Goal: Task Accomplishment & Management: Manage account settings

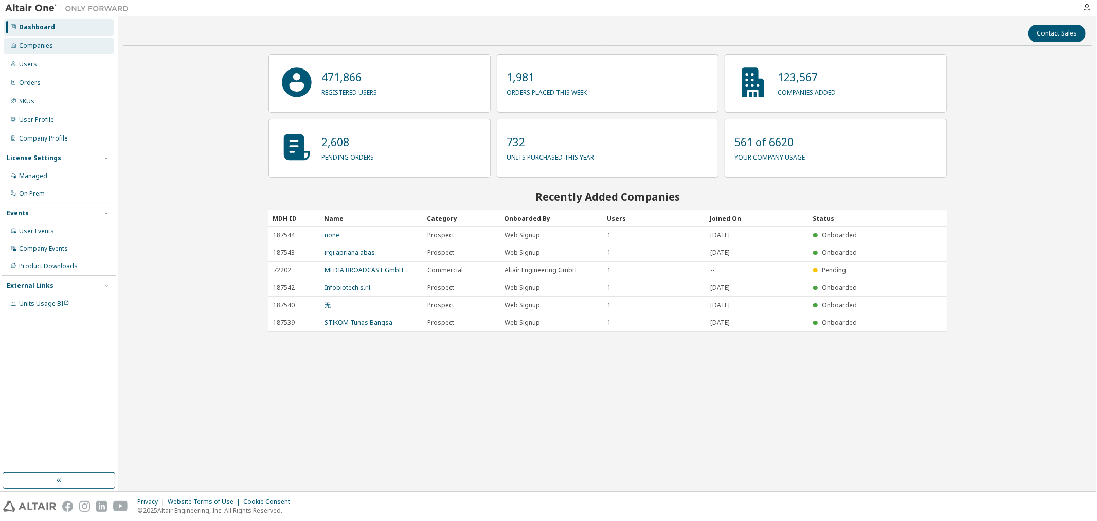
click at [42, 49] on div "Companies" at bounding box center [36, 46] width 34 height 8
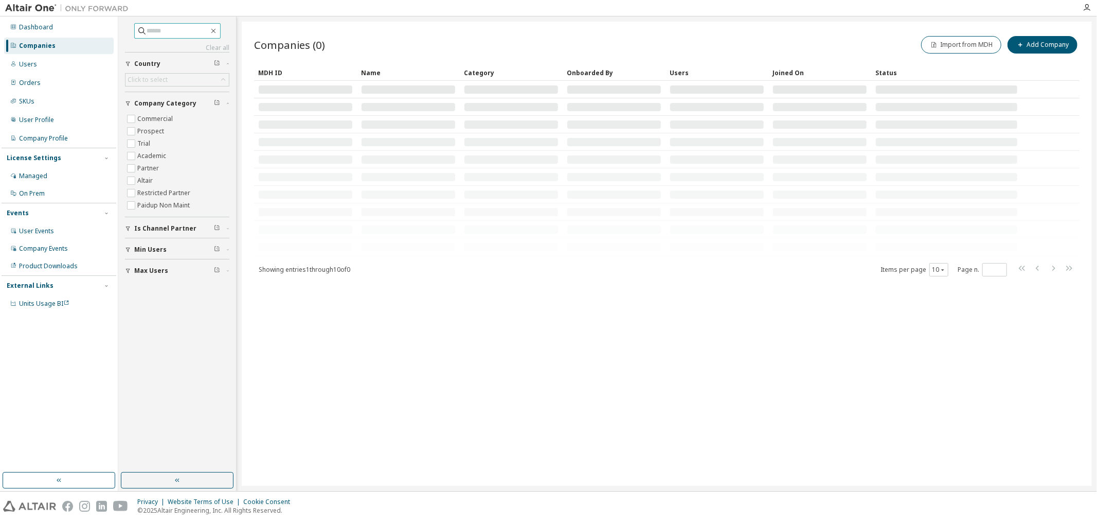
click at [170, 31] on input "text" at bounding box center [178, 31] width 62 height 10
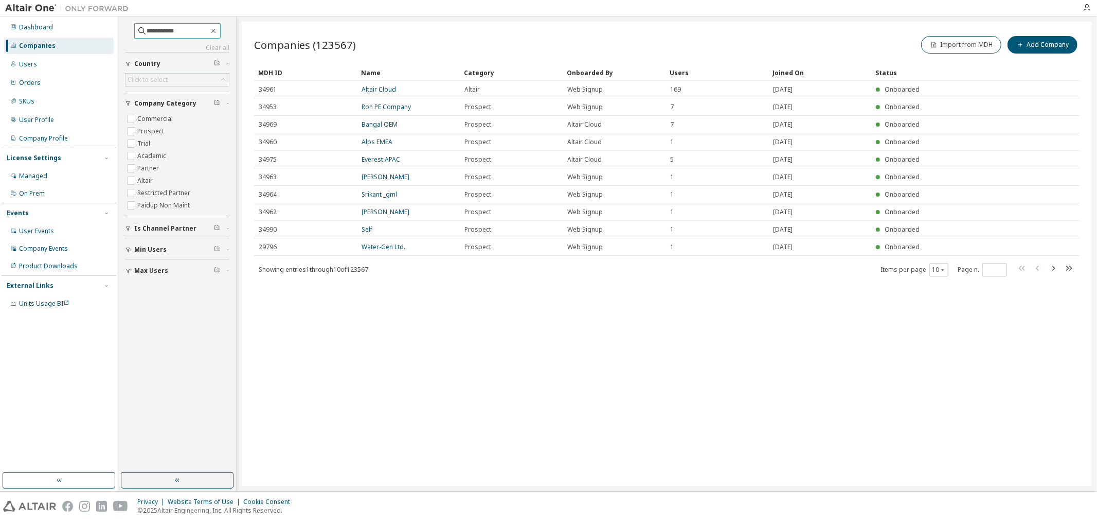
type input "**********"
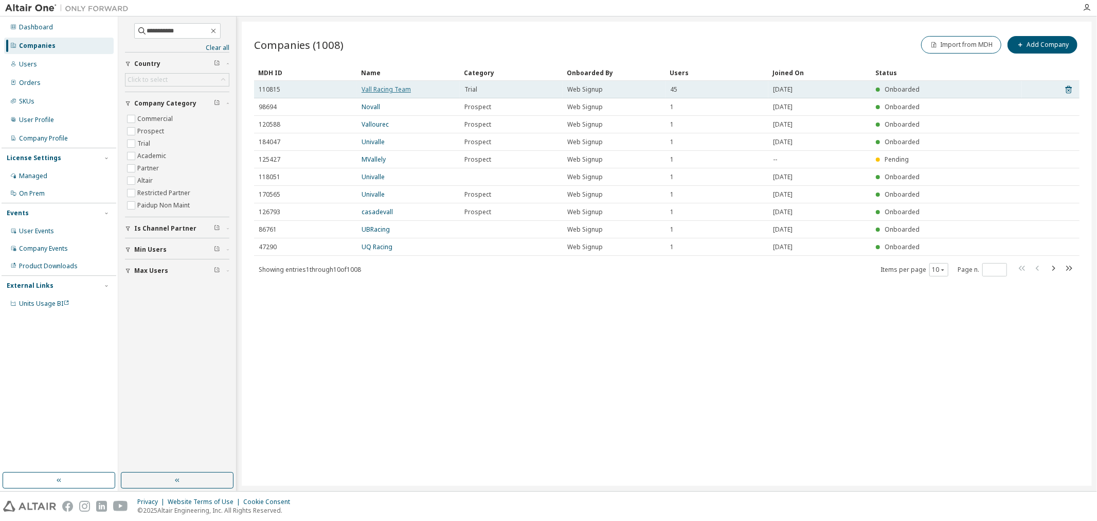
click at [395, 89] on link "Vall Racing Team" at bounding box center [386, 89] width 49 height 9
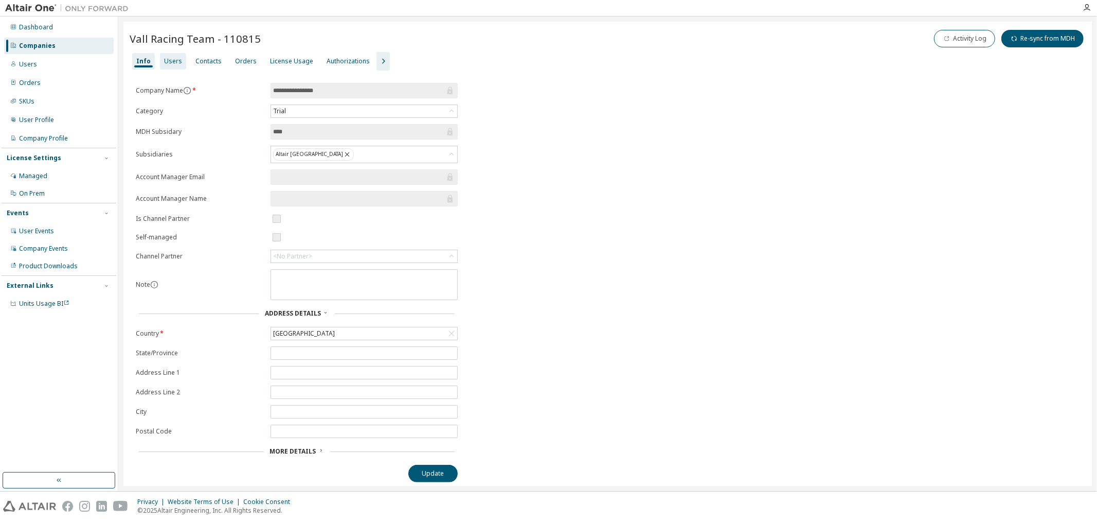
click at [176, 58] on div "Users" at bounding box center [173, 61] width 18 height 8
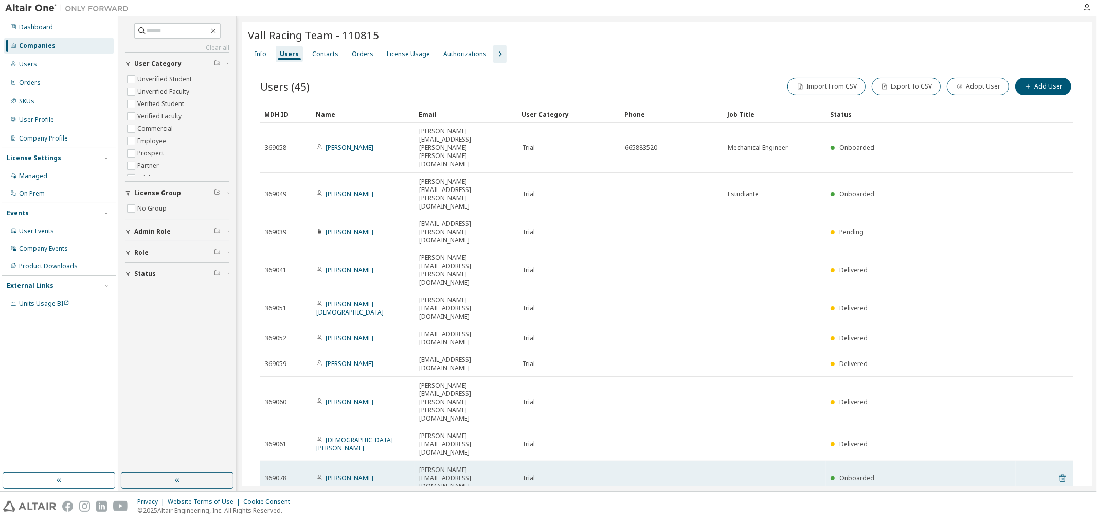
click at [877, 452] on icon at bounding box center [1062, 478] width 3 height 3
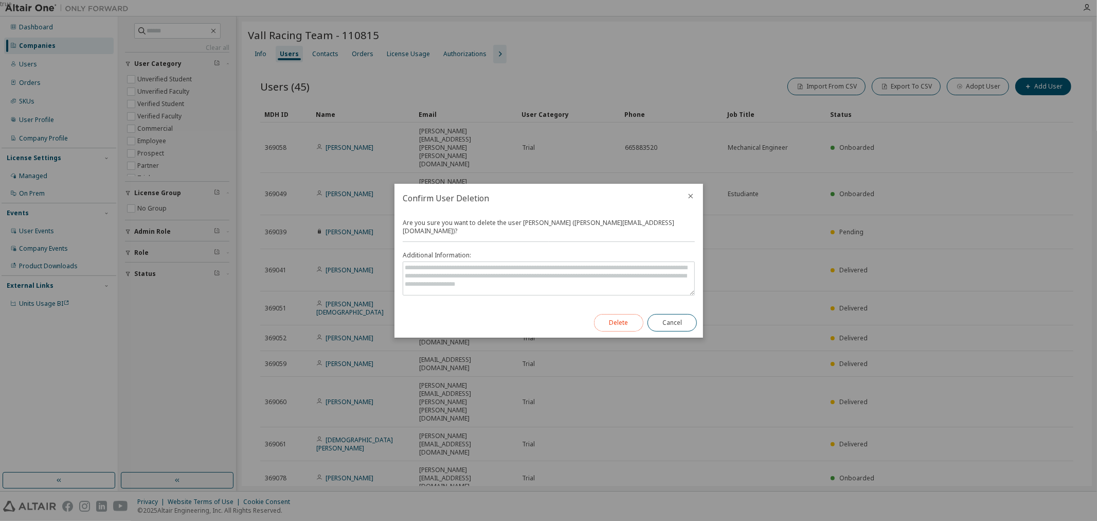
click at [633, 320] on button "Delete" at bounding box center [618, 322] width 49 height 17
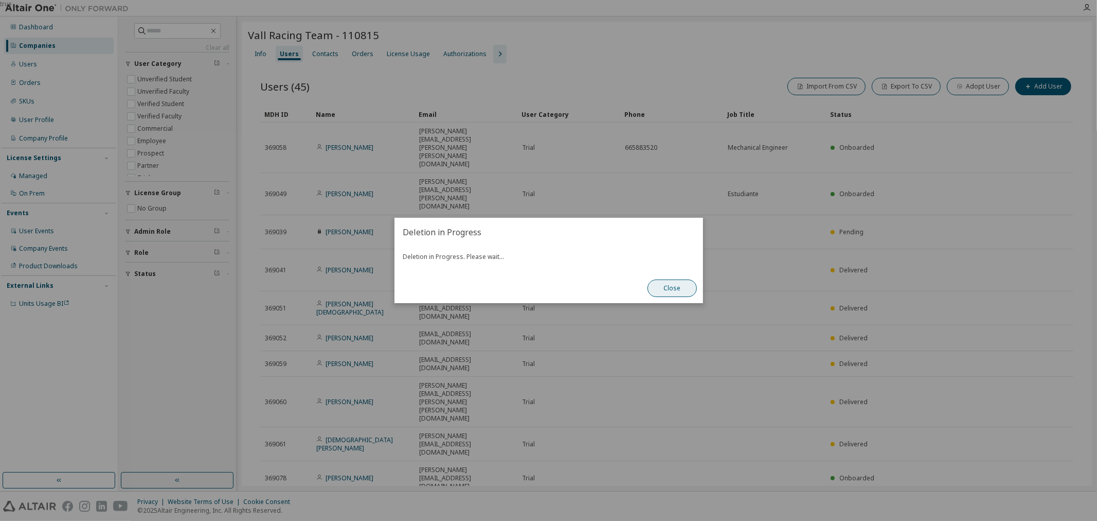
click at [669, 287] on button "Close" at bounding box center [672, 287] width 49 height 17
click at [685, 289] on button "Close" at bounding box center [672, 287] width 49 height 17
click at [687, 284] on button "Close" at bounding box center [672, 287] width 49 height 17
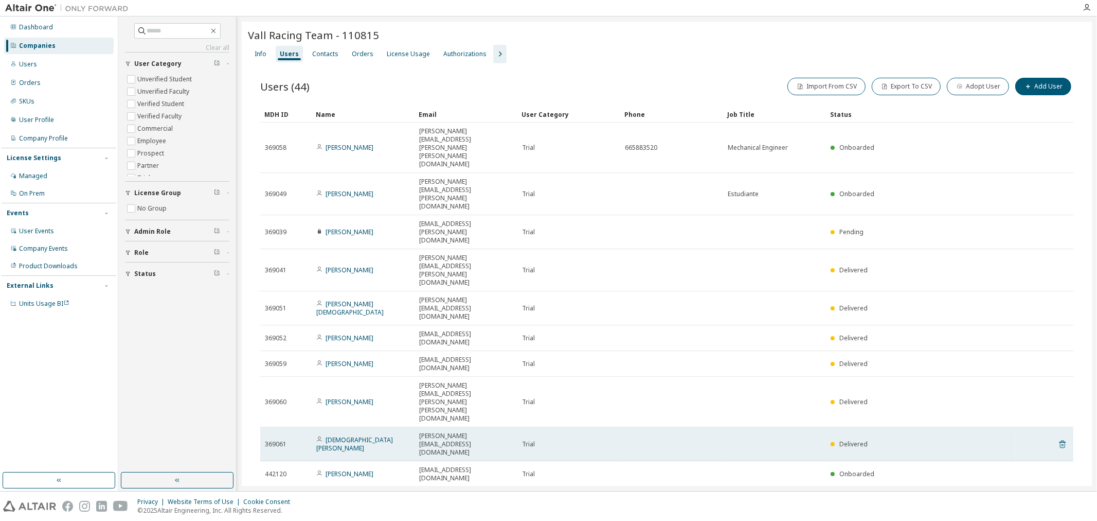
click at [877, 438] on icon at bounding box center [1062, 444] width 9 height 12
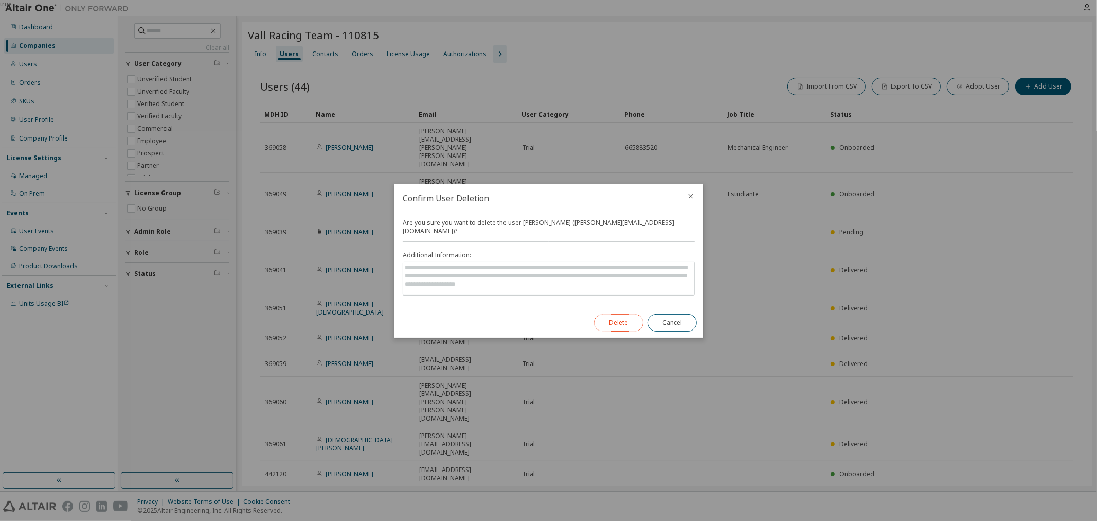
click at [619, 322] on button "Delete" at bounding box center [618, 322] width 49 height 17
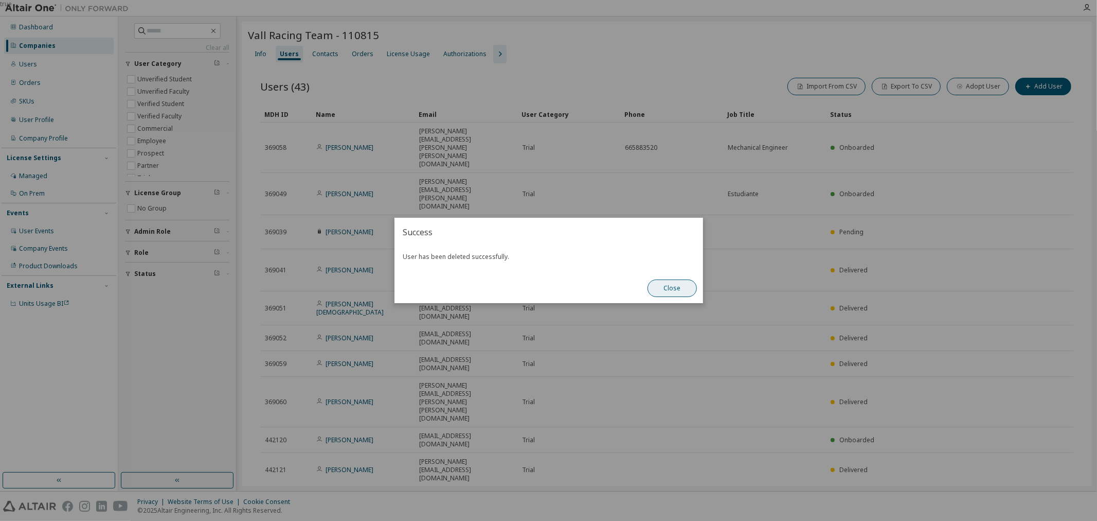
click at [665, 290] on button "Close" at bounding box center [672, 287] width 49 height 17
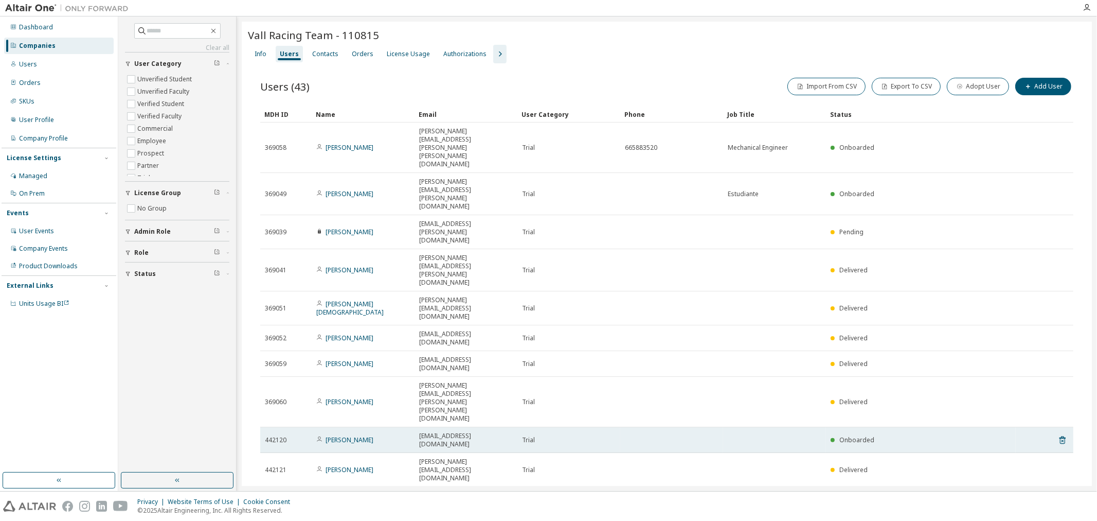
click at [877, 427] on tr "442120 Angel Roman angel.roman@estudiantes.uva.es Trial Onboarded" at bounding box center [666, 440] width 813 height 26
click at [877, 436] on icon at bounding box center [1063, 440] width 6 height 8
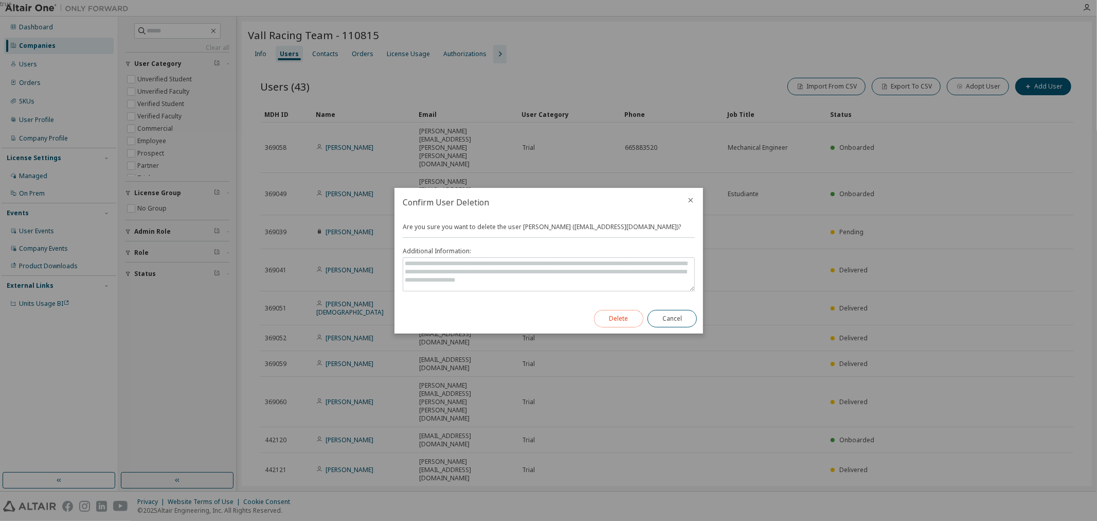
click at [634, 316] on button "Delete" at bounding box center [618, 318] width 49 height 17
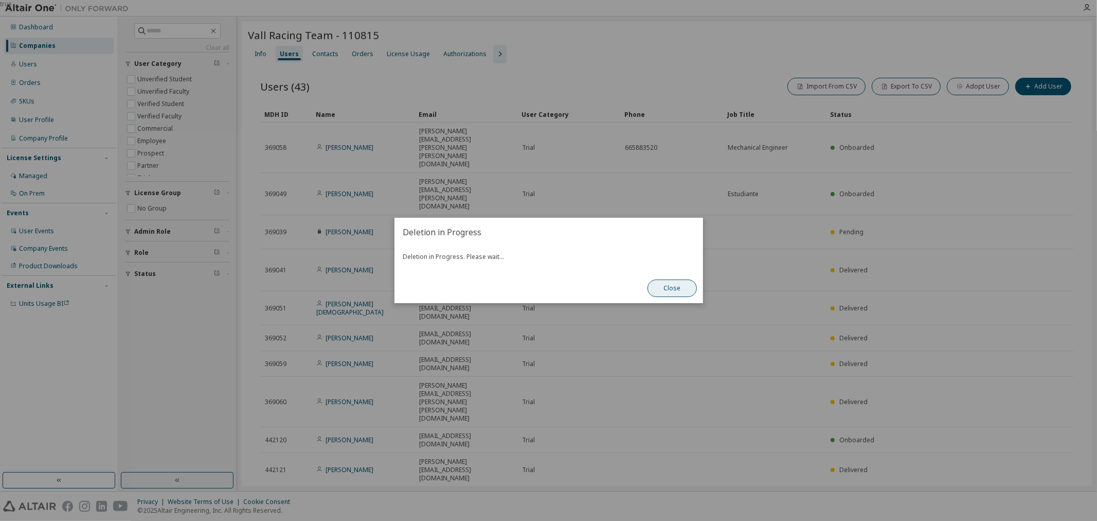
click at [657, 292] on button "Close" at bounding box center [672, 287] width 49 height 17
click at [690, 284] on button "Close" at bounding box center [672, 287] width 49 height 17
click at [877, 276] on div "true" at bounding box center [548, 260] width 1097 height 521
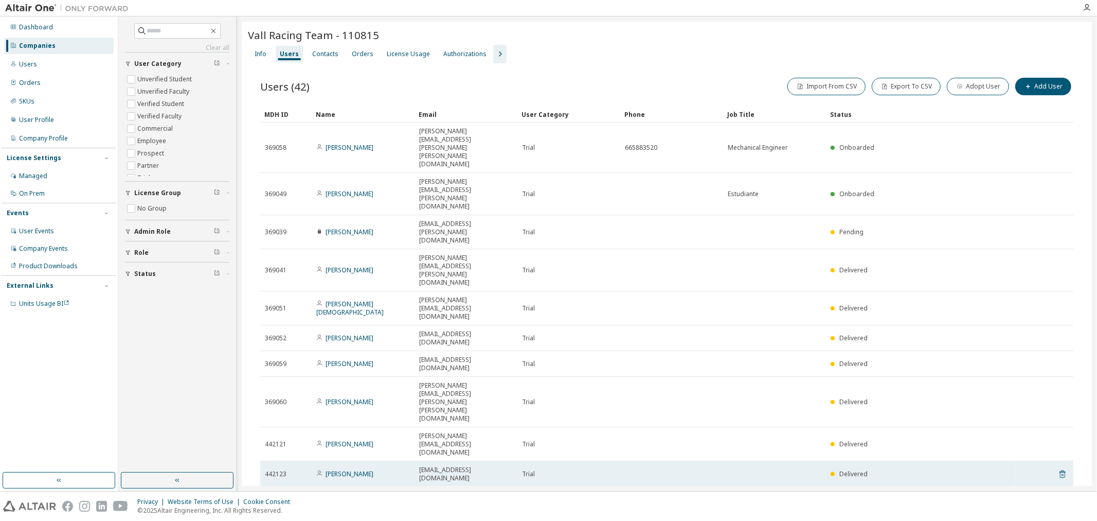
click at [877, 452] on icon at bounding box center [1063, 474] width 6 height 8
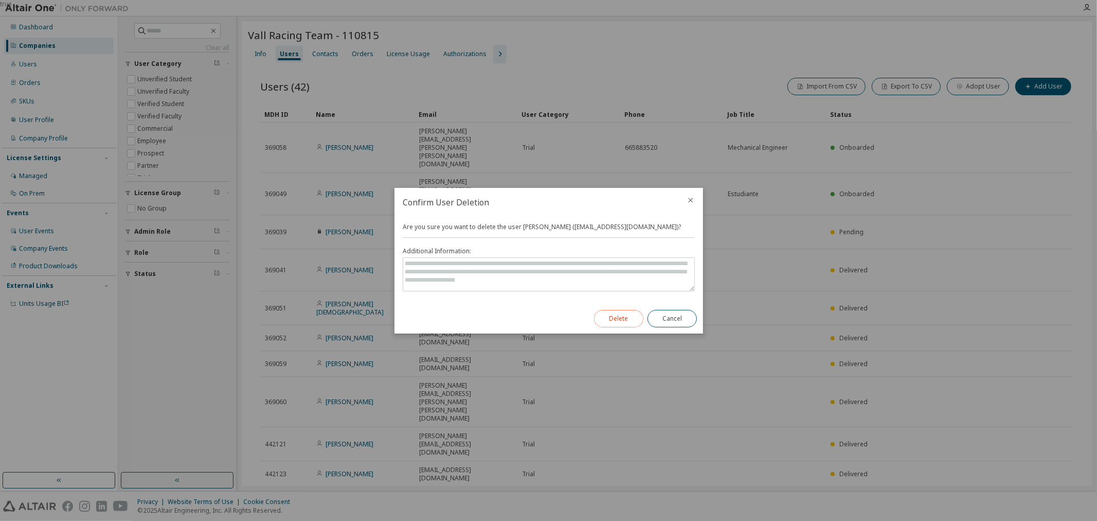
click at [605, 324] on button "Delete" at bounding box center [618, 318] width 49 height 17
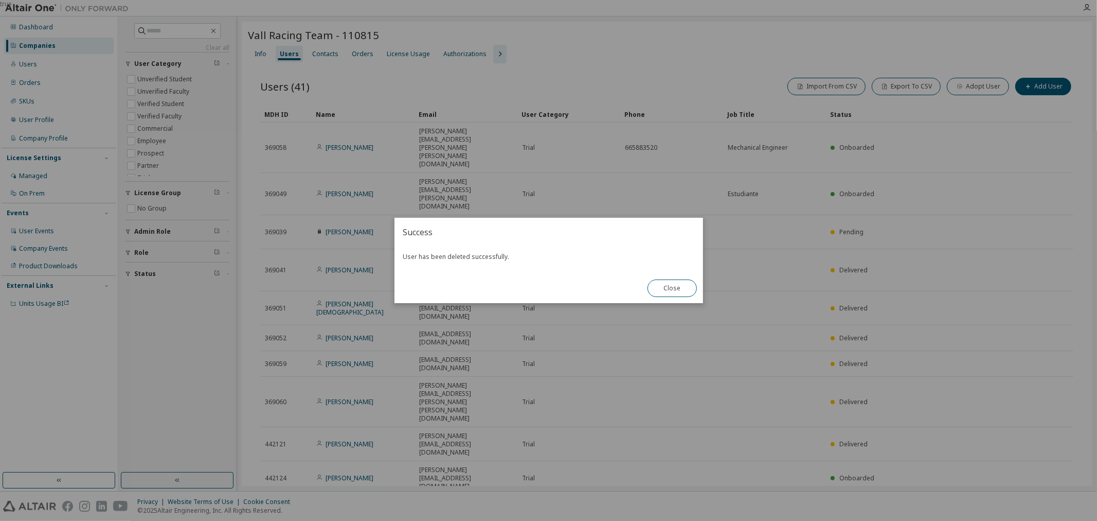
click at [693, 295] on div "Close" at bounding box center [672, 288] width 62 height 30
click at [669, 281] on button "Close" at bounding box center [672, 287] width 49 height 17
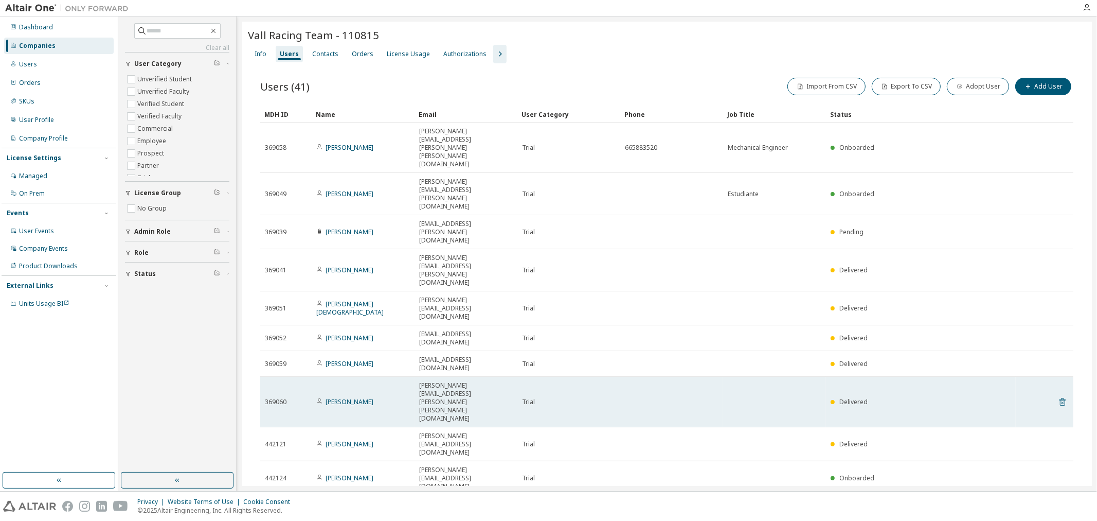
click at [877, 396] on icon at bounding box center [1062, 402] width 9 height 12
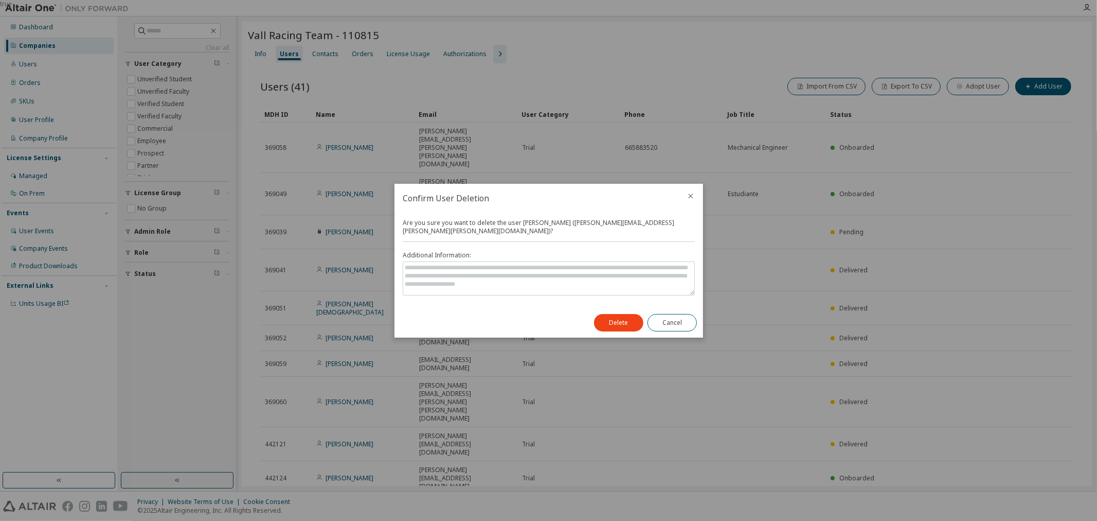
click at [593, 327] on div "Delete Cancel" at bounding box center [645, 323] width 115 height 30
click at [614, 327] on button "Delete" at bounding box center [618, 322] width 49 height 17
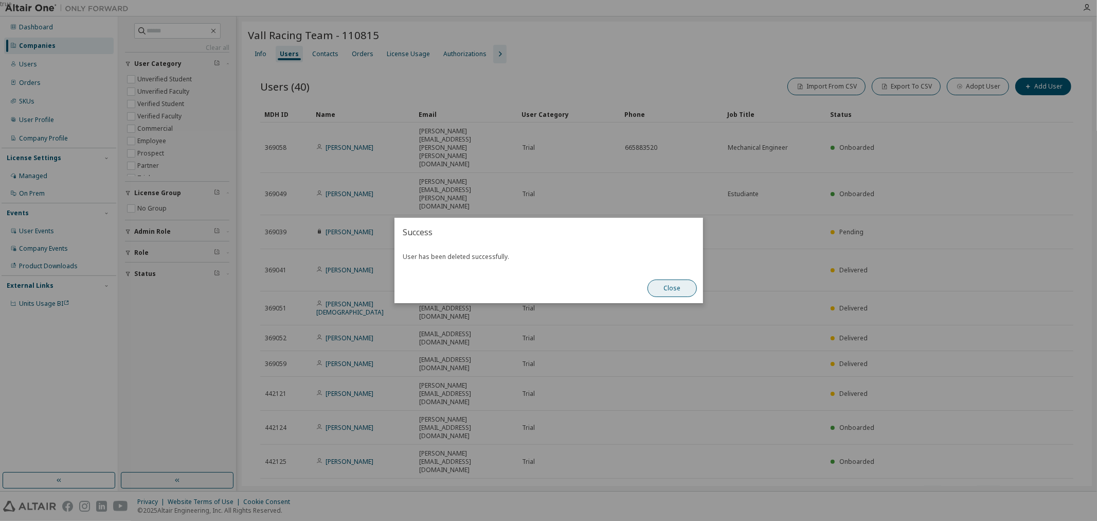
click at [677, 280] on button "Close" at bounding box center [672, 287] width 49 height 17
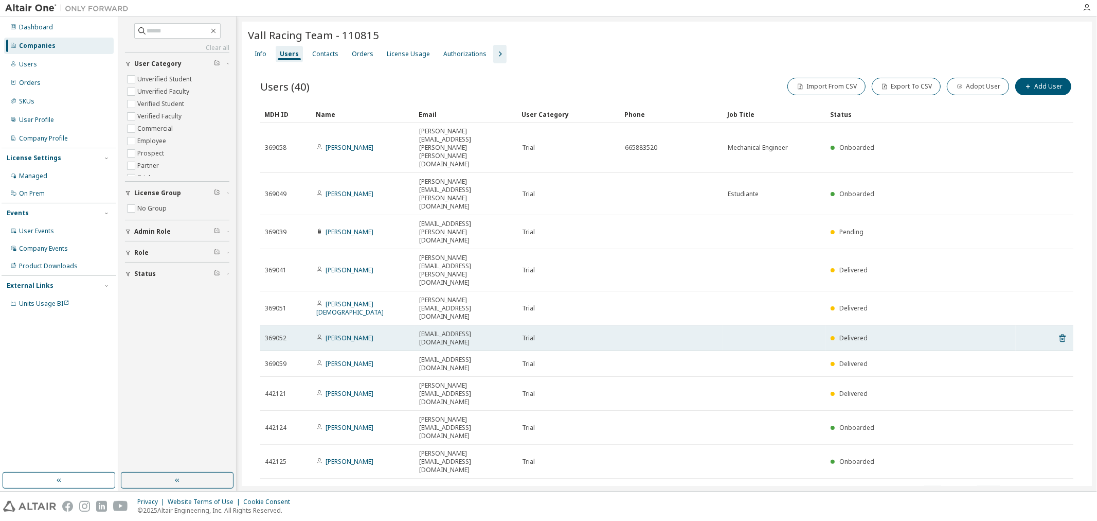
click at [877, 325] on tr "369052 Diego Almendro diego.almendro@estudiantes.uva.es Trial Delivered" at bounding box center [666, 338] width 813 height 26
click at [877, 337] on icon at bounding box center [1062, 338] width 3 height 3
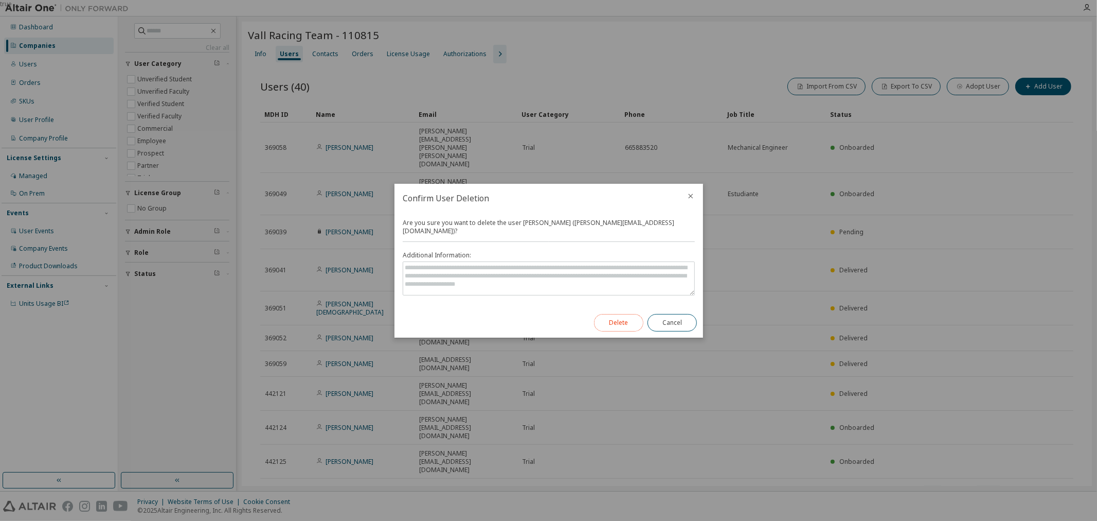
click at [618, 316] on button "Delete" at bounding box center [618, 322] width 49 height 17
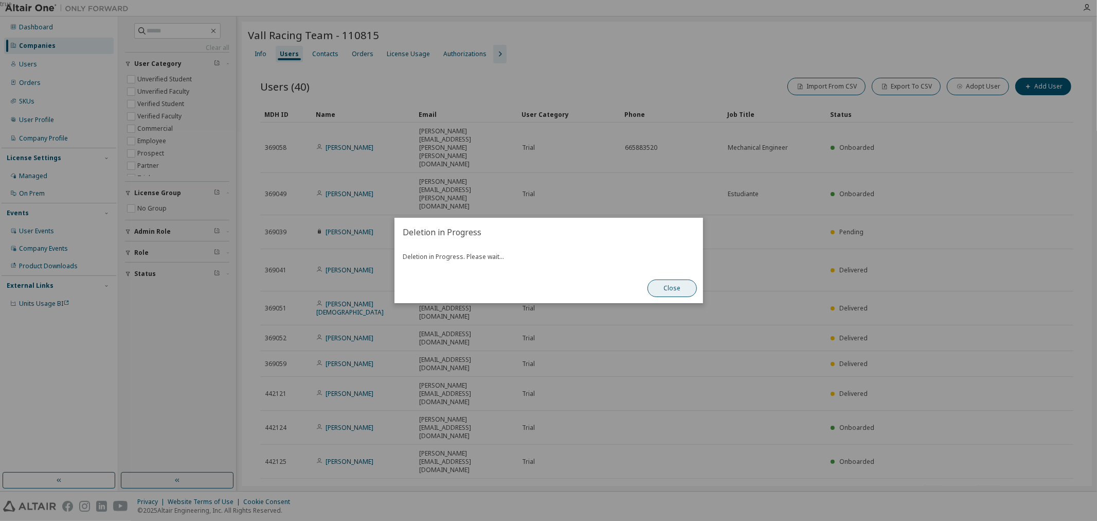
click at [684, 295] on button "Close" at bounding box center [672, 287] width 49 height 17
drag, startPoint x: 665, startPoint y: 285, endPoint x: 677, endPoint y: 285, distance: 12.9
click at [666, 285] on button "Close" at bounding box center [672, 287] width 49 height 17
click at [687, 292] on button "Close" at bounding box center [672, 287] width 49 height 17
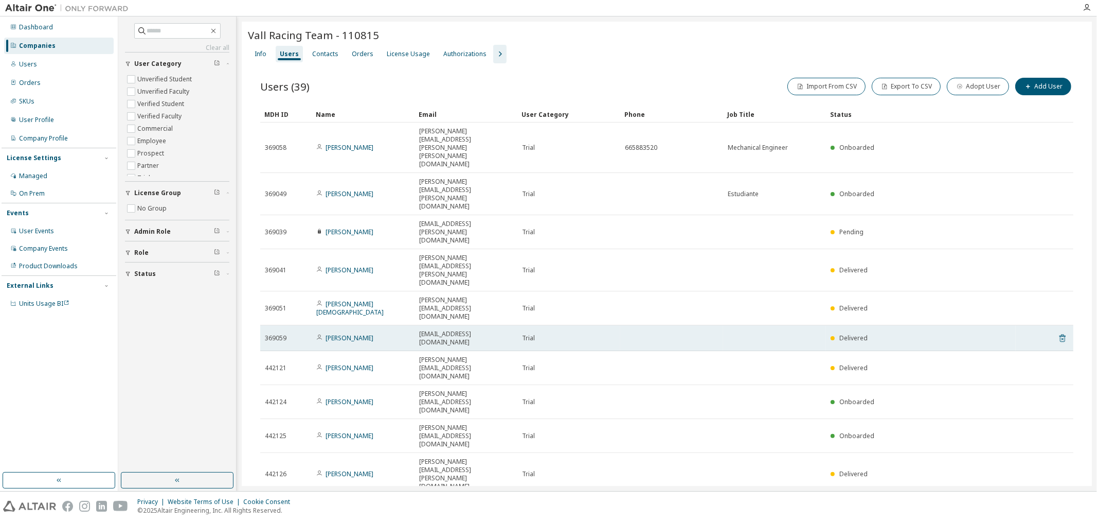
click at [877, 334] on icon at bounding box center [1063, 338] width 6 height 8
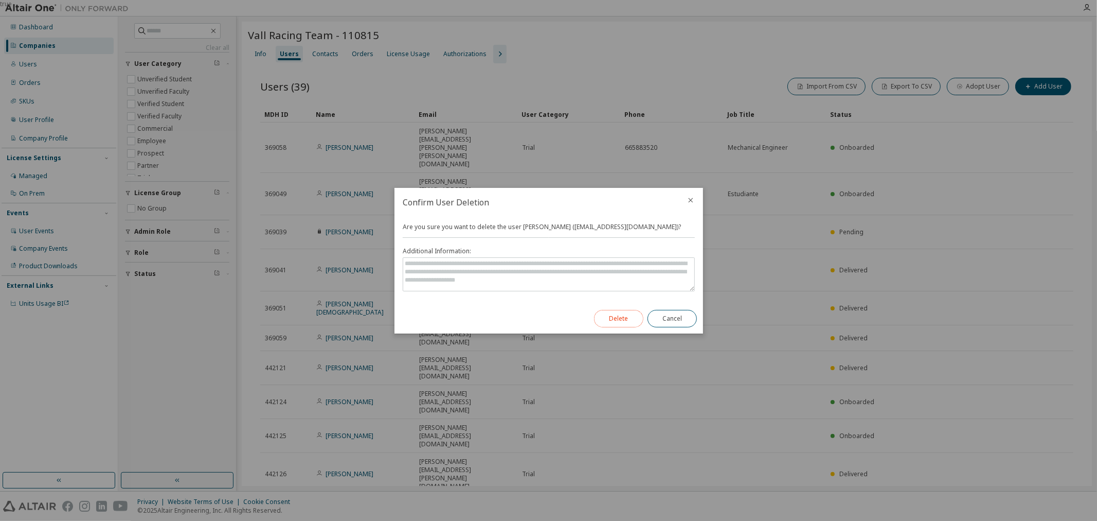
click at [631, 311] on button "Delete" at bounding box center [618, 318] width 49 height 17
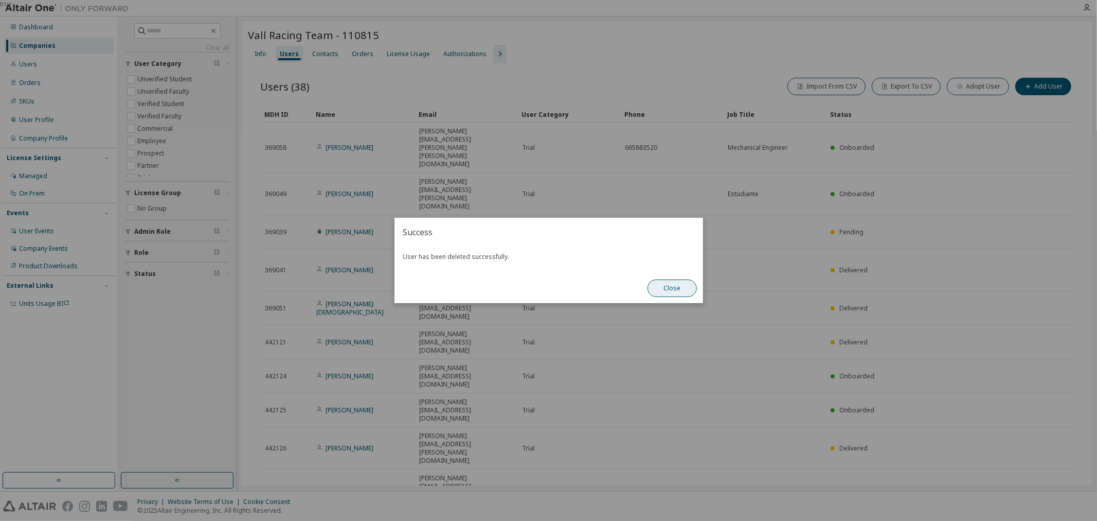
click at [678, 290] on button "Close" at bounding box center [672, 287] width 49 height 17
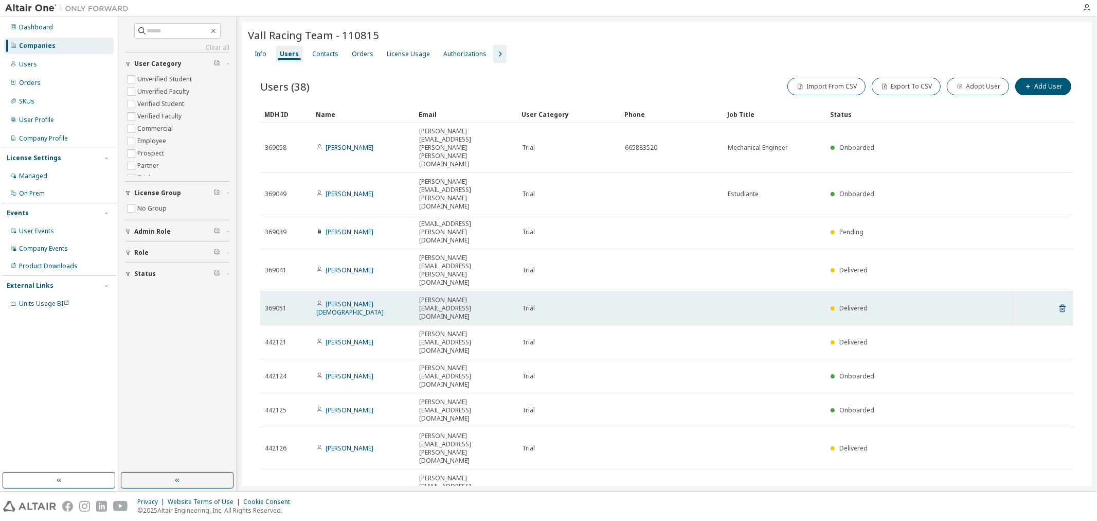
click at [877, 291] on td "Delivered" at bounding box center [921, 308] width 190 height 34
click at [877, 291] on tr "369051 Hector Pastor hector.pastor@estudiantes.uva.es Trial Delivered" at bounding box center [666, 308] width 813 height 34
click at [877, 302] on icon at bounding box center [1062, 308] width 9 height 12
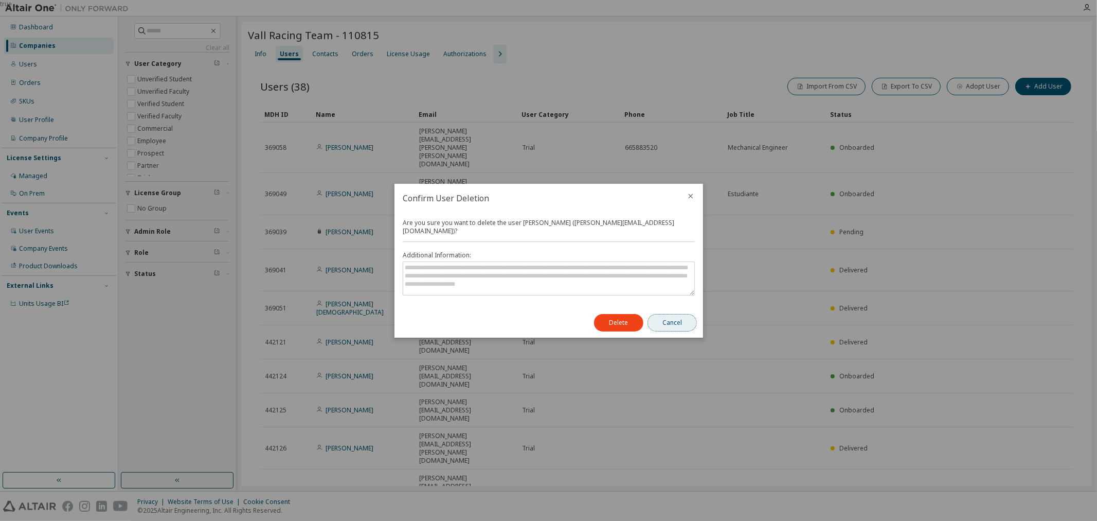
click at [667, 314] on button "Cancel" at bounding box center [672, 322] width 49 height 17
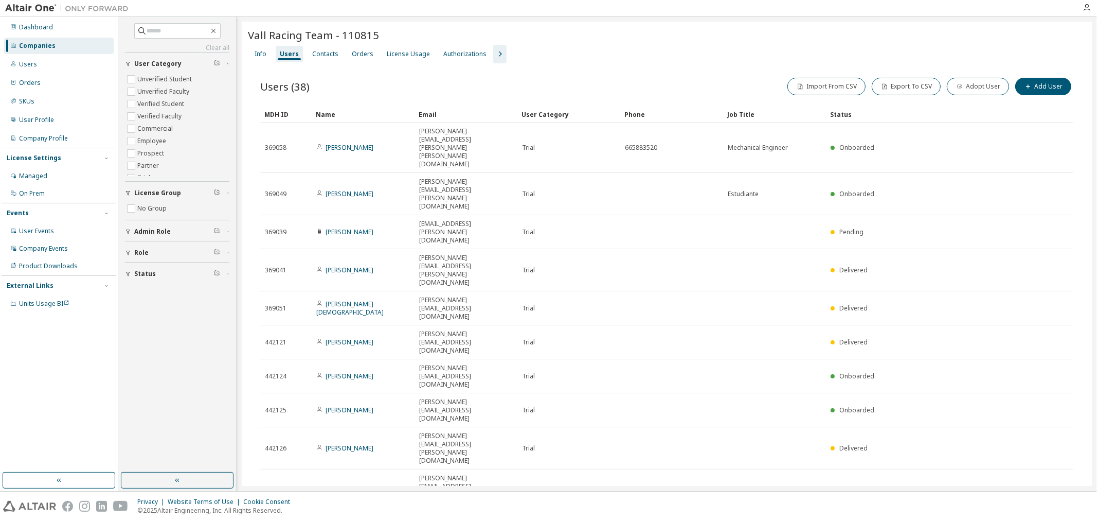
click at [614, 324] on div "Users (38) Import From CSV Export To CSV Adopt User Add User Clear Load Save Sa…" at bounding box center [667, 311] width 838 height 496
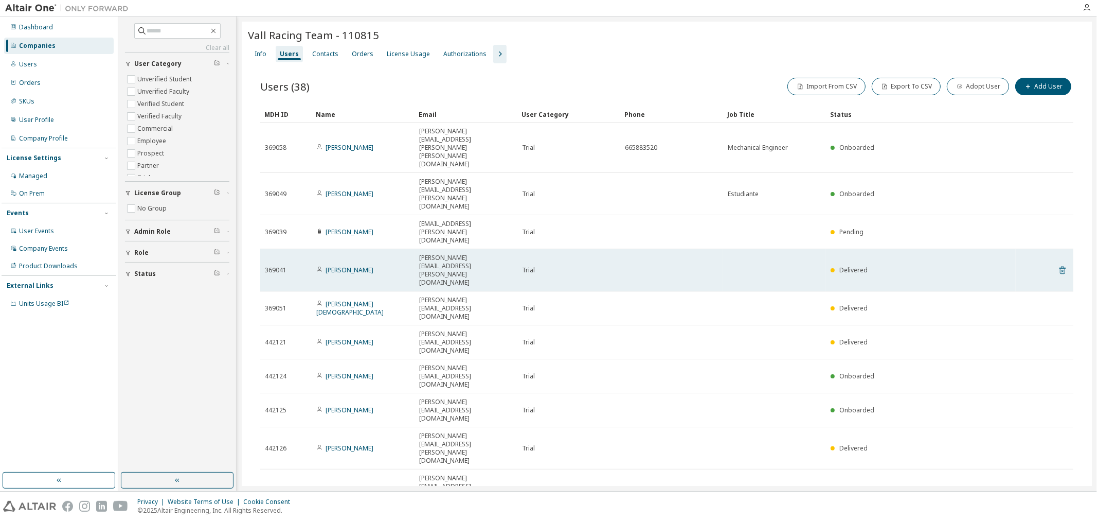
click at [877, 266] on icon at bounding box center [1063, 270] width 6 height 8
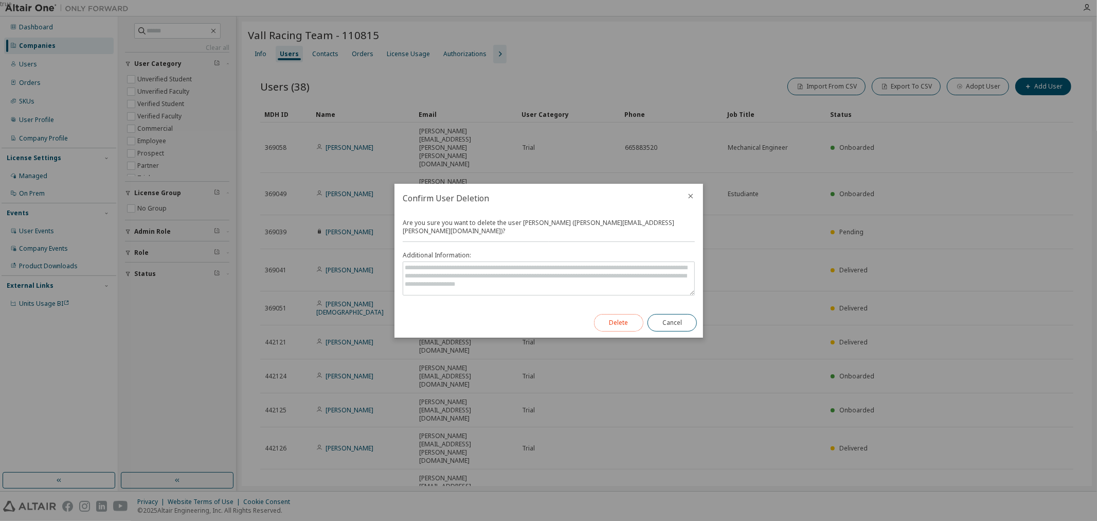
click at [637, 321] on button "Delete" at bounding box center [618, 322] width 49 height 17
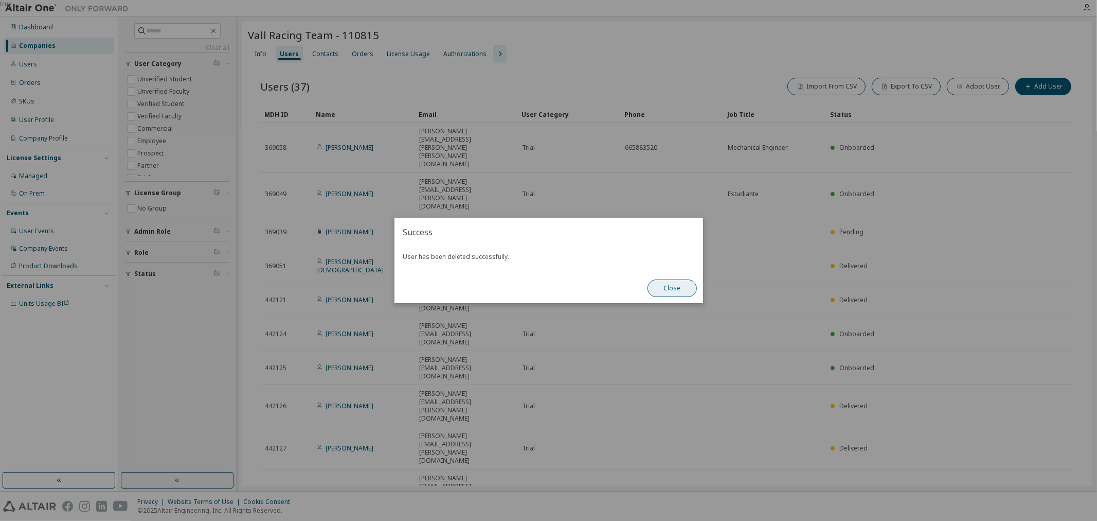
click at [656, 281] on button "Close" at bounding box center [672, 287] width 49 height 17
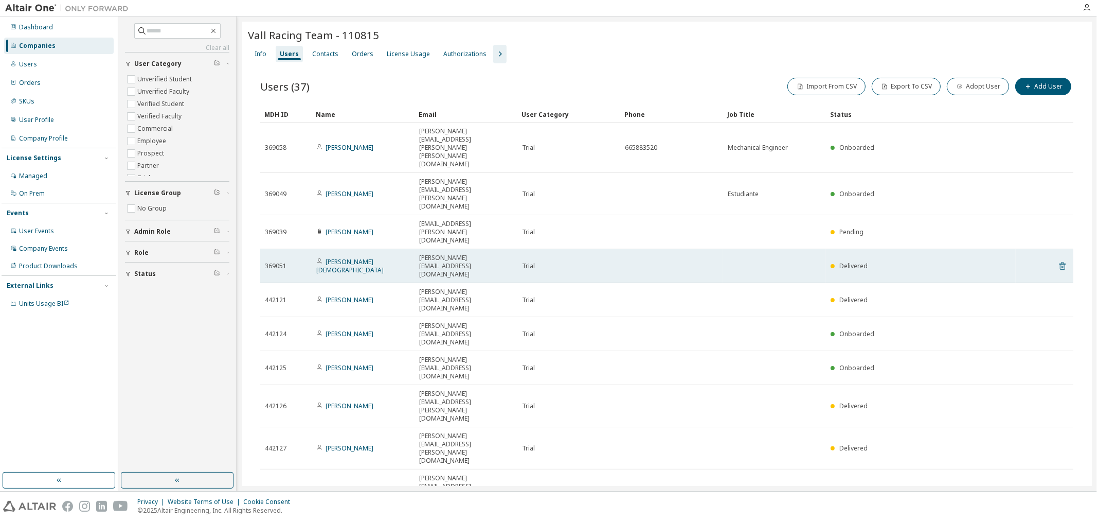
click at [877, 260] on icon at bounding box center [1062, 266] width 9 height 12
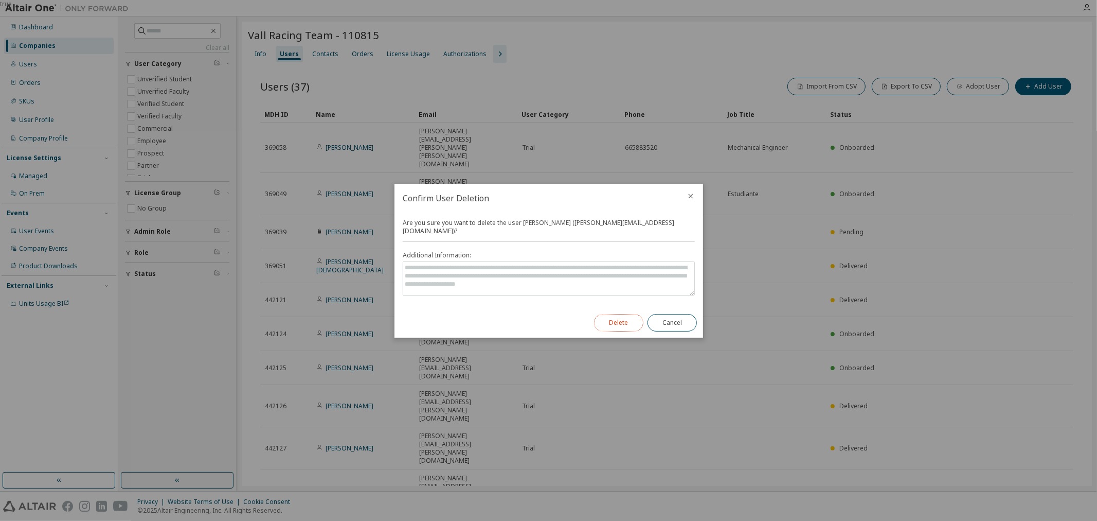
click at [617, 326] on button "Delete" at bounding box center [618, 322] width 49 height 17
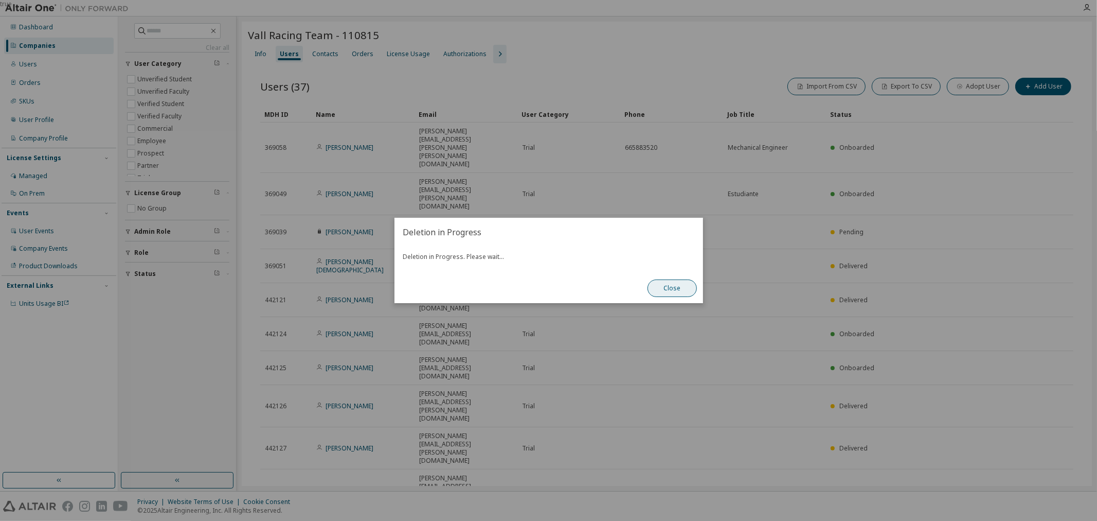
click at [669, 296] on button "Close" at bounding box center [672, 287] width 49 height 17
click at [678, 296] on button "Close" at bounding box center [672, 287] width 49 height 17
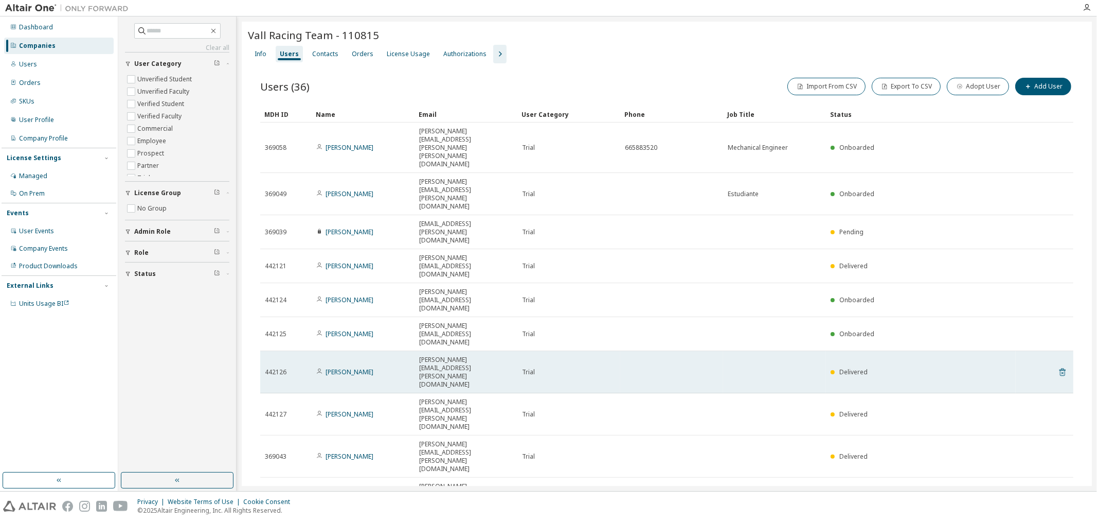
click at [877, 366] on icon at bounding box center [1062, 372] width 9 height 12
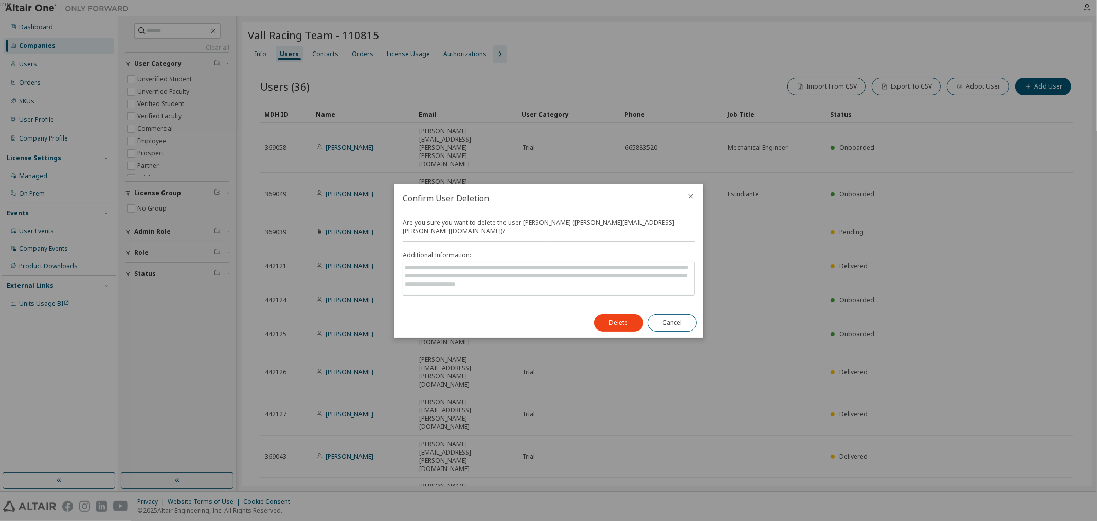
click at [588, 320] on div "Delete Cancel" at bounding box center [645, 323] width 115 height 30
click at [603, 320] on button "Delete" at bounding box center [618, 322] width 49 height 17
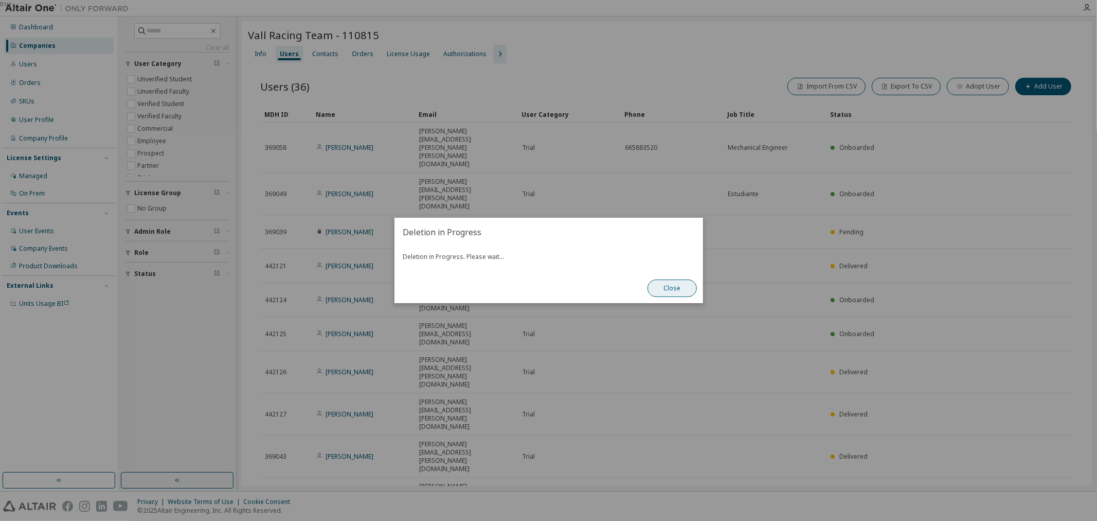
click at [656, 294] on button "Close" at bounding box center [672, 287] width 49 height 17
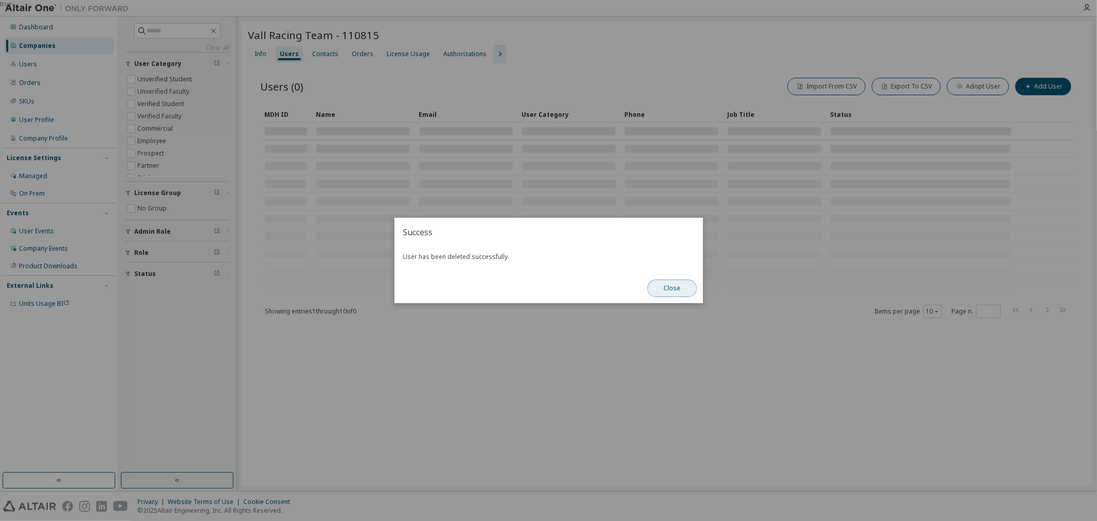
click at [656, 294] on button "Close" at bounding box center [672, 287] width 49 height 17
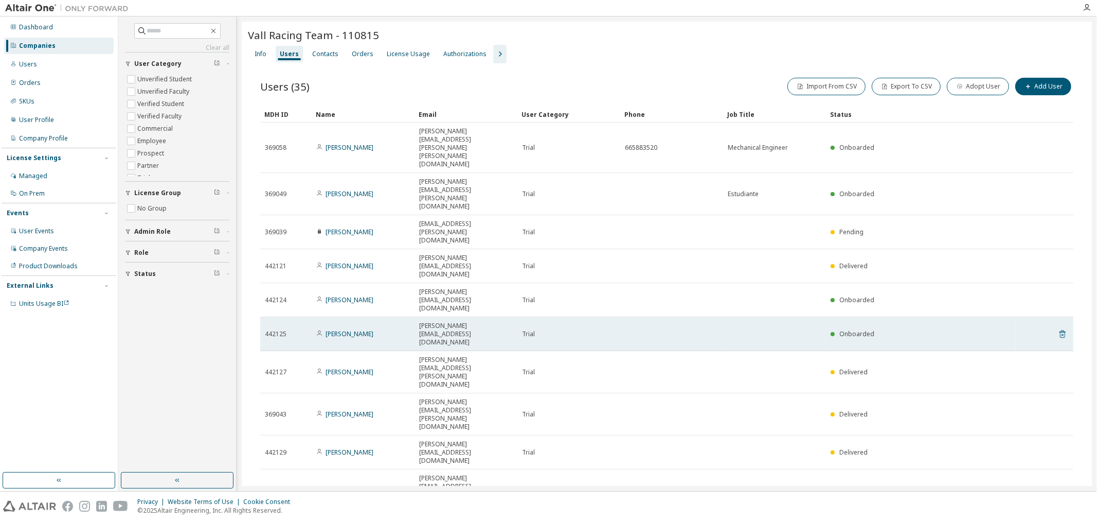
click at [877, 328] on icon at bounding box center [1062, 334] width 9 height 12
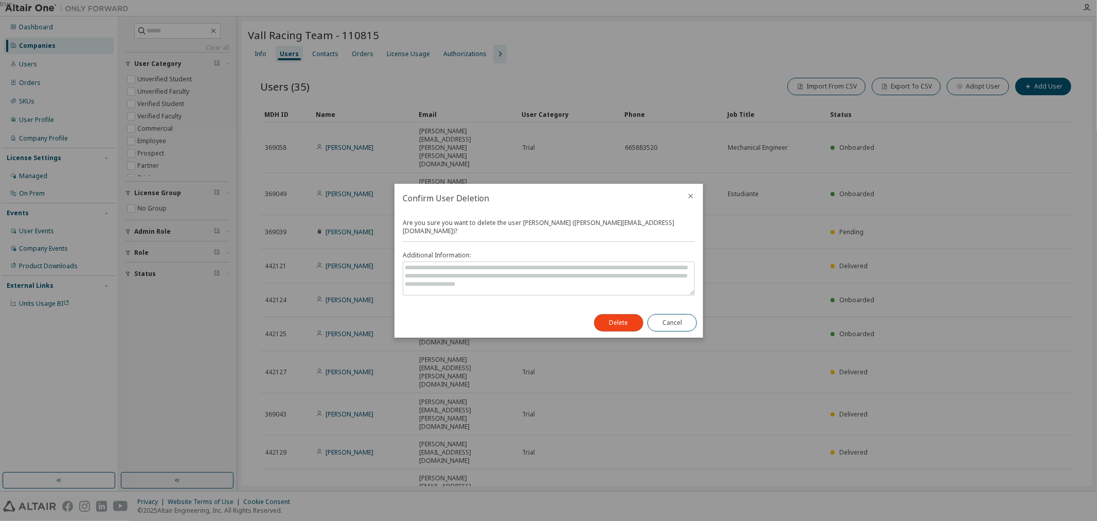
click at [631, 309] on div "Delete Cancel" at bounding box center [645, 323] width 115 height 30
click at [654, 318] on button "Cancel" at bounding box center [672, 322] width 49 height 17
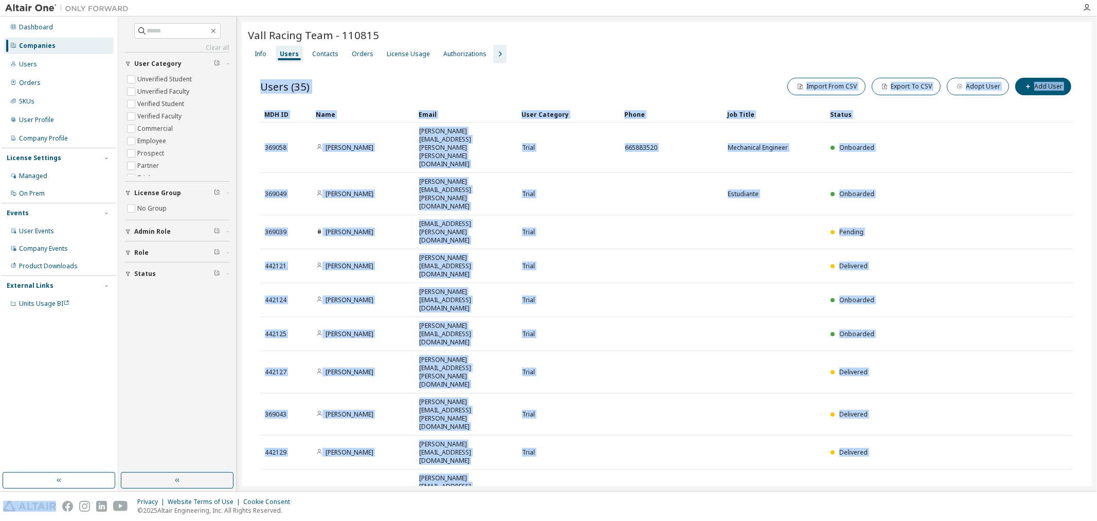
click at [654, 318] on div "Users (35) Import From CSV Export To CSV Adopt User Add User Clear Load Save Sa…" at bounding box center [667, 315] width 838 height 504
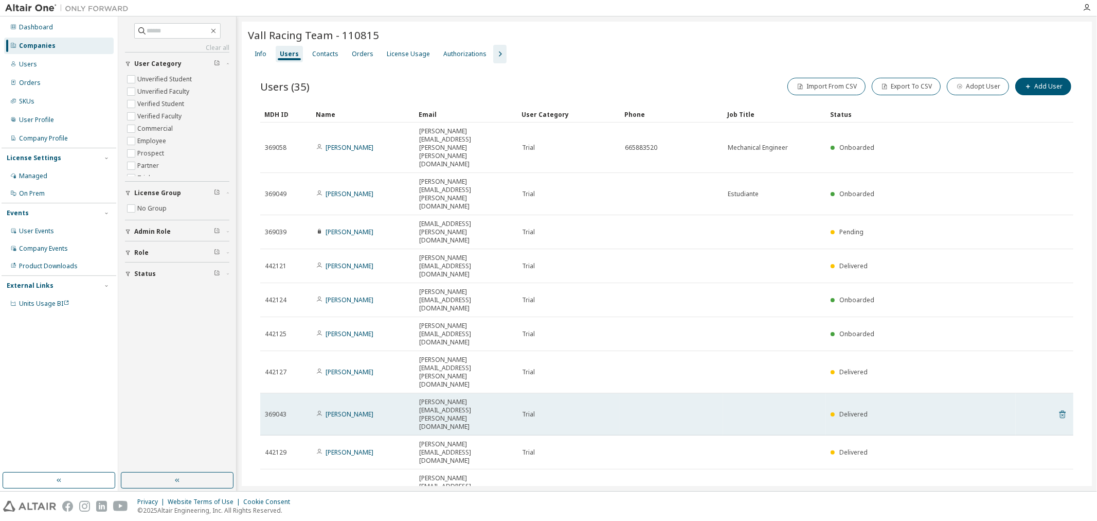
click at [877, 408] on icon at bounding box center [1062, 414] width 9 height 12
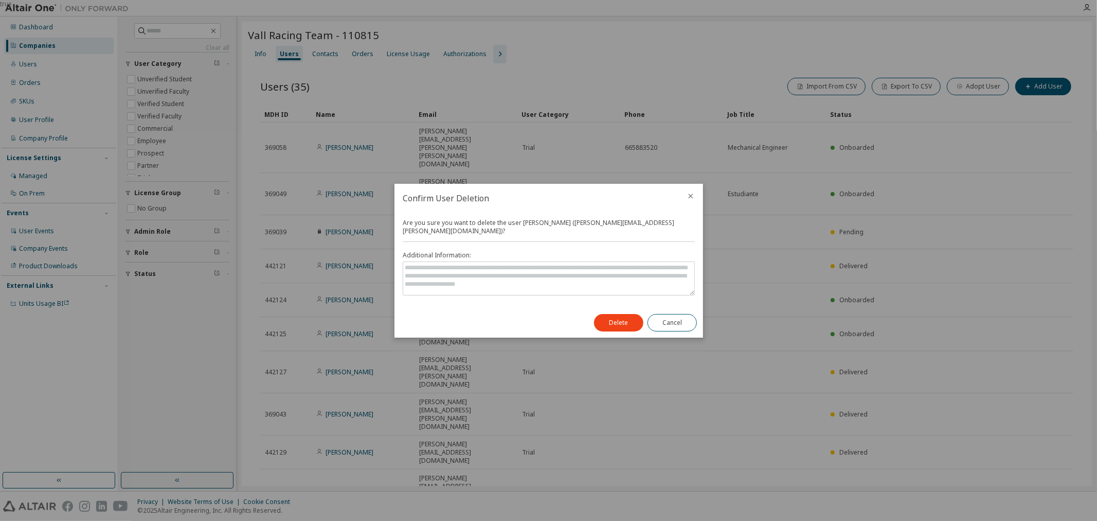
click at [629, 308] on div "Delete Cancel" at bounding box center [645, 323] width 115 height 30
click at [628, 314] on button "Delete" at bounding box center [618, 322] width 49 height 17
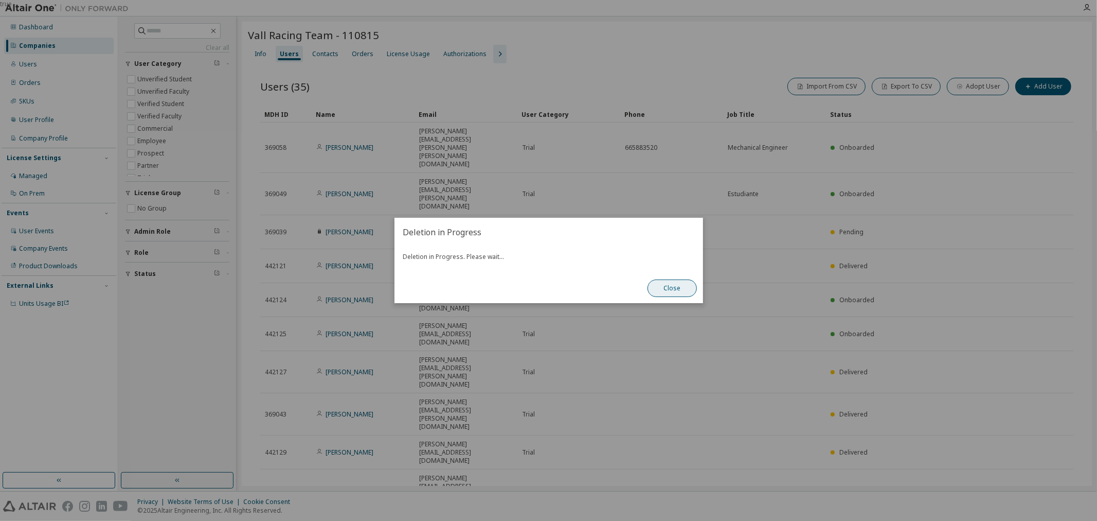
click at [672, 291] on button "Close" at bounding box center [672, 287] width 49 height 17
click at [685, 292] on button "Close" at bounding box center [672, 287] width 49 height 17
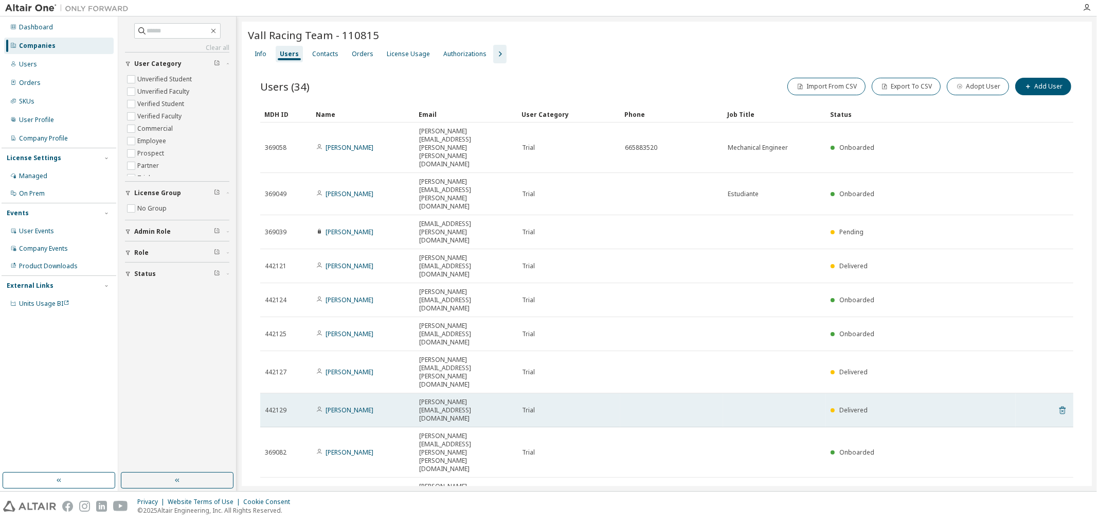
click at [877, 404] on icon at bounding box center [1062, 410] width 9 height 12
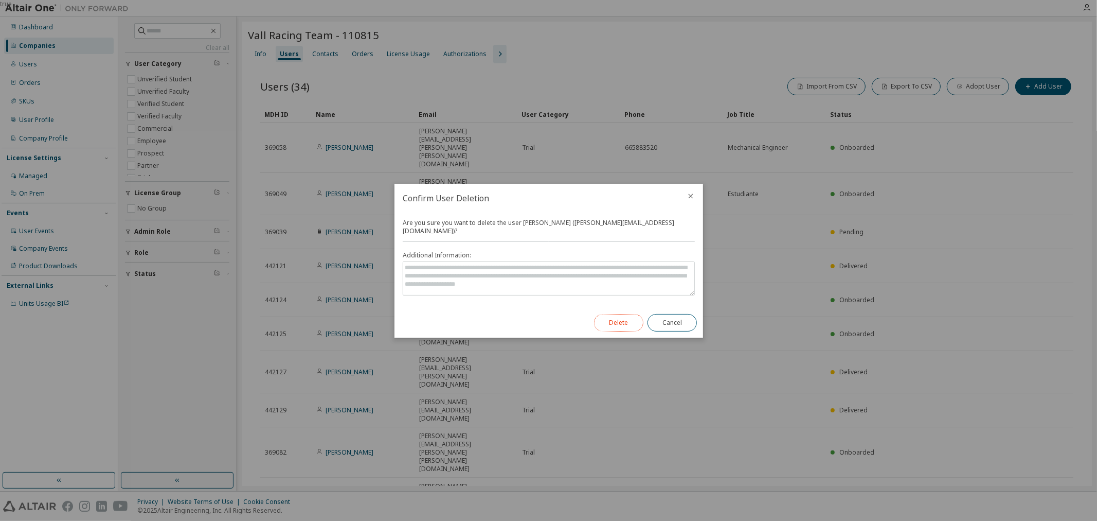
click at [633, 325] on button "Delete" at bounding box center [618, 322] width 49 height 17
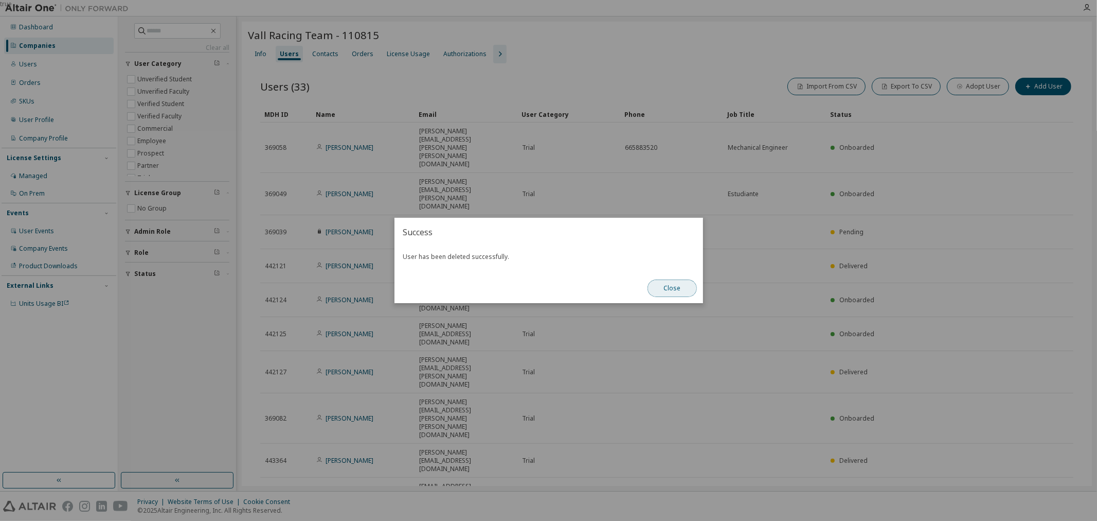
click at [673, 285] on button "Close" at bounding box center [672, 287] width 49 height 17
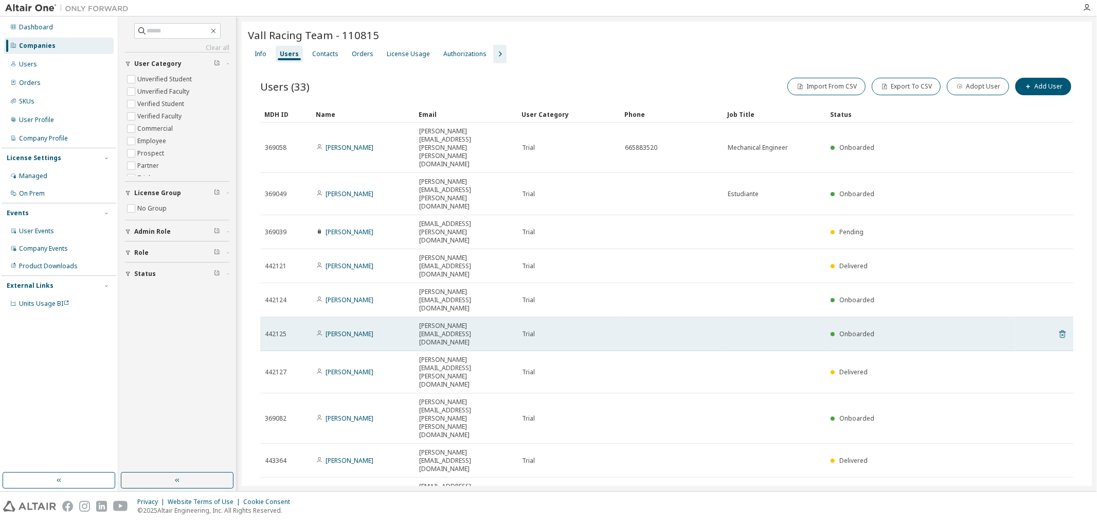
click at [877, 328] on icon at bounding box center [1062, 334] width 9 height 12
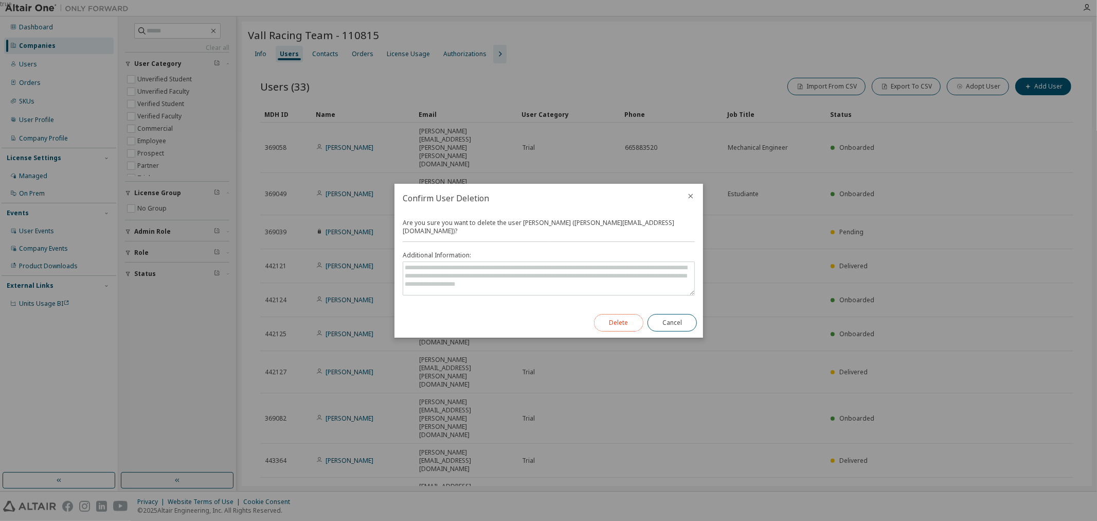
click at [602, 317] on button "Delete" at bounding box center [618, 322] width 49 height 17
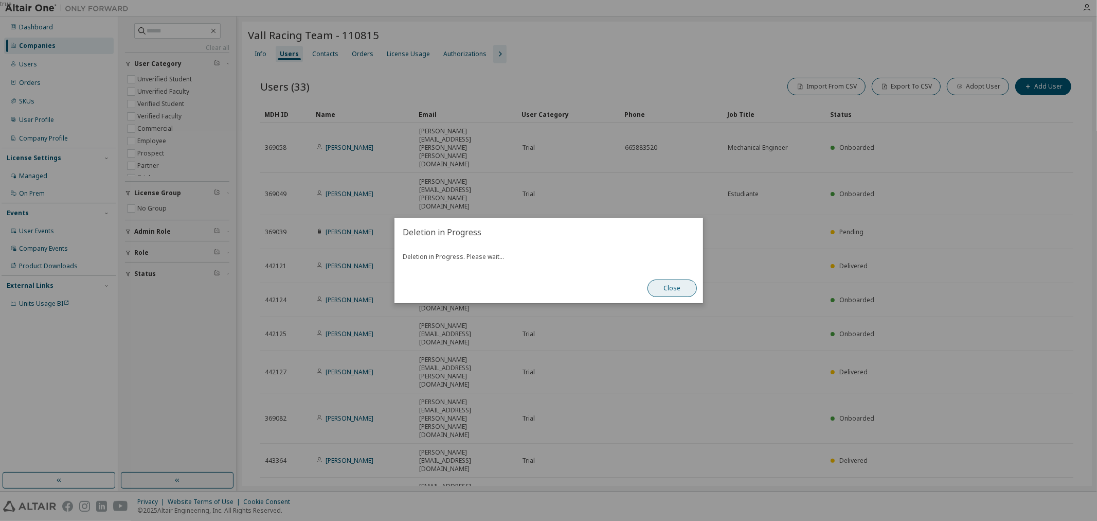
click at [683, 283] on button "Close" at bounding box center [672, 287] width 49 height 17
click at [665, 285] on button "Close" at bounding box center [672, 287] width 49 height 17
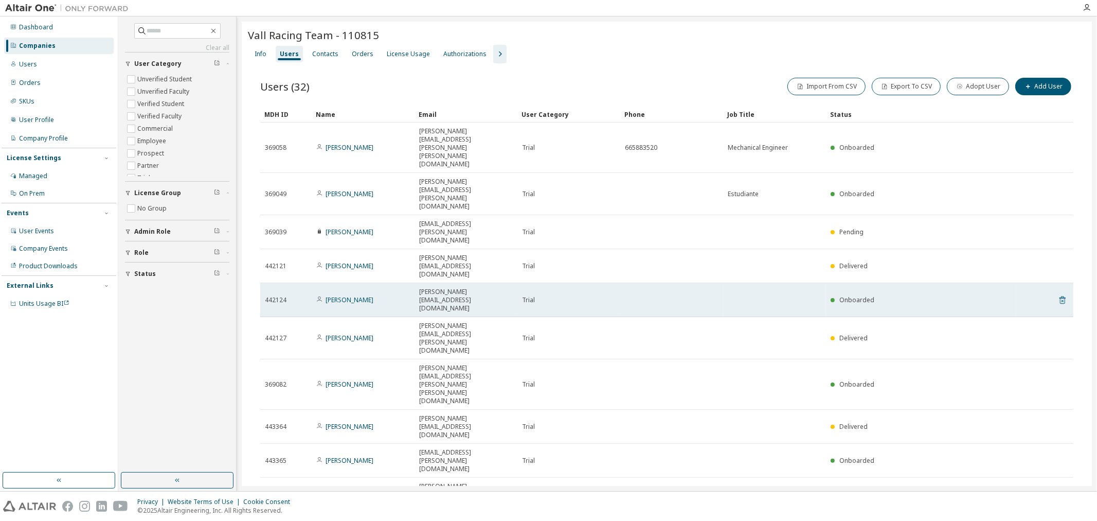
click at [877, 294] on icon at bounding box center [1062, 300] width 9 height 12
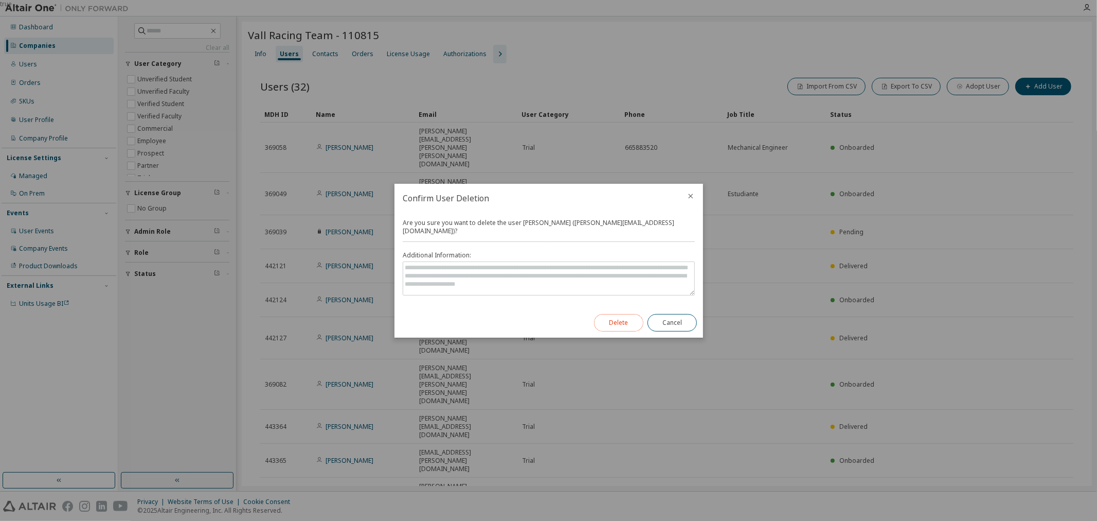
click at [605, 320] on button "Delete" at bounding box center [618, 322] width 49 height 17
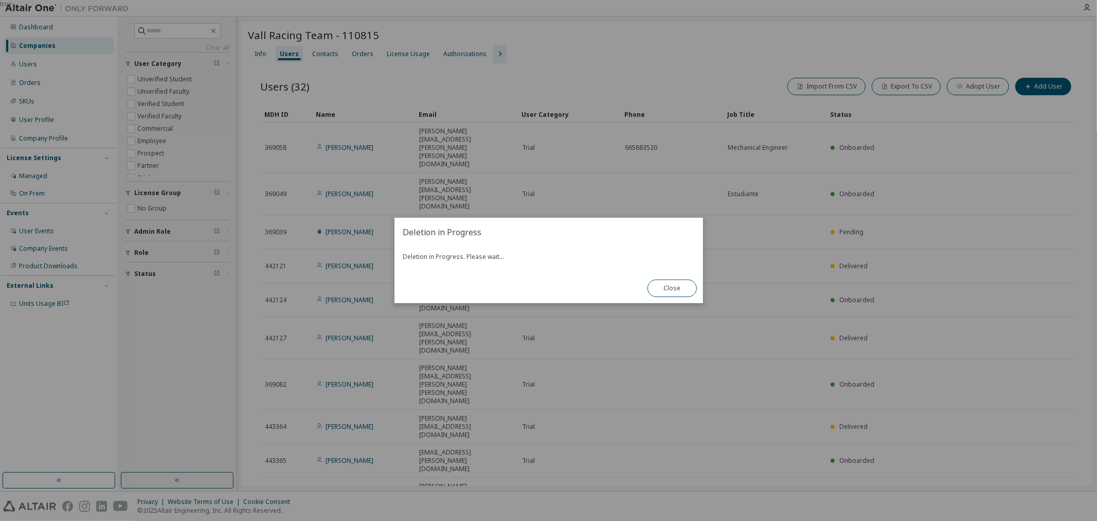
click at [704, 287] on div "true" at bounding box center [548, 260] width 1097 height 521
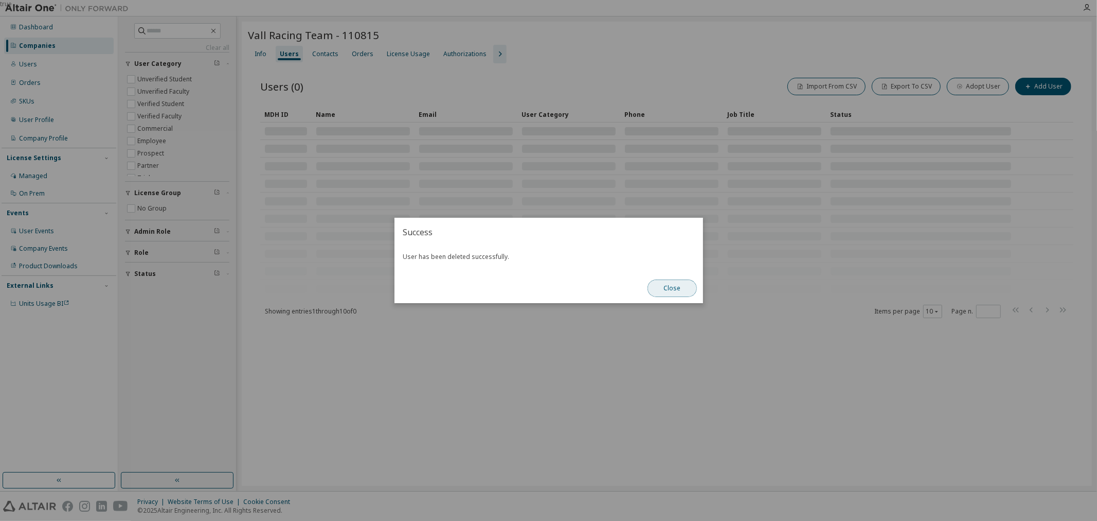
click at [667, 289] on button "Close" at bounding box center [672, 287] width 49 height 17
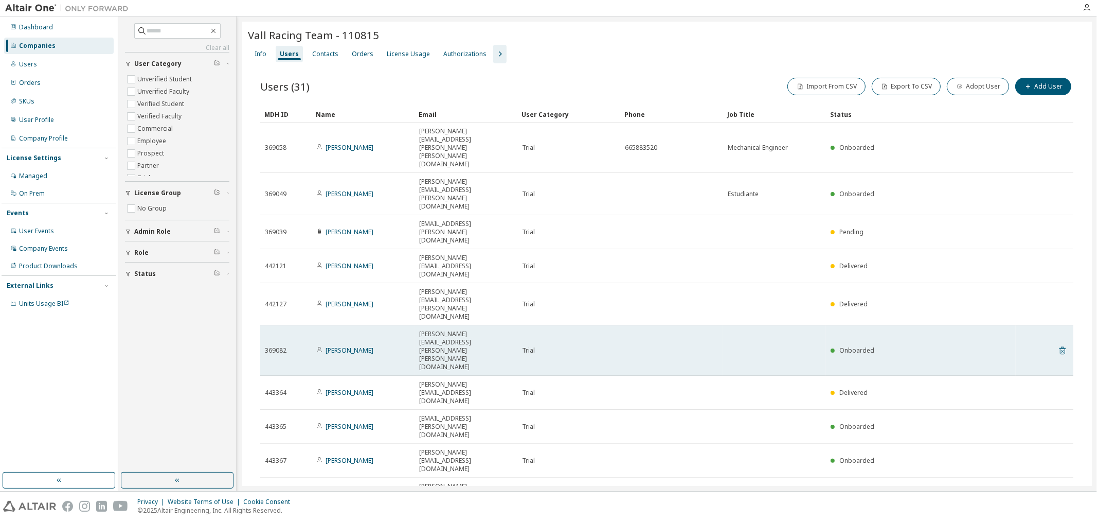
click at [877, 344] on icon at bounding box center [1062, 350] width 9 height 12
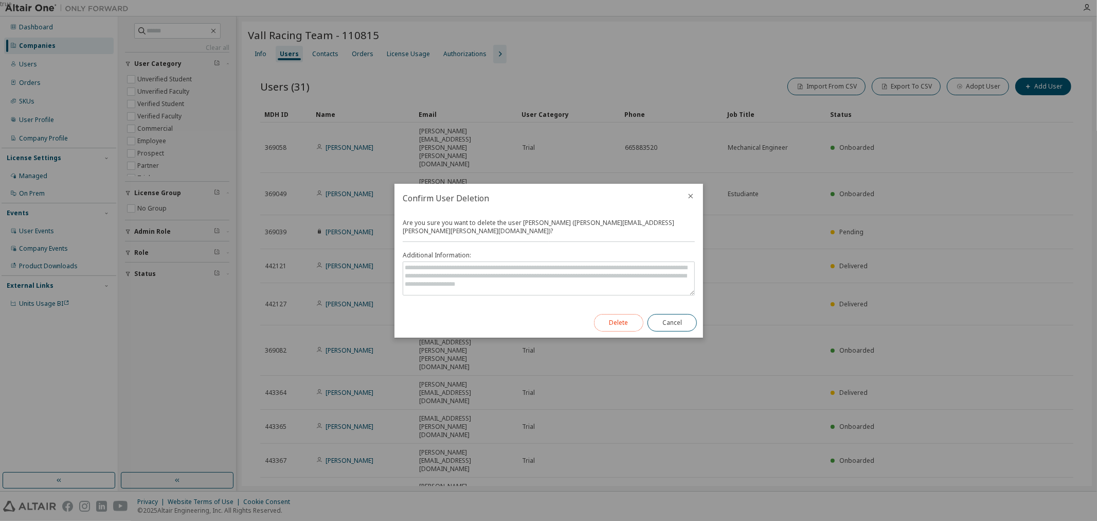
click at [625, 321] on button "Delete" at bounding box center [618, 322] width 49 height 17
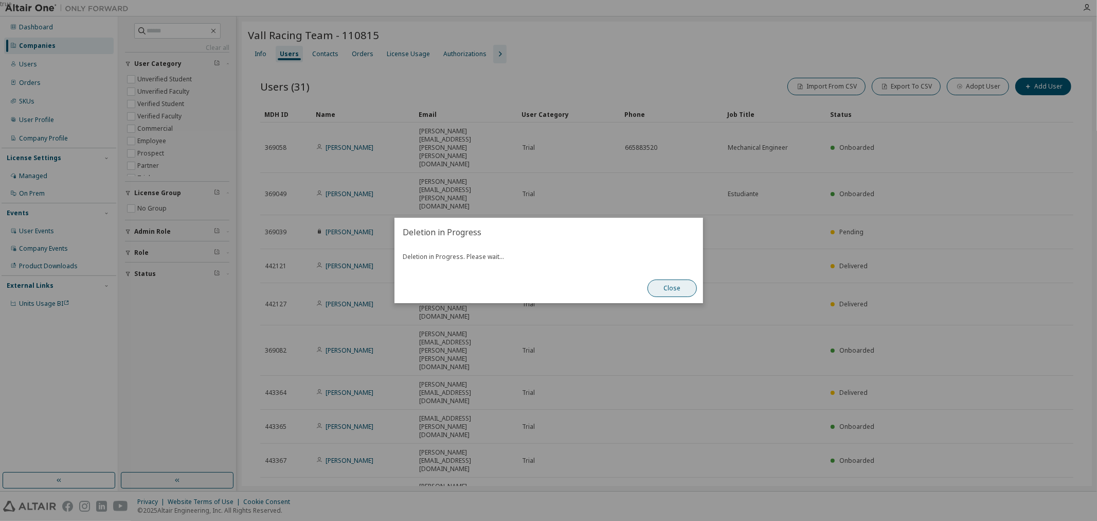
click at [665, 283] on button "Close" at bounding box center [672, 287] width 49 height 17
click at [677, 291] on button "Close" at bounding box center [672, 287] width 49 height 17
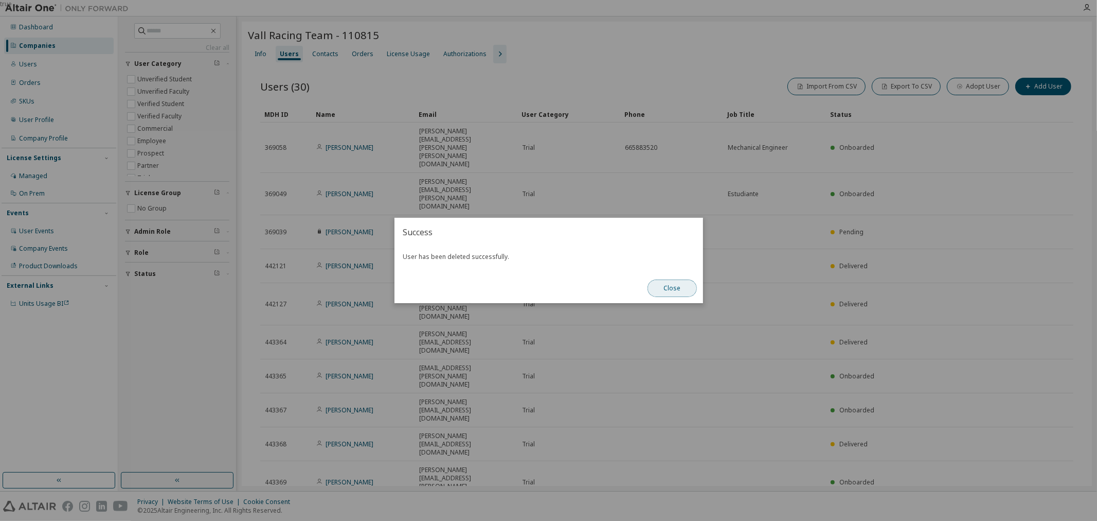
click at [687, 281] on button "Close" at bounding box center [672, 287] width 49 height 17
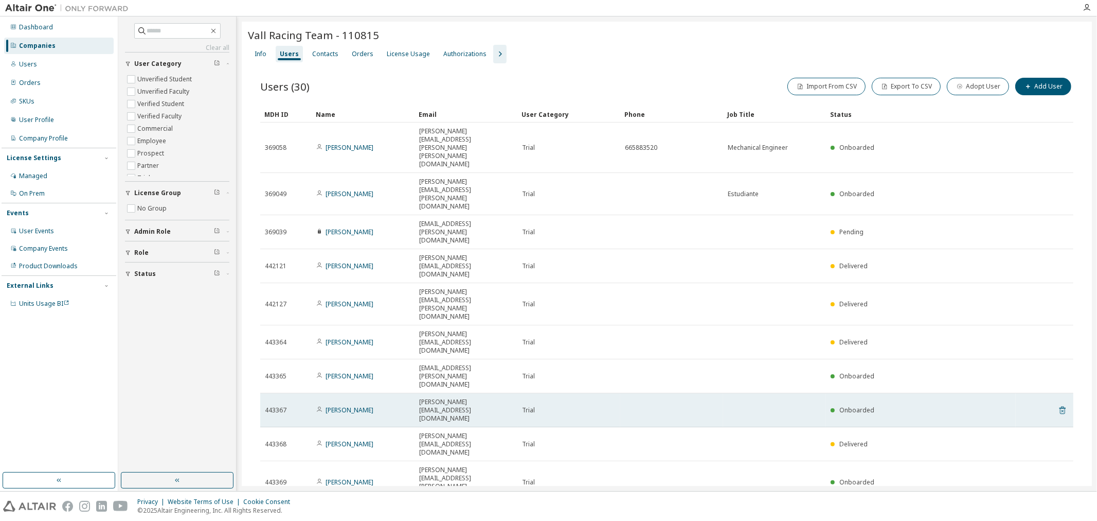
click at [877, 404] on icon at bounding box center [1062, 410] width 9 height 12
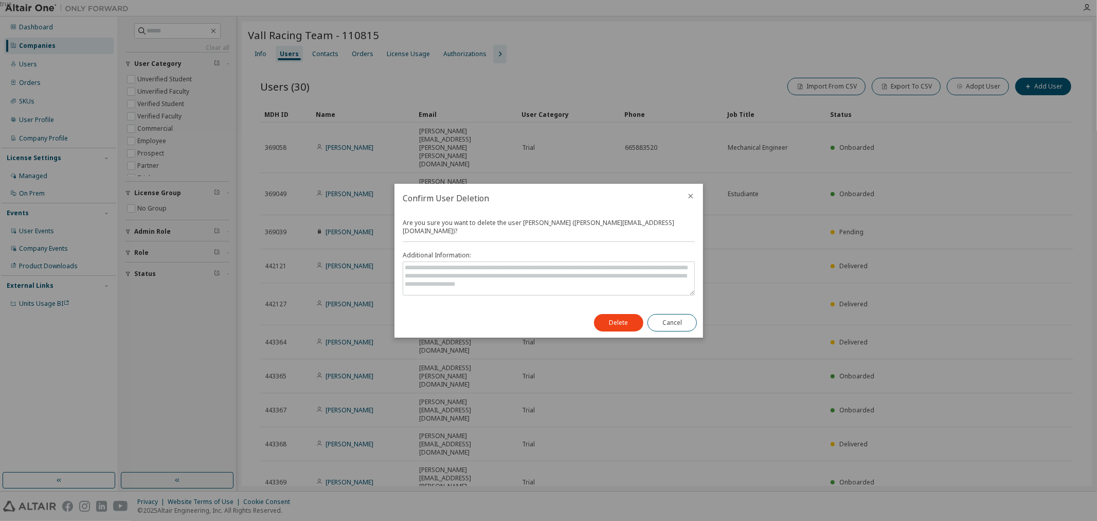
click at [641, 313] on div "Delete Cancel" at bounding box center [645, 323] width 115 height 30
click at [626, 316] on button "Delete" at bounding box center [618, 322] width 49 height 17
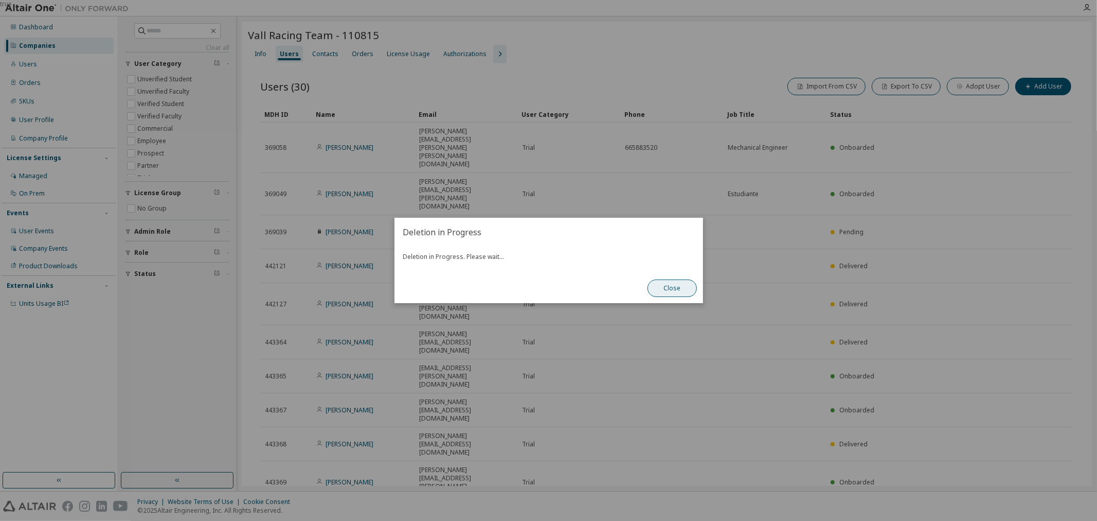
drag, startPoint x: 675, startPoint y: 287, endPoint x: 688, endPoint y: 287, distance: 13.4
click at [675, 287] on button "Close" at bounding box center [672, 287] width 49 height 17
click at [670, 291] on button "Close" at bounding box center [672, 287] width 49 height 17
click at [650, 287] on button "Close" at bounding box center [672, 287] width 49 height 17
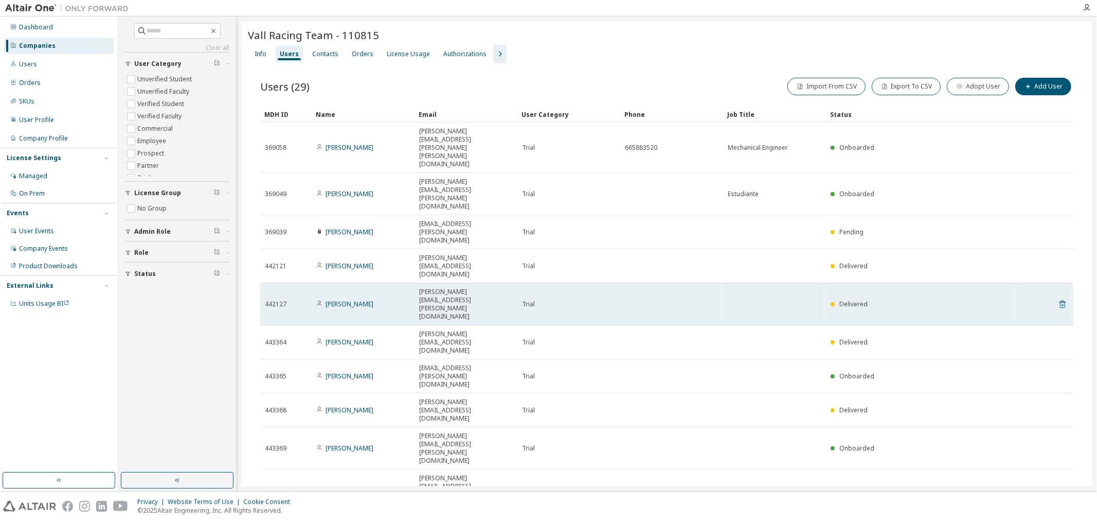
click at [877, 298] on icon at bounding box center [1062, 304] width 9 height 12
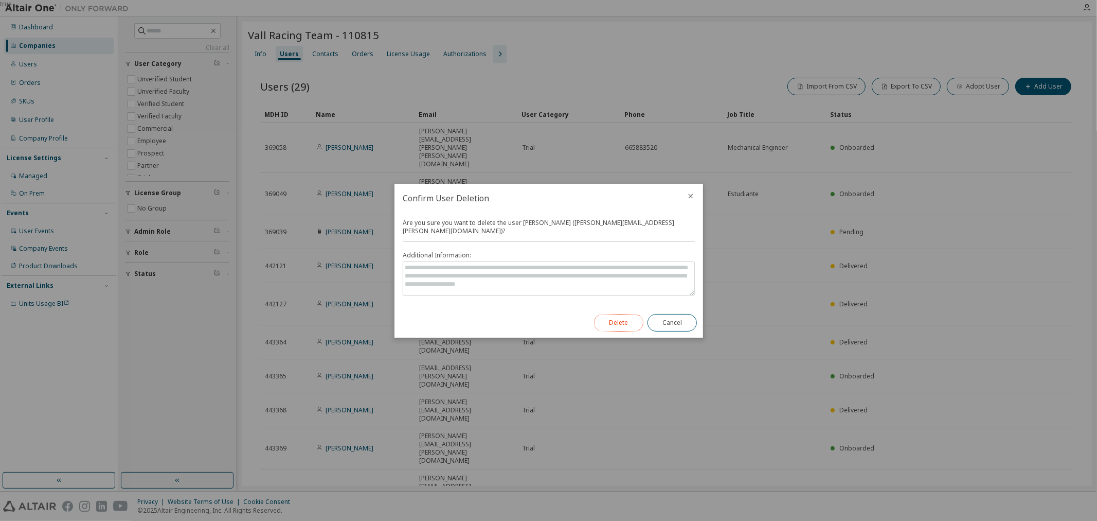
click at [614, 321] on button "Delete" at bounding box center [618, 322] width 49 height 17
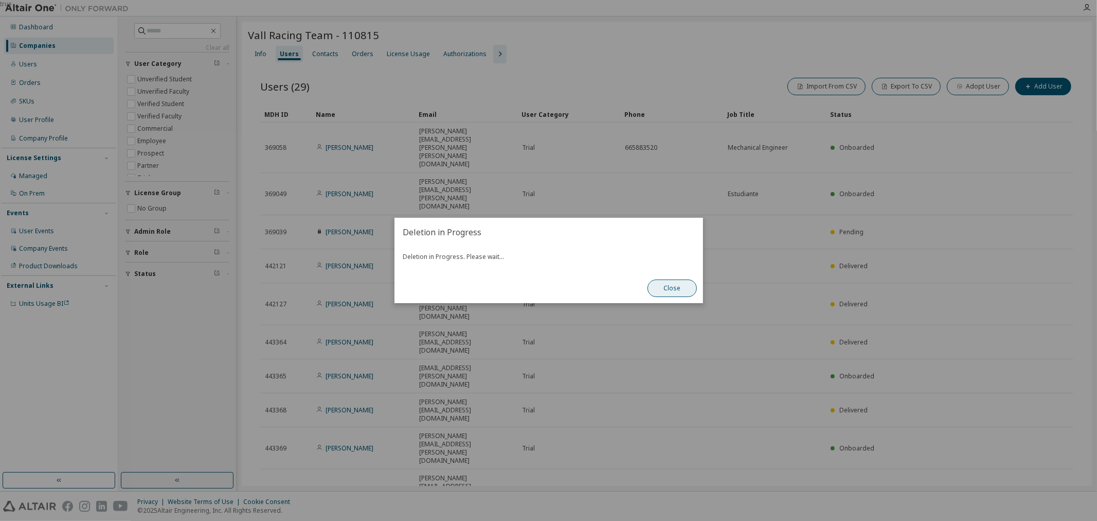
click at [688, 294] on button "Close" at bounding box center [672, 287] width 49 height 17
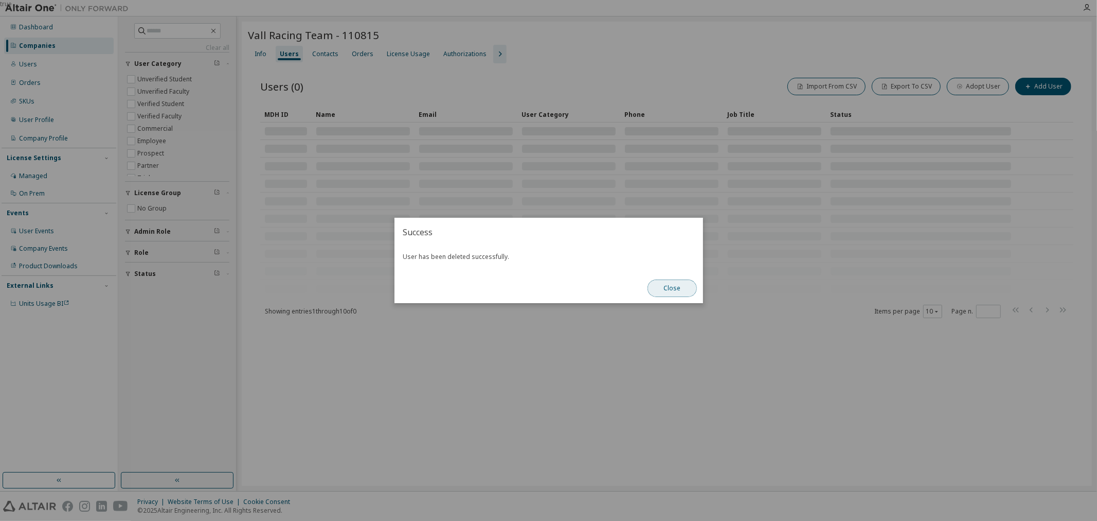
click at [677, 289] on button "Close" at bounding box center [672, 287] width 49 height 17
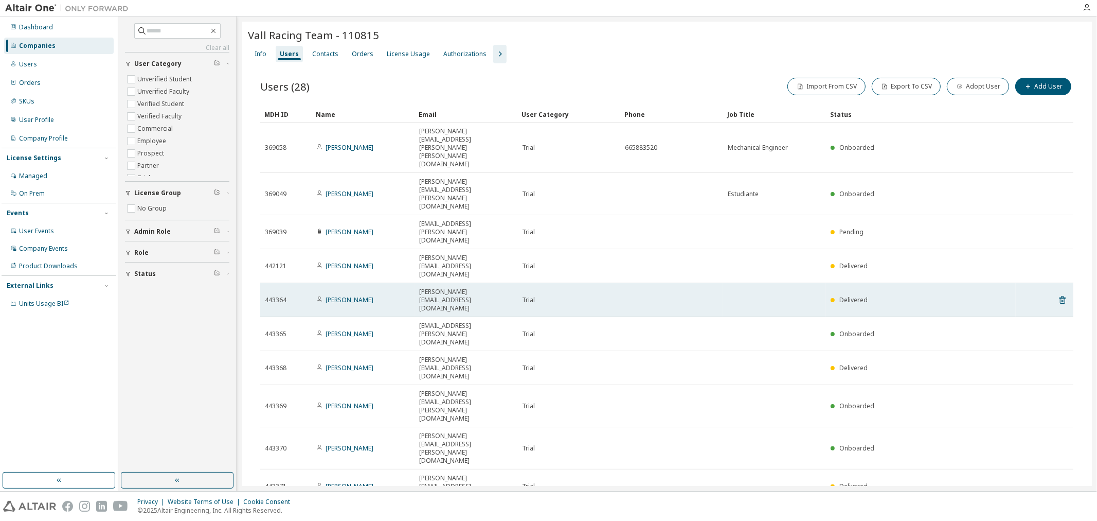
click at [877, 283] on tr "443364 Lucas Redondo lucas.redondo@uva.es Trial Delivered" at bounding box center [666, 300] width 813 height 34
click at [877, 296] on icon at bounding box center [1063, 300] width 6 height 8
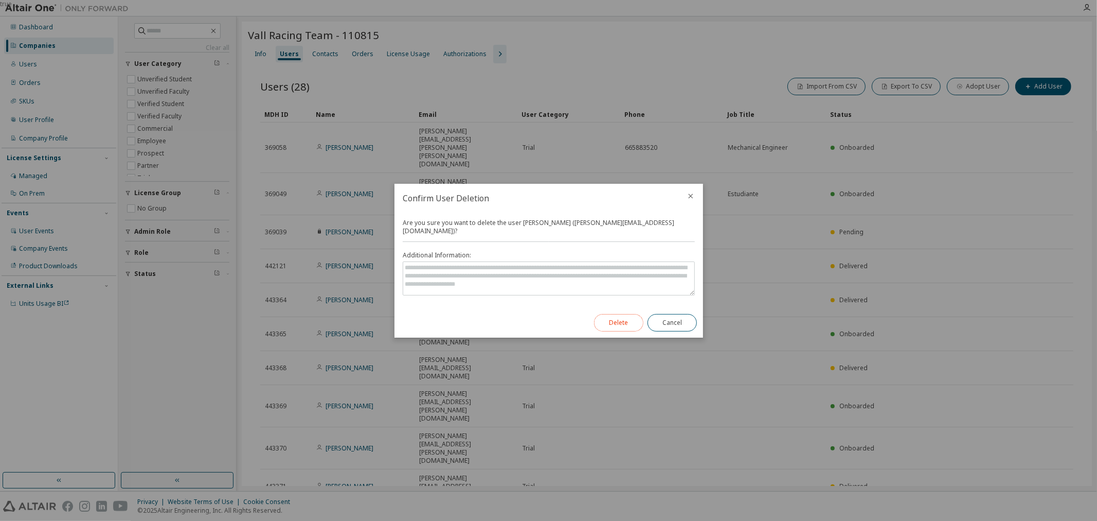
click at [623, 322] on button "Delete" at bounding box center [618, 322] width 49 height 17
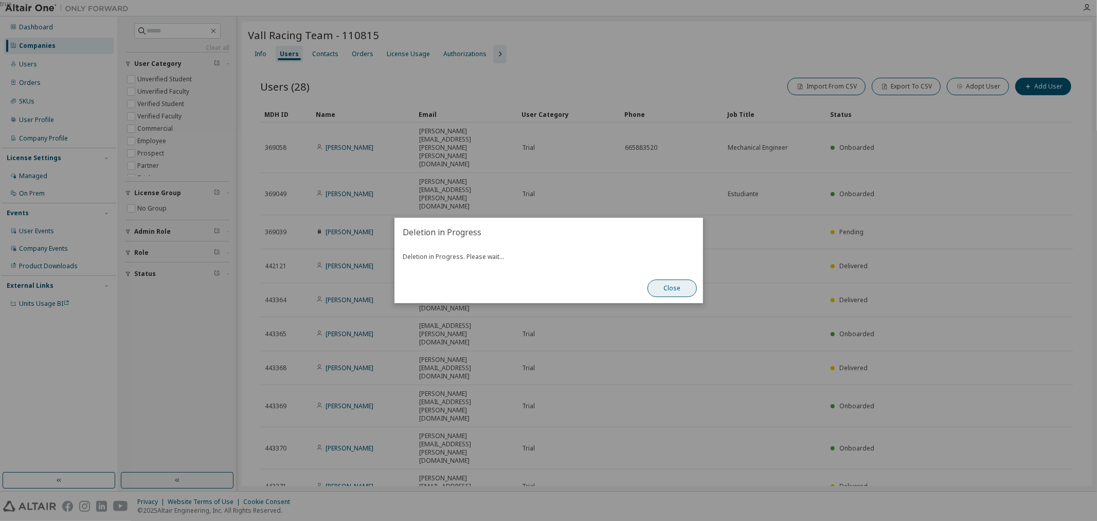
click at [654, 289] on button "Close" at bounding box center [672, 287] width 49 height 17
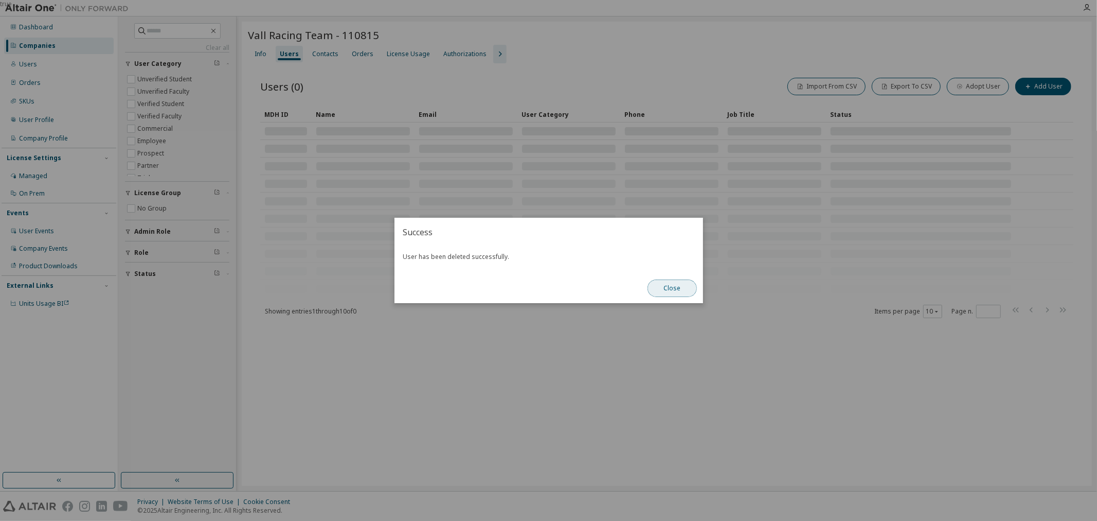
click at [660, 287] on button "Close" at bounding box center [672, 287] width 49 height 17
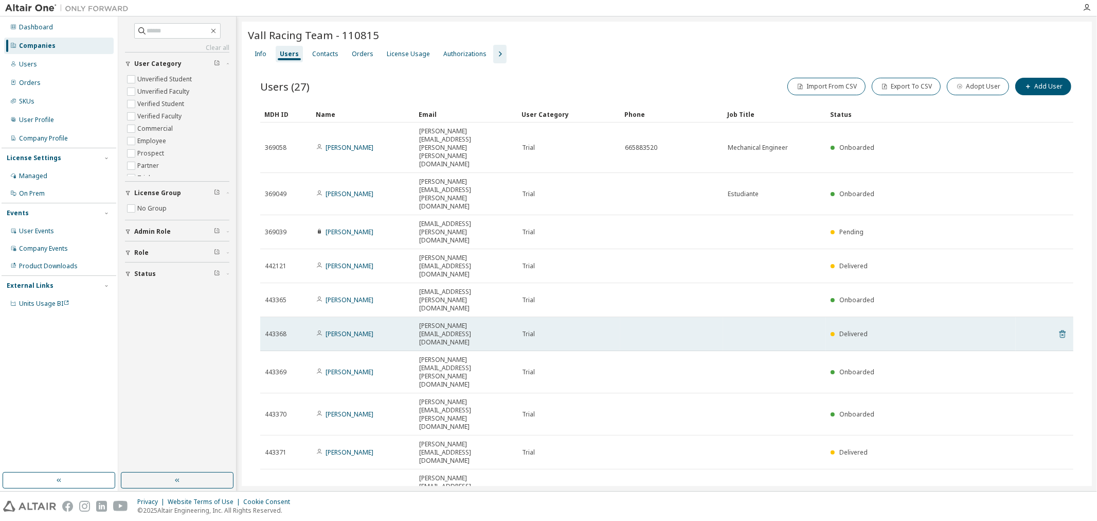
click at [877, 328] on icon at bounding box center [1062, 334] width 9 height 12
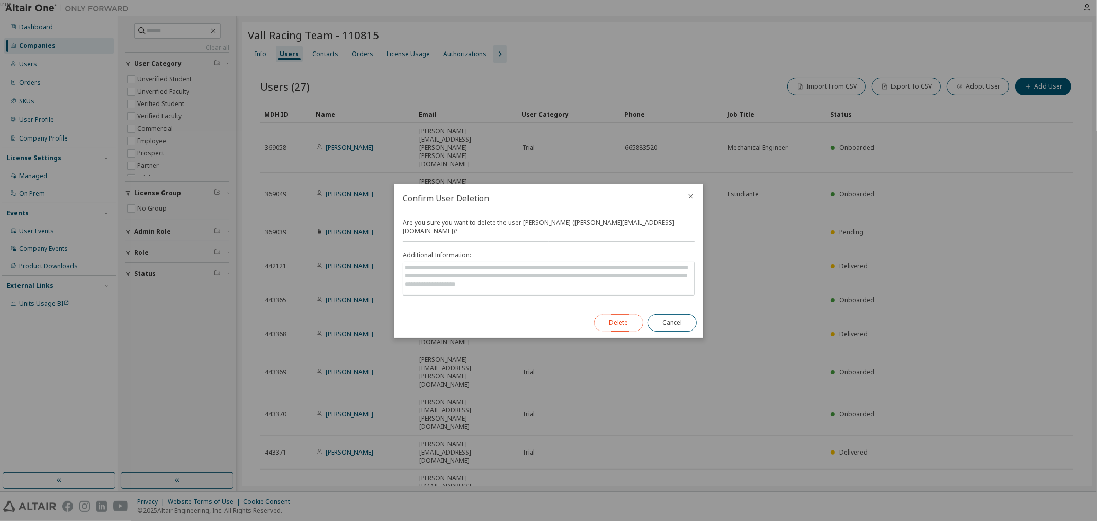
click at [597, 323] on button "Delete" at bounding box center [618, 322] width 49 height 17
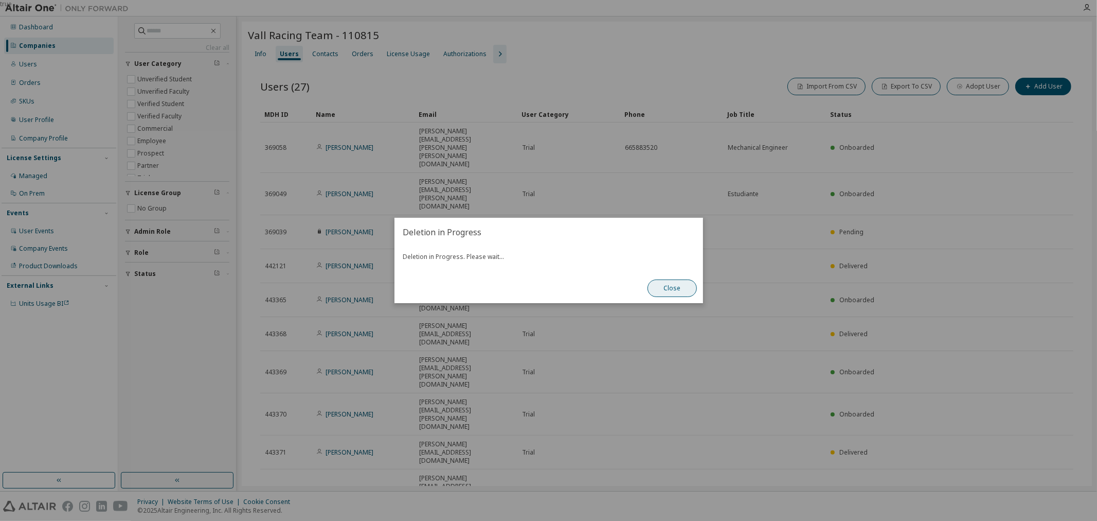
drag, startPoint x: 675, startPoint y: 295, endPoint x: 712, endPoint y: 294, distance: 37.6
click at [675, 295] on button "Close" at bounding box center [672, 287] width 49 height 17
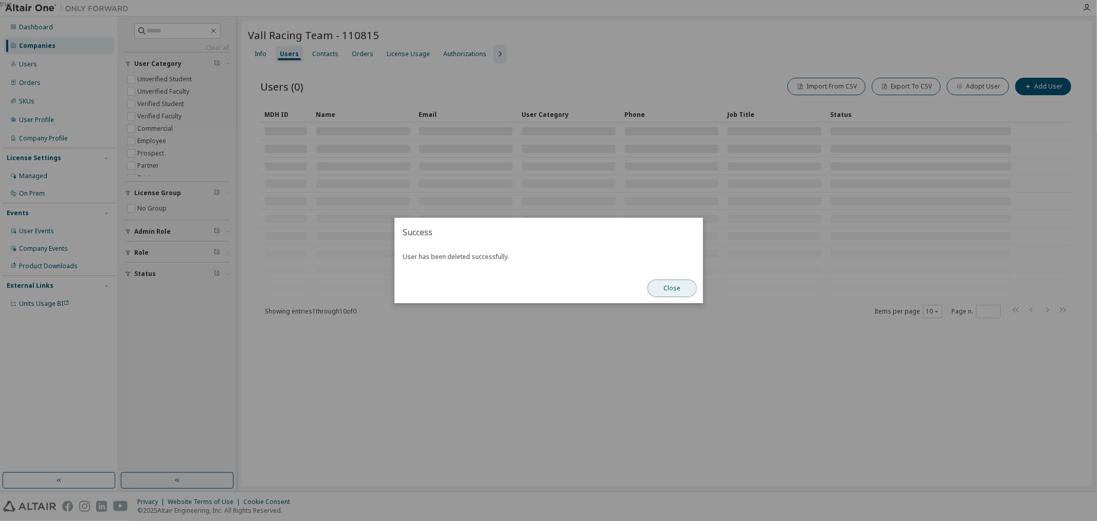
click at [691, 289] on button "Close" at bounding box center [672, 287] width 49 height 17
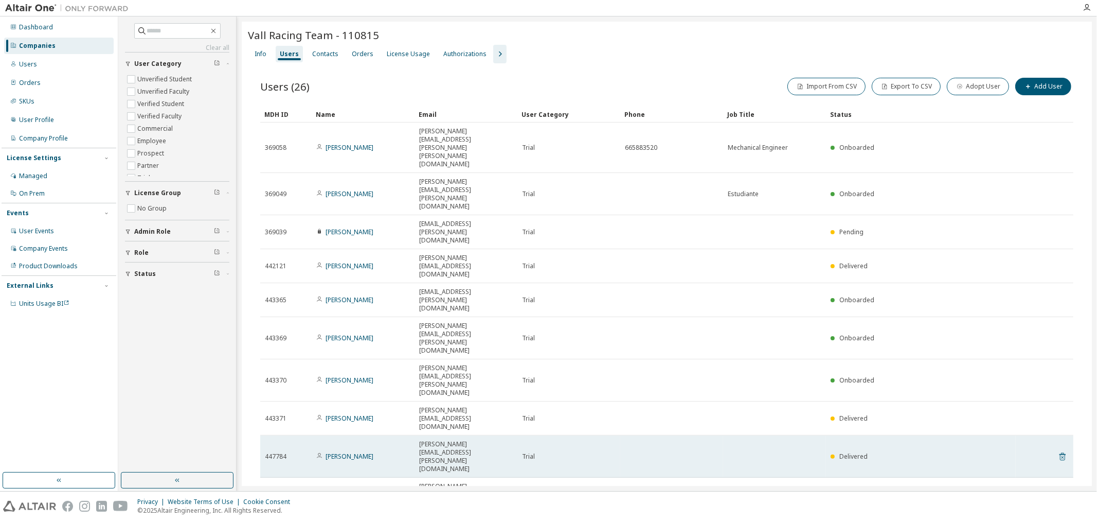
click at [877, 450] on icon at bounding box center [1062, 456] width 9 height 12
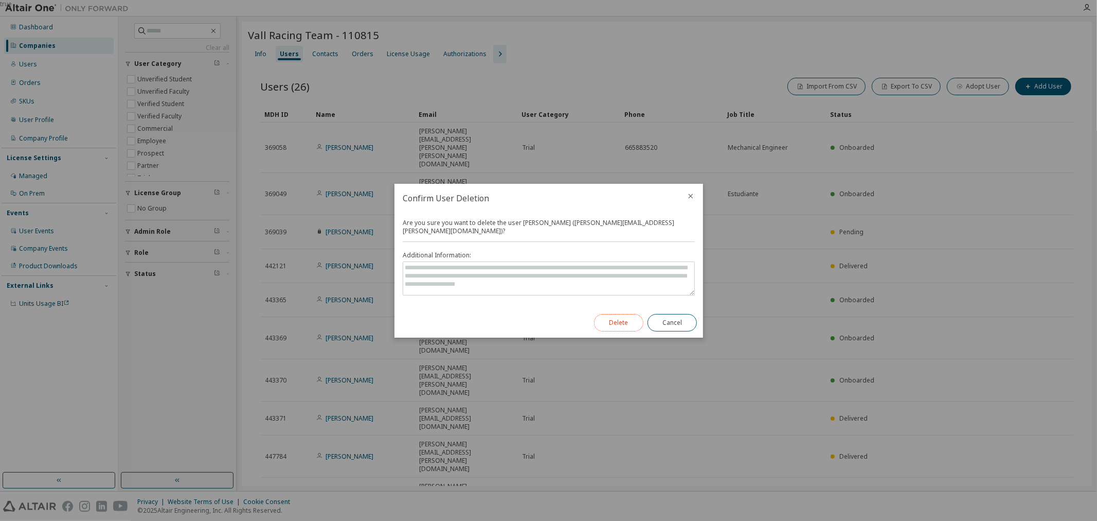
click at [633, 319] on button "Delete" at bounding box center [618, 322] width 49 height 17
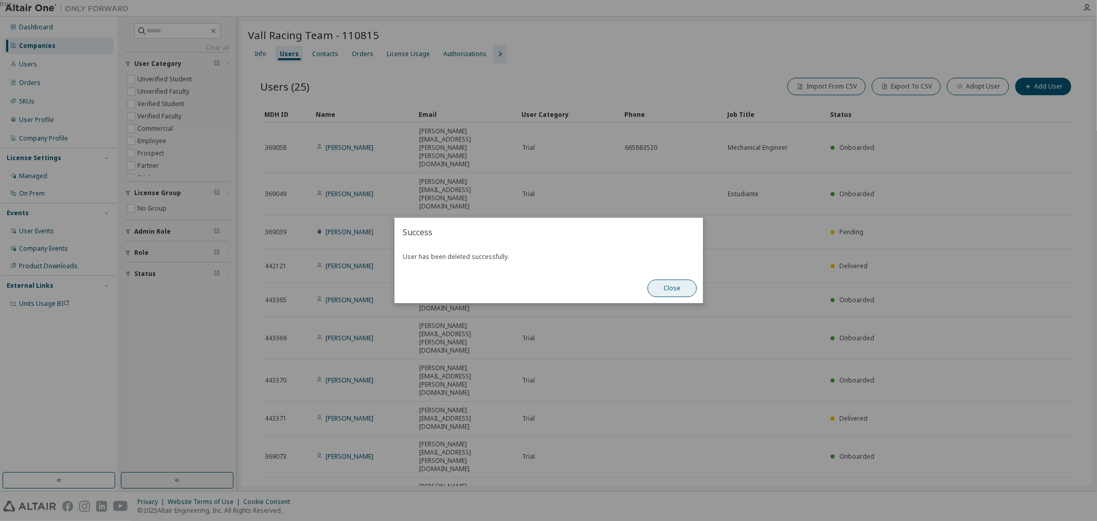
click at [677, 289] on button "Close" at bounding box center [672, 287] width 49 height 17
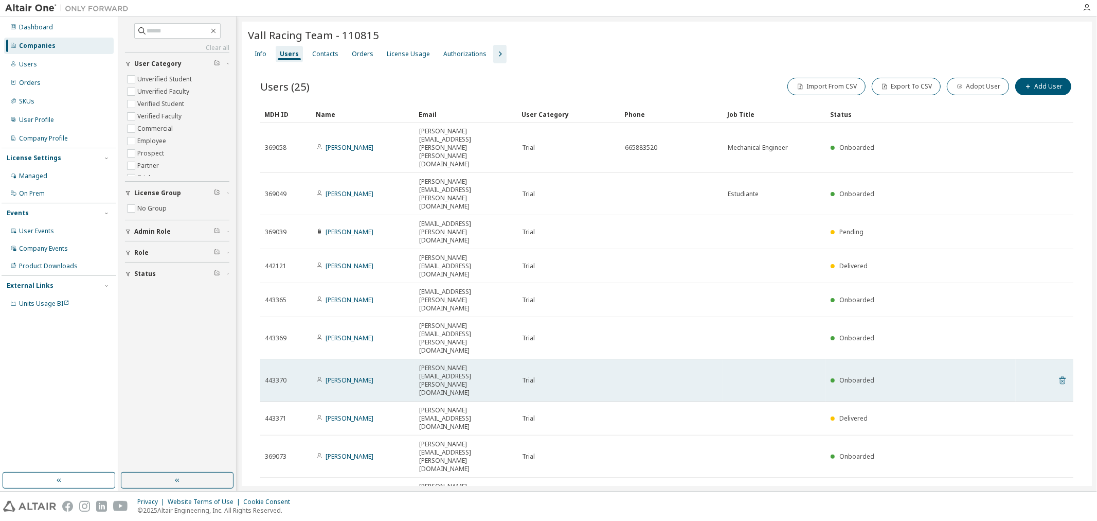
click at [877, 374] on icon at bounding box center [1062, 380] width 9 height 12
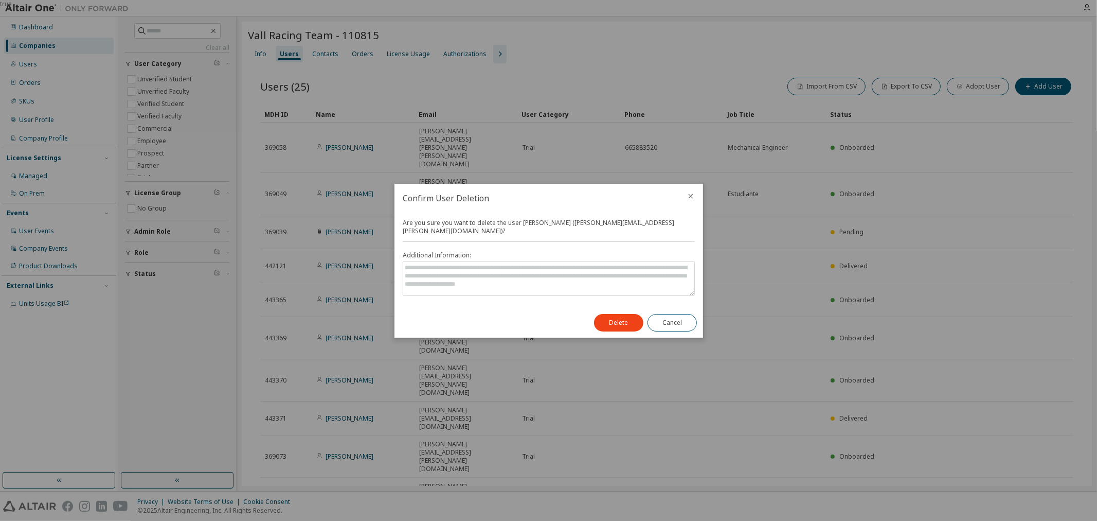
click at [642, 313] on div "Delete Cancel" at bounding box center [645, 323] width 115 height 30
click at [636, 317] on button "Delete" at bounding box center [618, 322] width 49 height 17
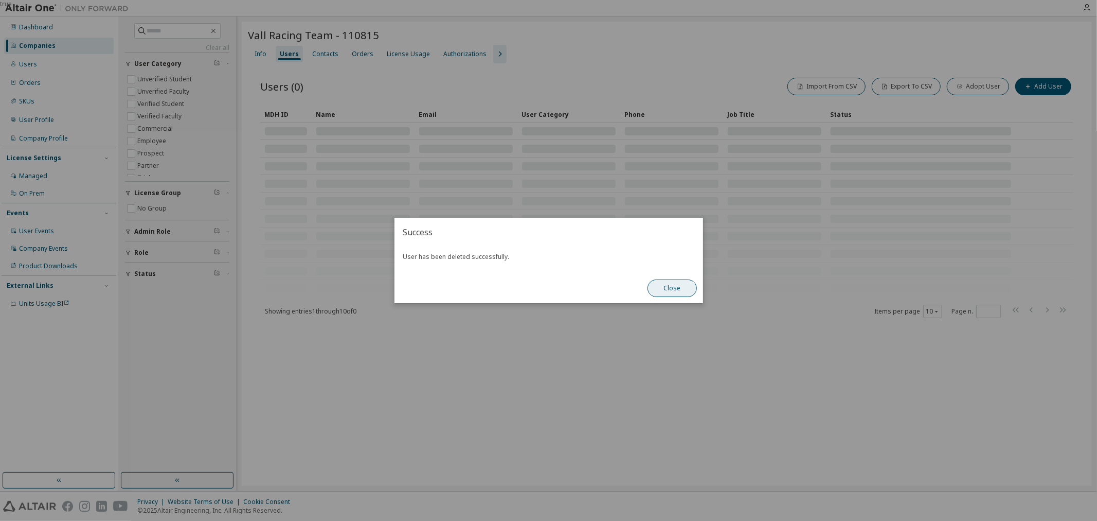
click at [657, 286] on button "Close" at bounding box center [672, 287] width 49 height 17
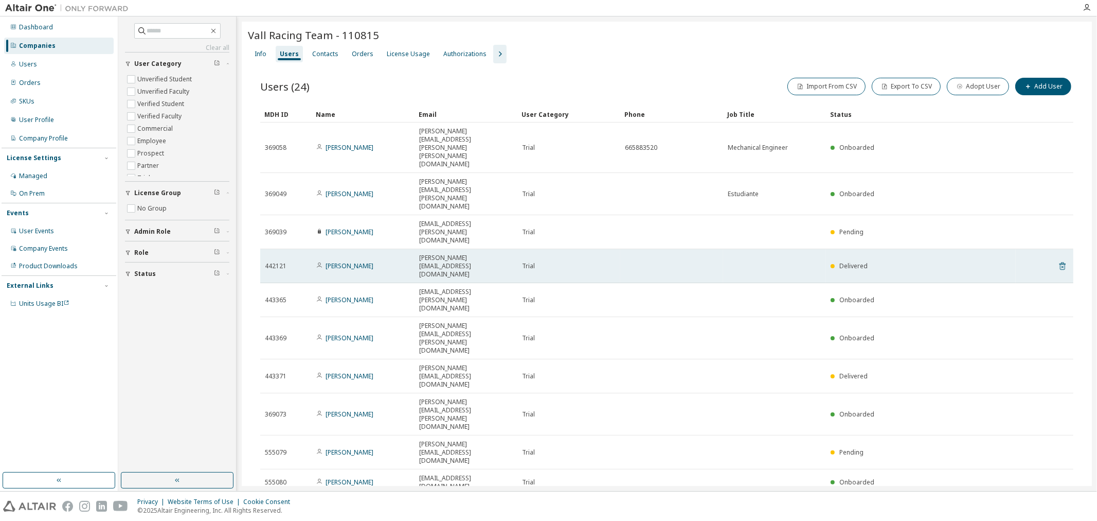
click at [877, 262] on icon at bounding box center [1063, 266] width 6 height 8
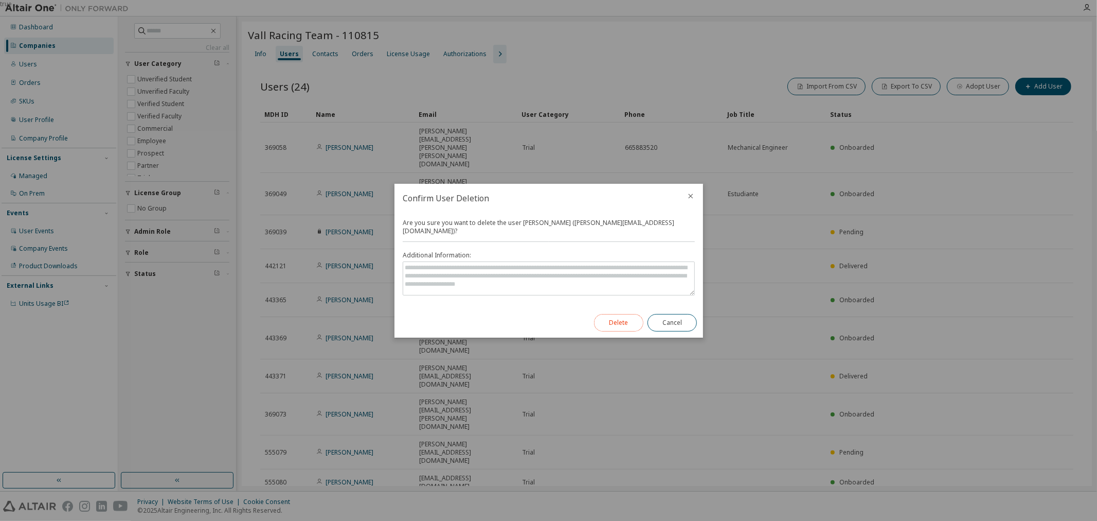
click at [628, 323] on button "Delete" at bounding box center [618, 322] width 49 height 17
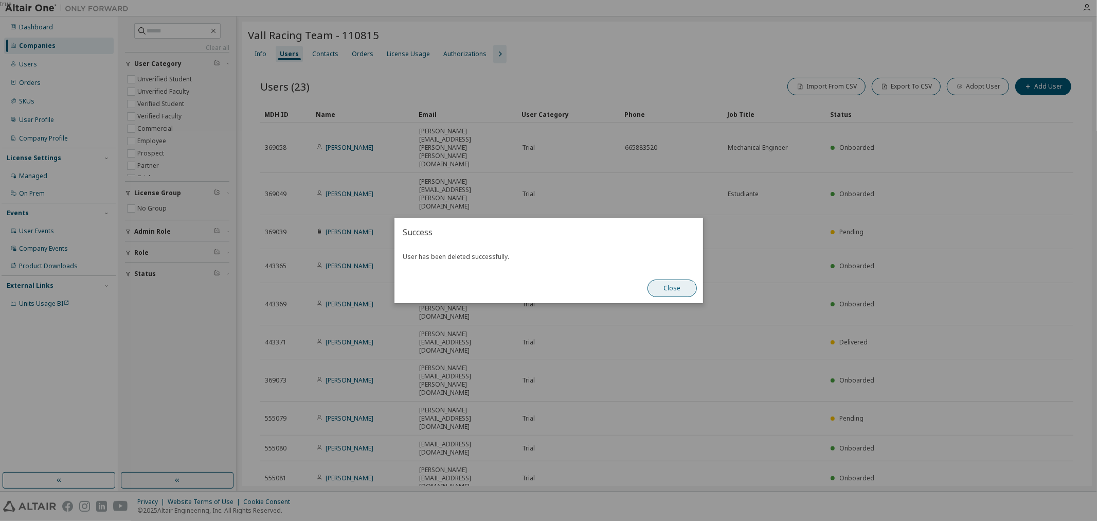
click at [666, 290] on button "Close" at bounding box center [672, 287] width 49 height 17
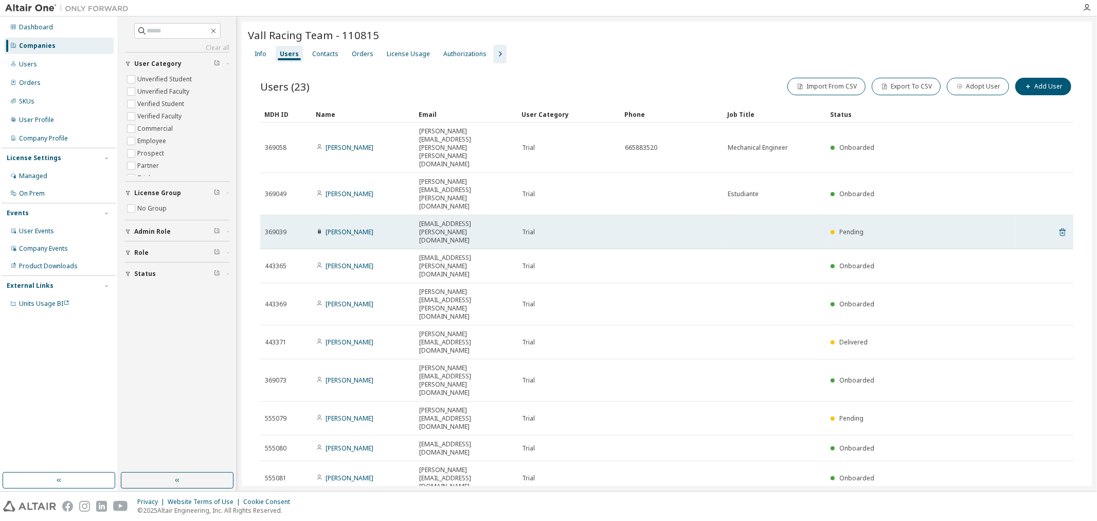
click at [877, 226] on icon at bounding box center [1062, 232] width 9 height 12
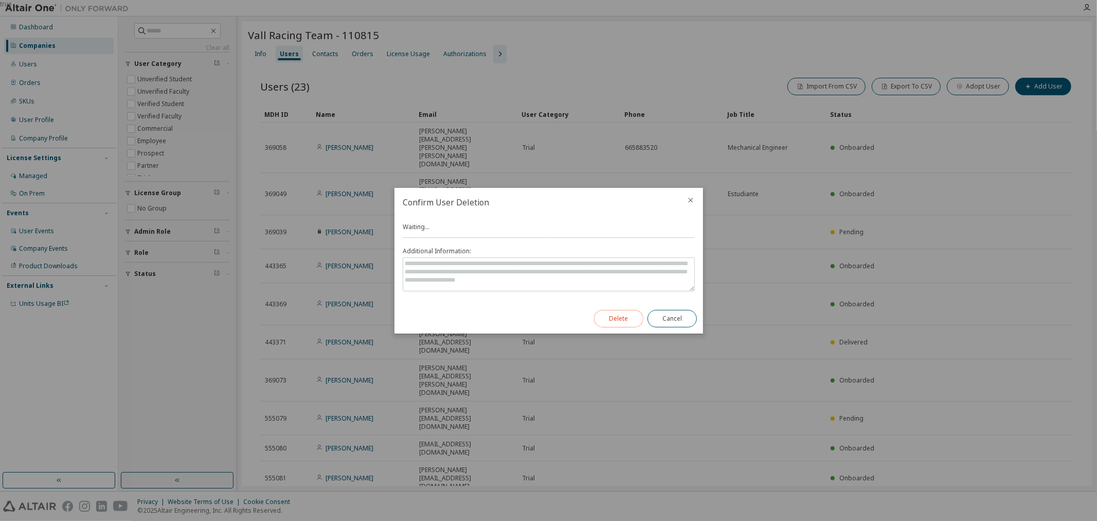
click at [621, 312] on button "Delete" at bounding box center [618, 318] width 49 height 17
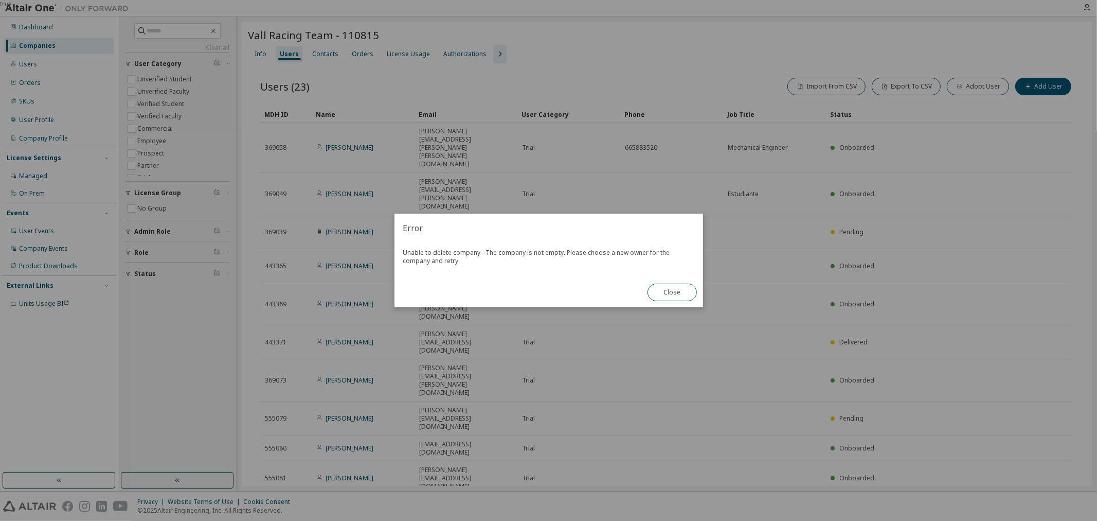
click at [619, 261] on div "Unable to delete company - The company is not empty. Please choose a new owner …" at bounding box center [549, 259] width 309 height 35
click at [648, 295] on button "Close" at bounding box center [672, 291] width 49 height 17
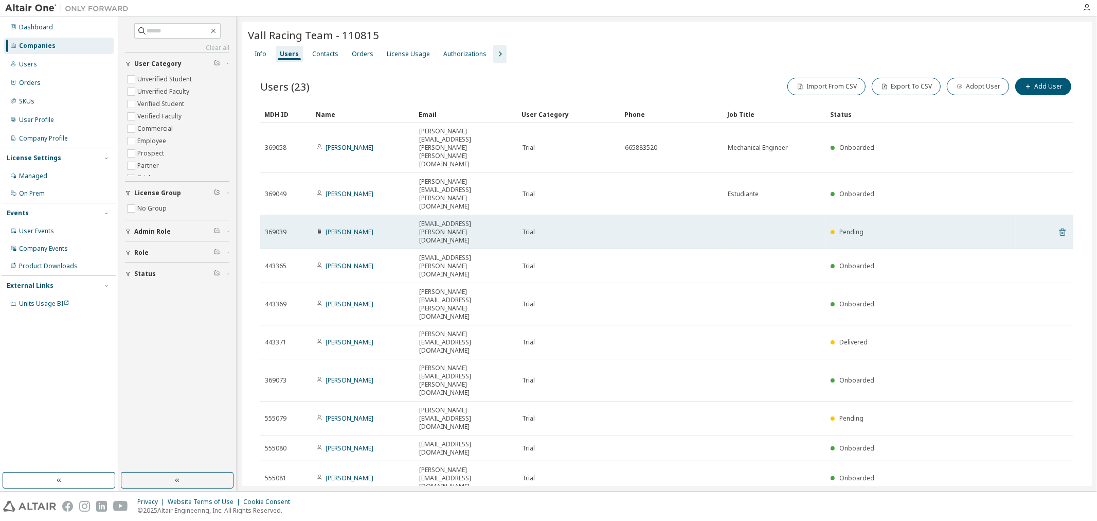
click at [877, 226] on icon at bounding box center [1062, 232] width 9 height 12
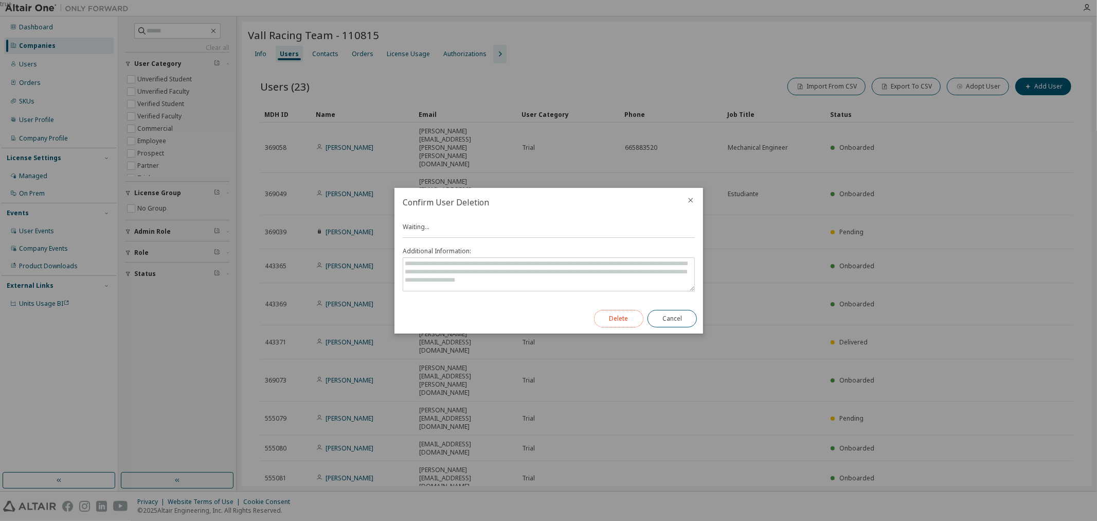
click at [617, 319] on button "Delete" at bounding box center [618, 318] width 49 height 17
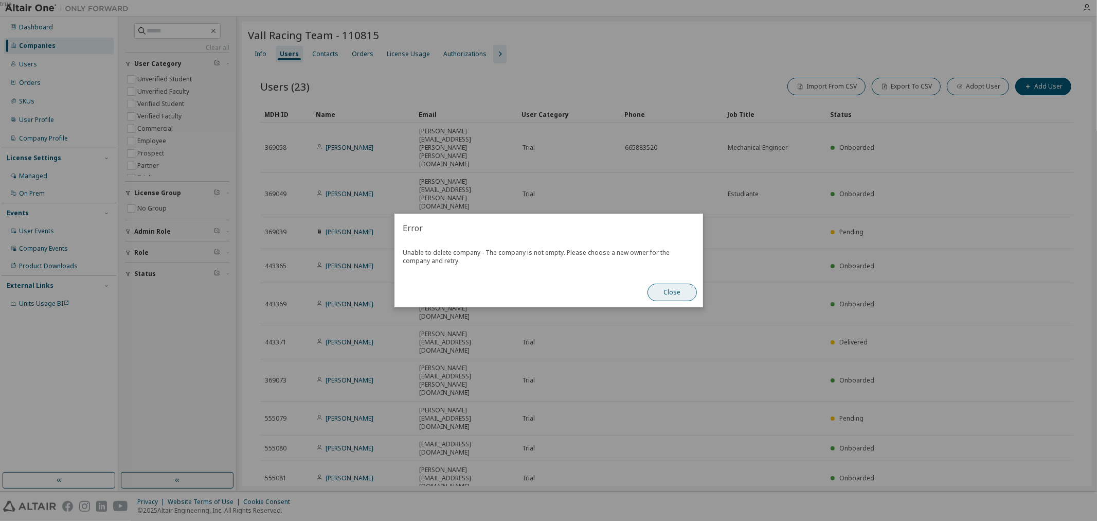
click at [687, 296] on button "Close" at bounding box center [672, 291] width 49 height 17
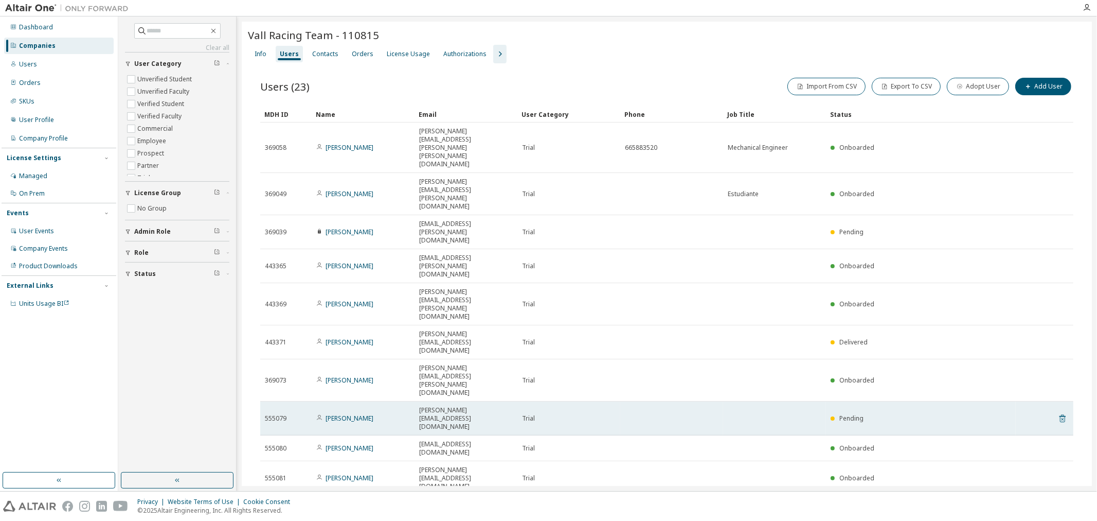
click at [877, 412] on icon at bounding box center [1062, 418] width 9 height 12
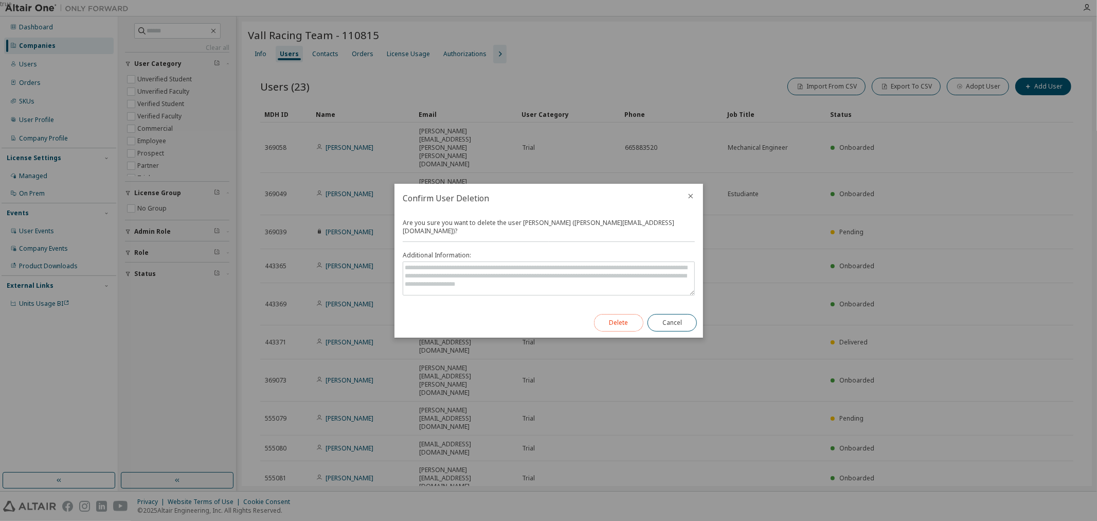
click at [612, 317] on button "Delete" at bounding box center [618, 322] width 49 height 17
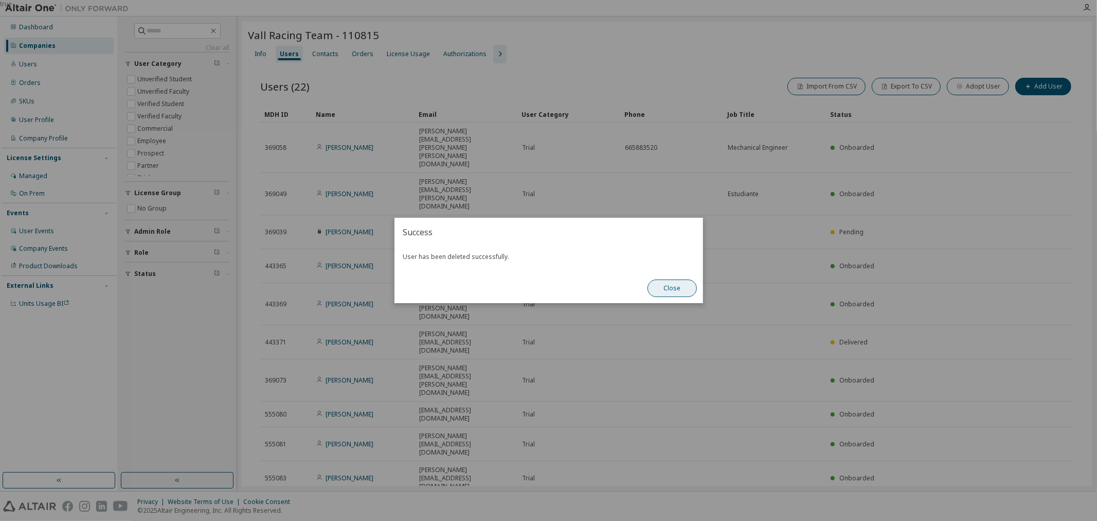
click at [665, 288] on button "Close" at bounding box center [672, 287] width 49 height 17
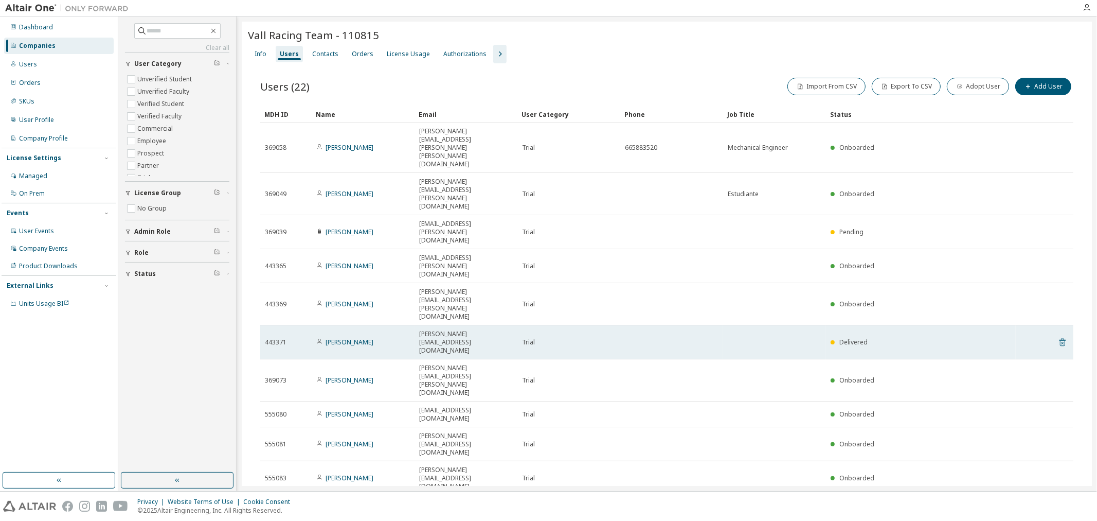
click at [877, 338] on icon at bounding box center [1063, 342] width 6 height 8
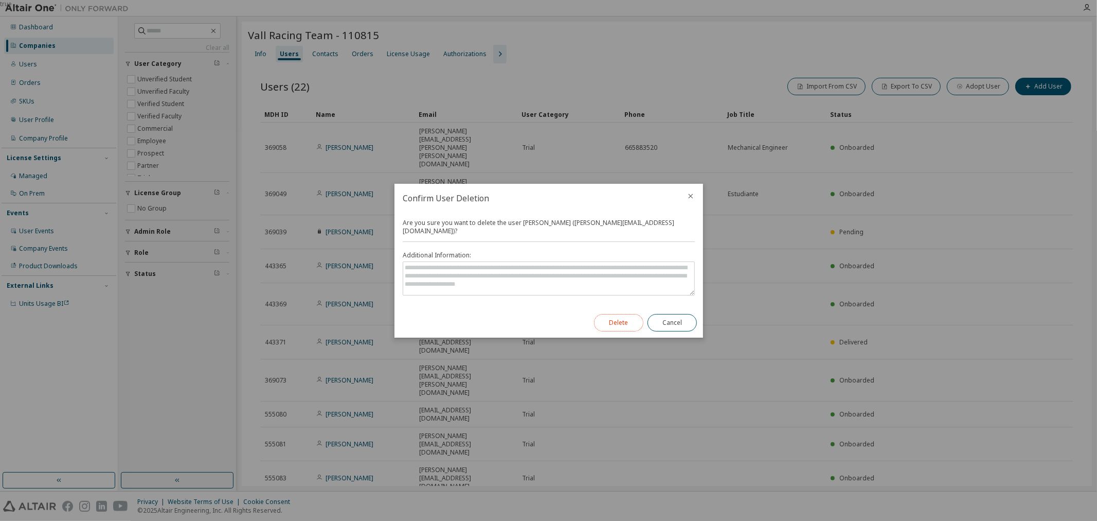
click at [603, 319] on button "Delete" at bounding box center [618, 322] width 49 height 17
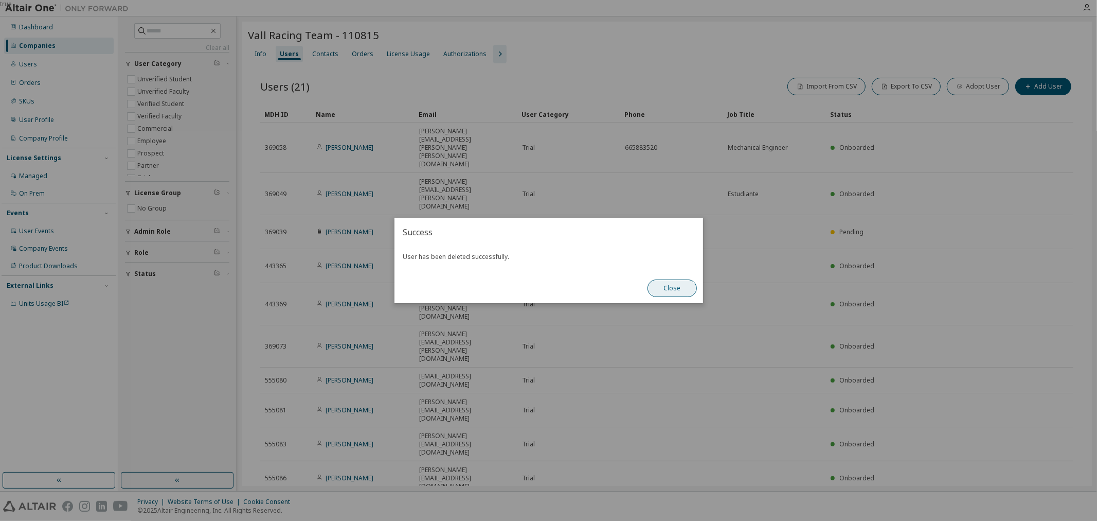
click at [675, 295] on button "Close" at bounding box center [672, 287] width 49 height 17
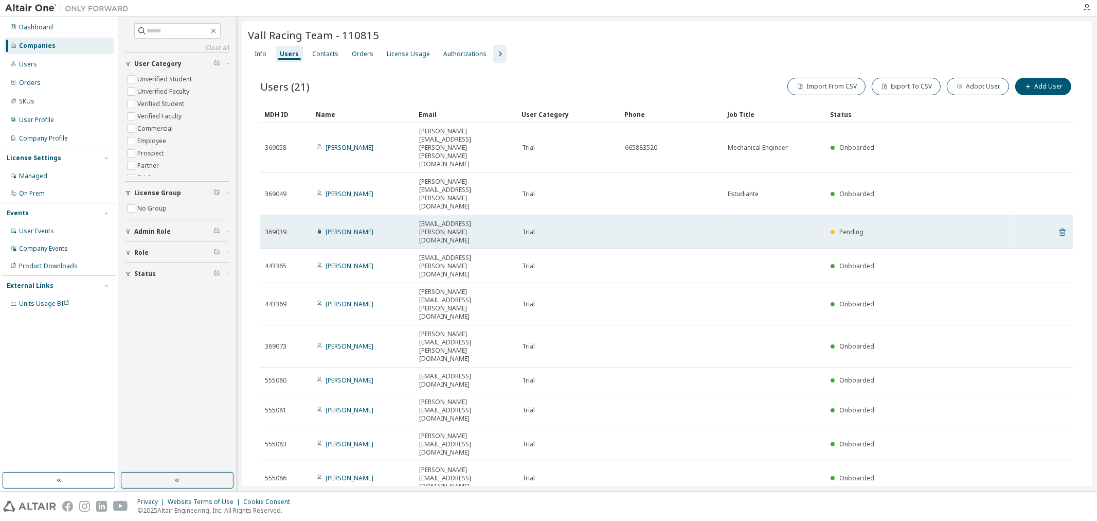
click at [877, 226] on icon at bounding box center [1062, 232] width 9 height 12
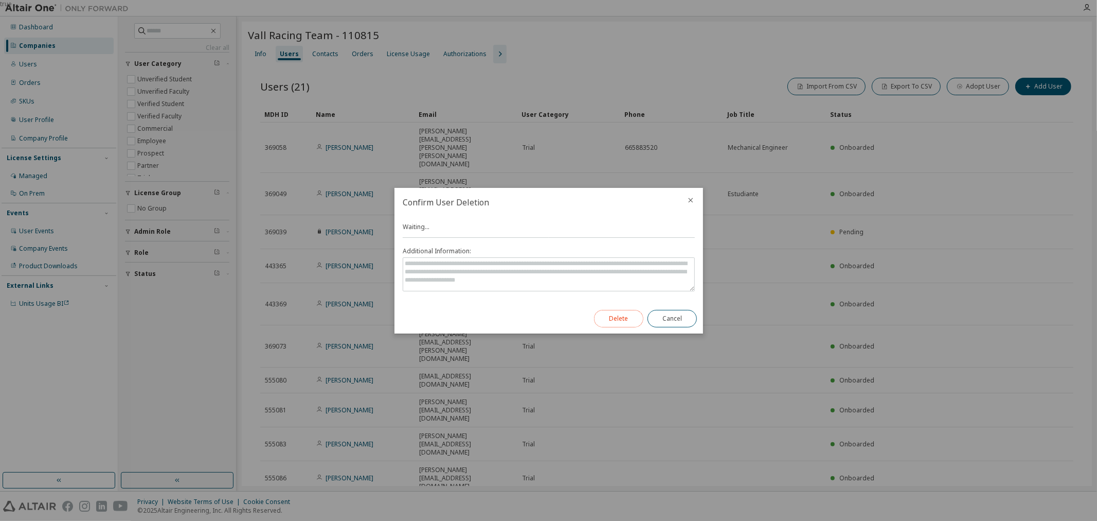
click at [630, 322] on button "Delete" at bounding box center [618, 318] width 49 height 17
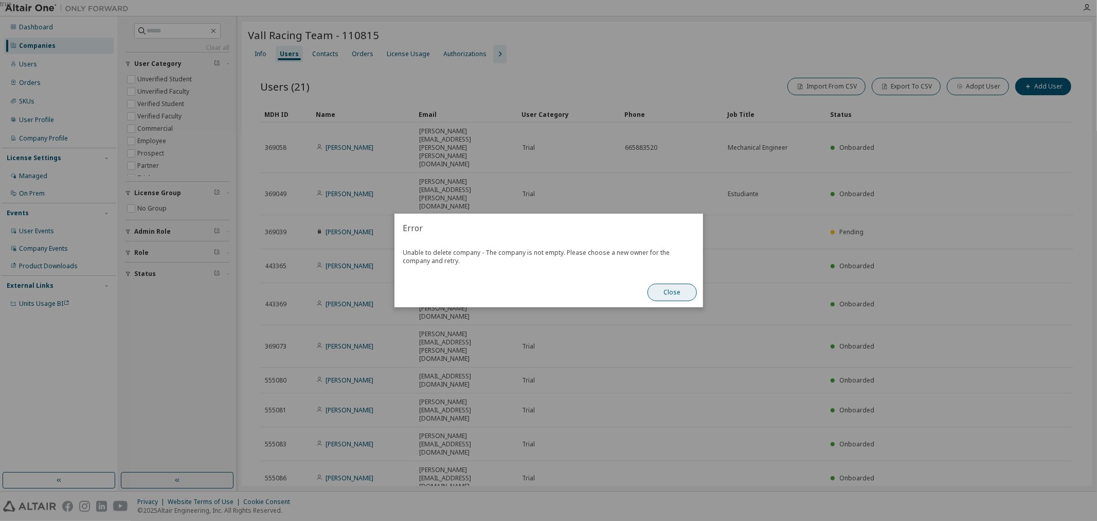
click at [687, 299] on button "Close" at bounding box center [672, 291] width 49 height 17
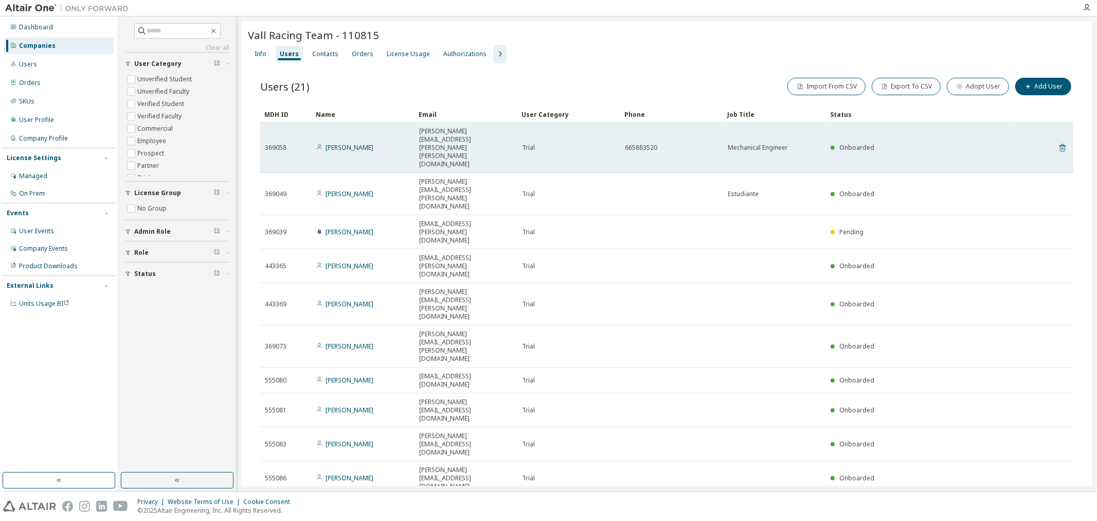
click at [877, 141] on icon at bounding box center [1062, 147] width 9 height 12
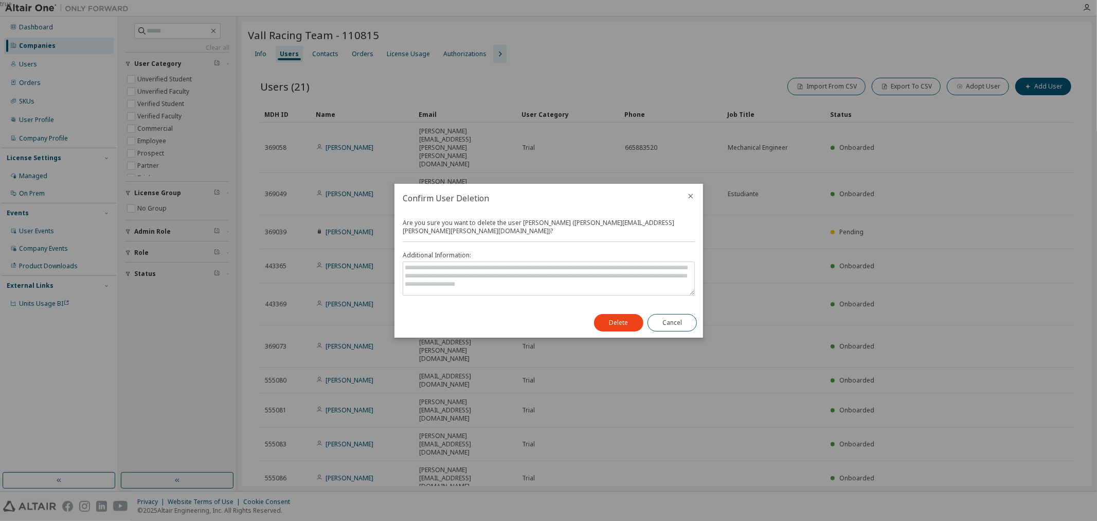
click at [614, 335] on div "Delete Cancel" at bounding box center [645, 323] width 115 height 30
click at [614, 325] on button "Delete" at bounding box center [618, 322] width 49 height 17
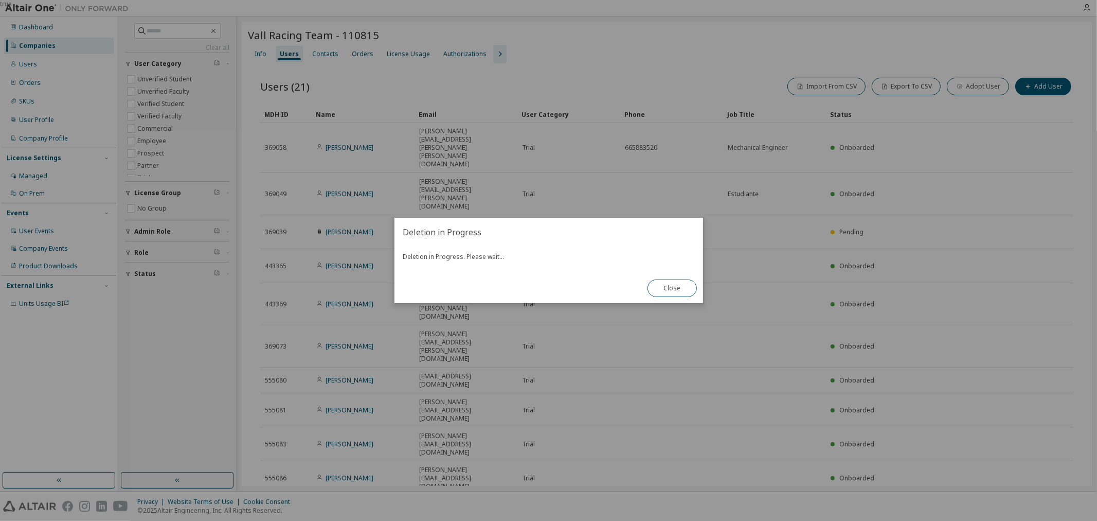
drag, startPoint x: 681, startPoint y: 289, endPoint x: 706, endPoint y: 284, distance: 25.1
click at [680, 289] on button "Close" at bounding box center [672, 287] width 49 height 17
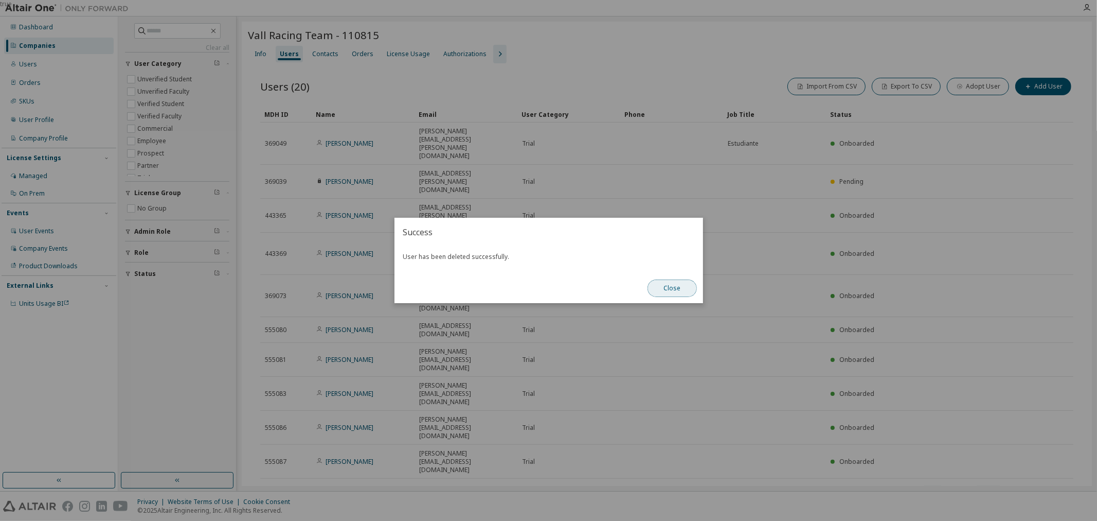
click at [664, 291] on button "Close" at bounding box center [672, 287] width 49 height 17
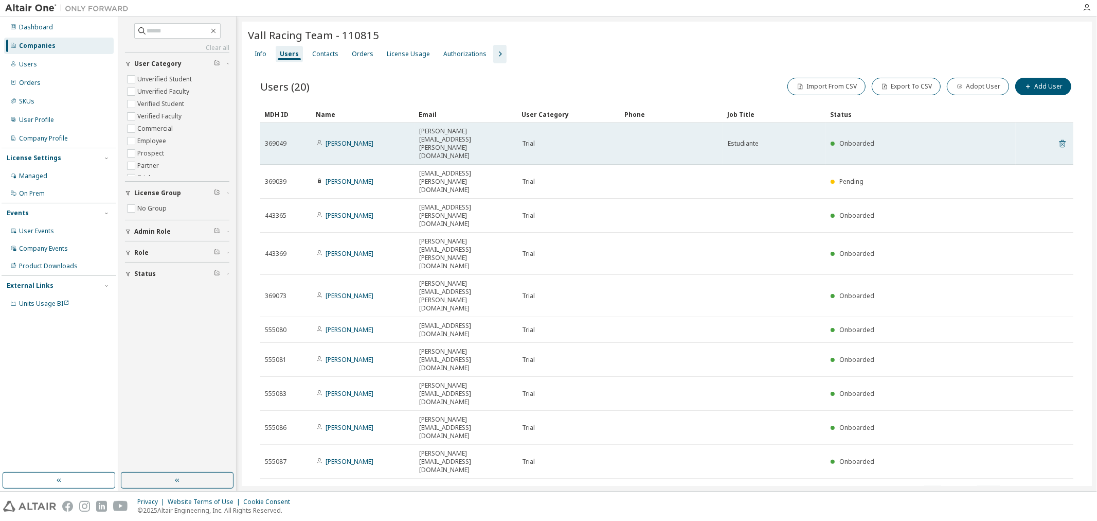
click at [877, 137] on icon at bounding box center [1062, 143] width 9 height 12
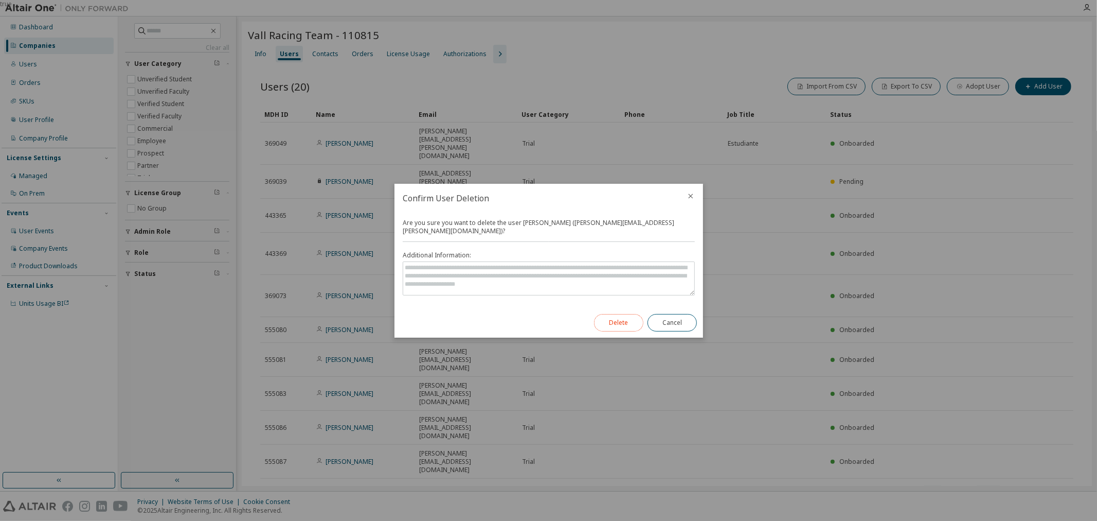
click at [604, 319] on button "Delete" at bounding box center [618, 322] width 49 height 17
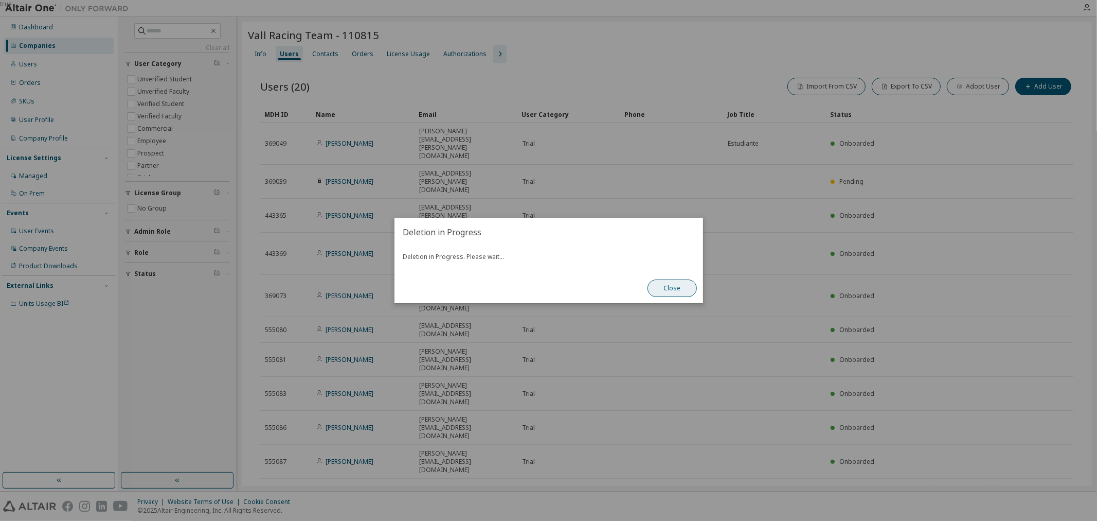
click at [676, 289] on button "Close" at bounding box center [672, 287] width 49 height 17
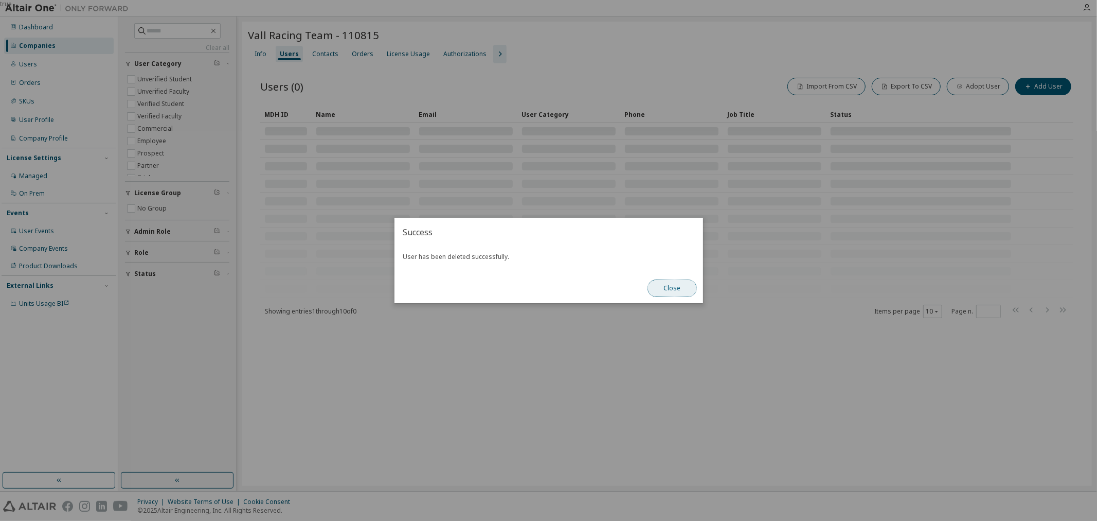
click at [671, 294] on button "Close" at bounding box center [672, 287] width 49 height 17
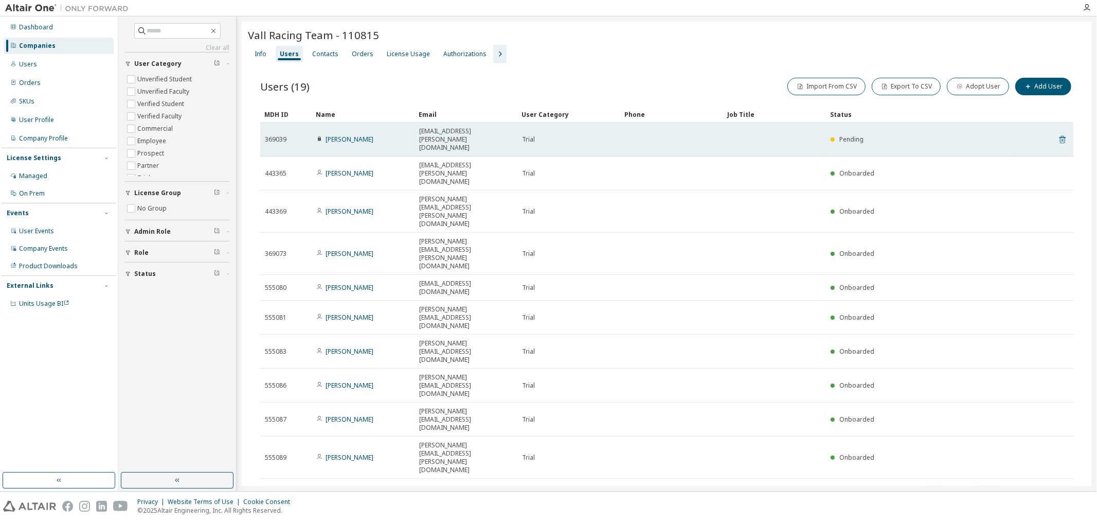
click at [877, 133] on icon at bounding box center [1062, 139] width 9 height 12
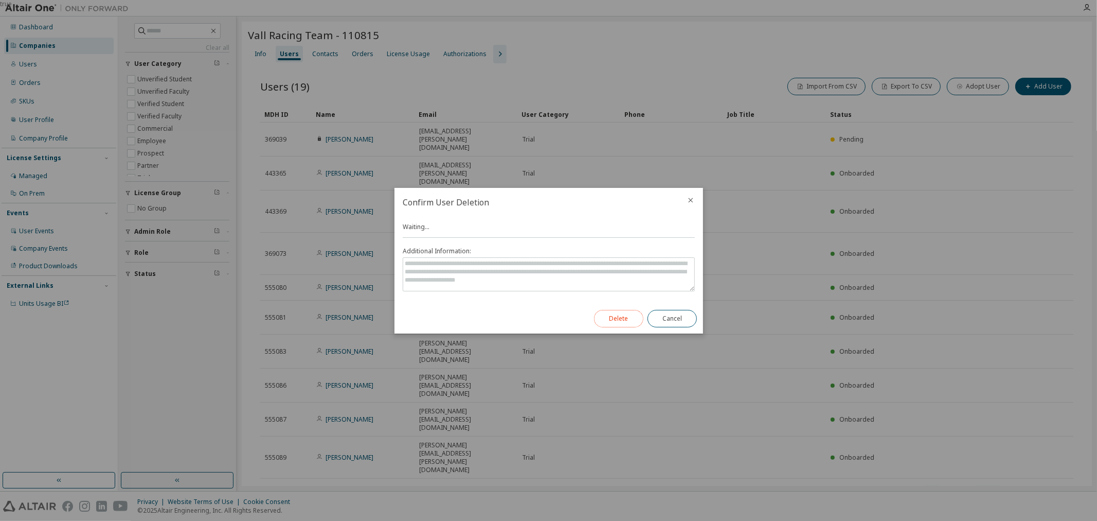
click at [615, 320] on button "Delete" at bounding box center [618, 318] width 49 height 17
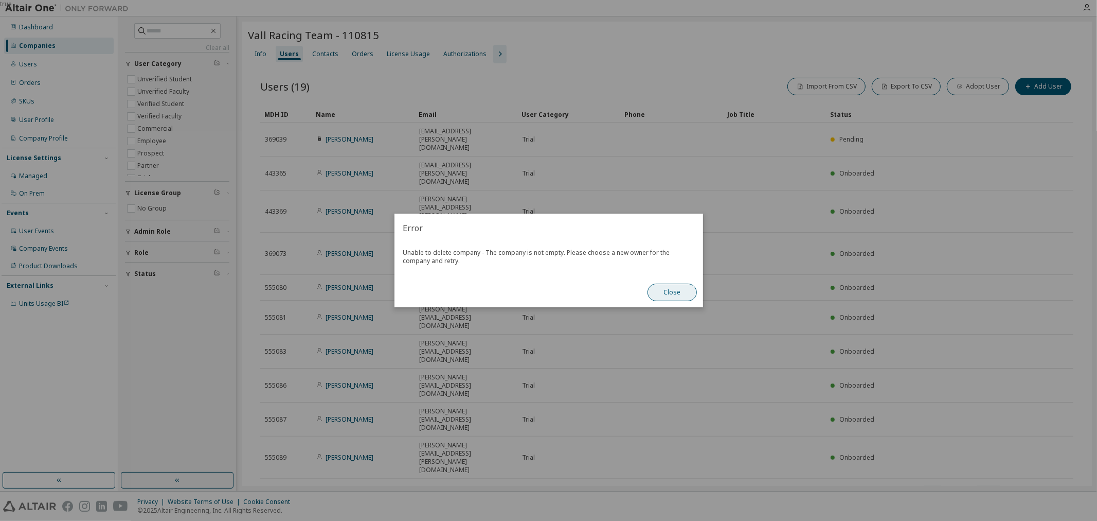
click at [682, 286] on button "Close" at bounding box center [672, 291] width 49 height 17
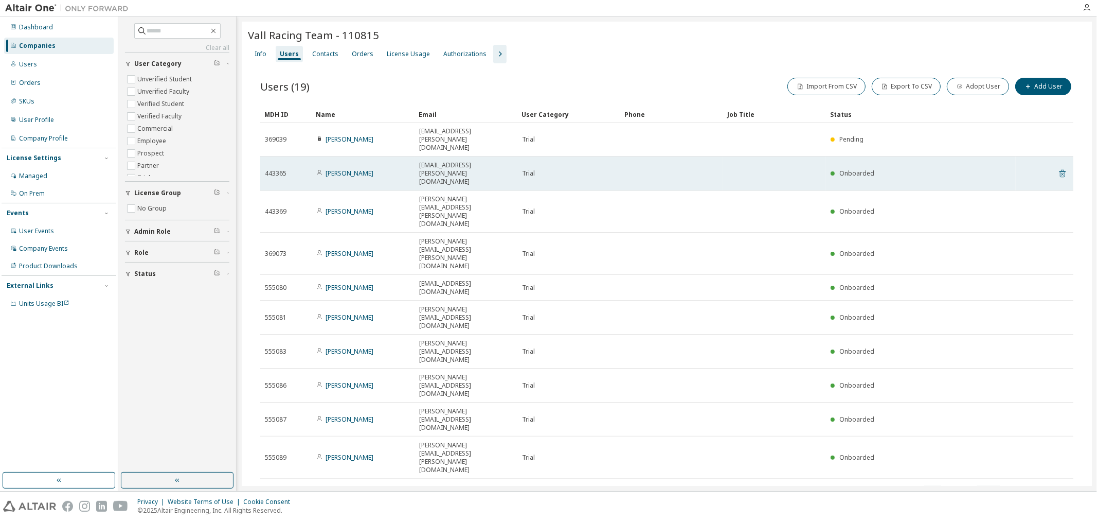
click at [877, 167] on icon at bounding box center [1062, 173] width 9 height 12
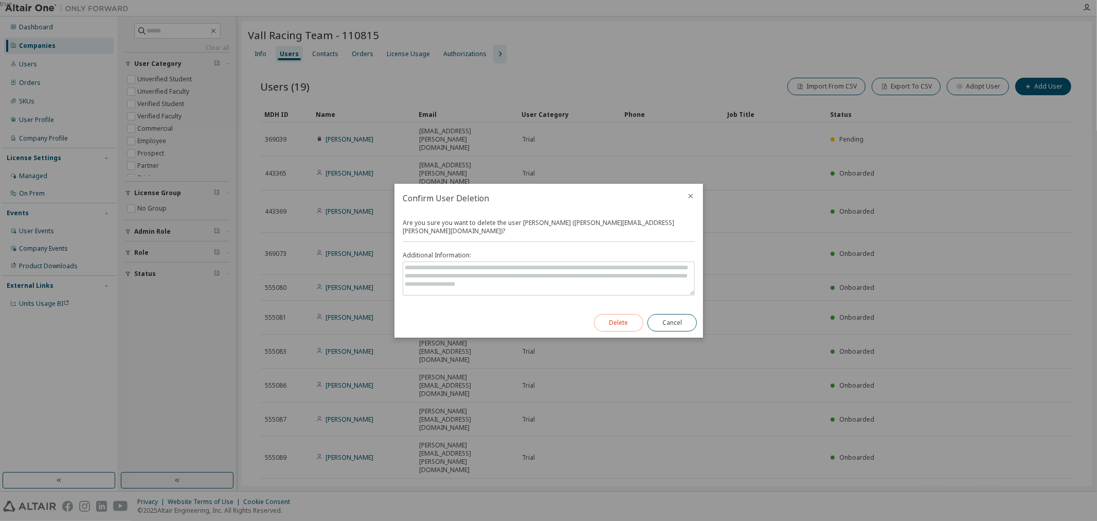
click at [626, 320] on button "Delete" at bounding box center [618, 322] width 49 height 17
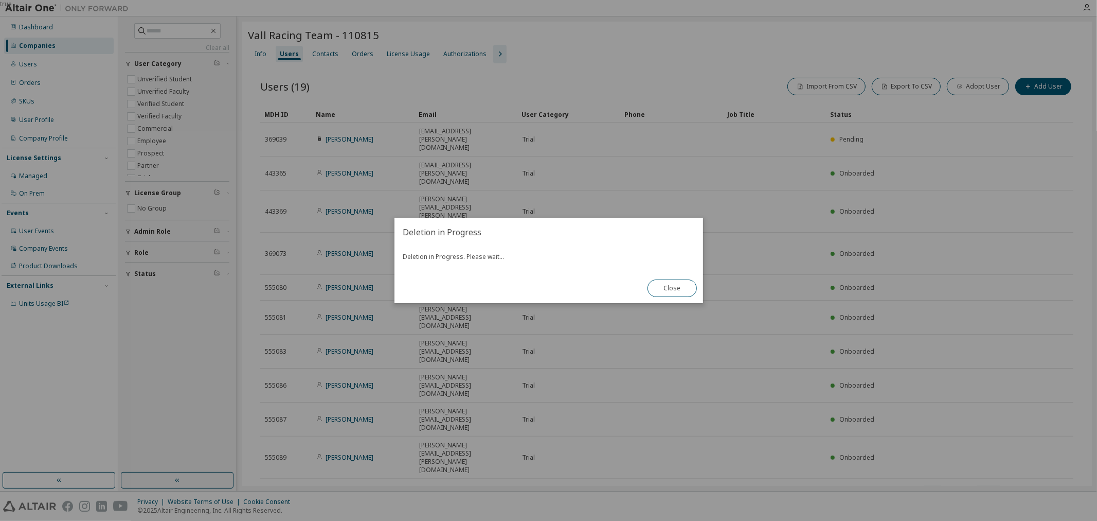
click at [877, 248] on div "true" at bounding box center [548, 260] width 1097 height 521
click at [687, 281] on button "Close" at bounding box center [672, 287] width 49 height 17
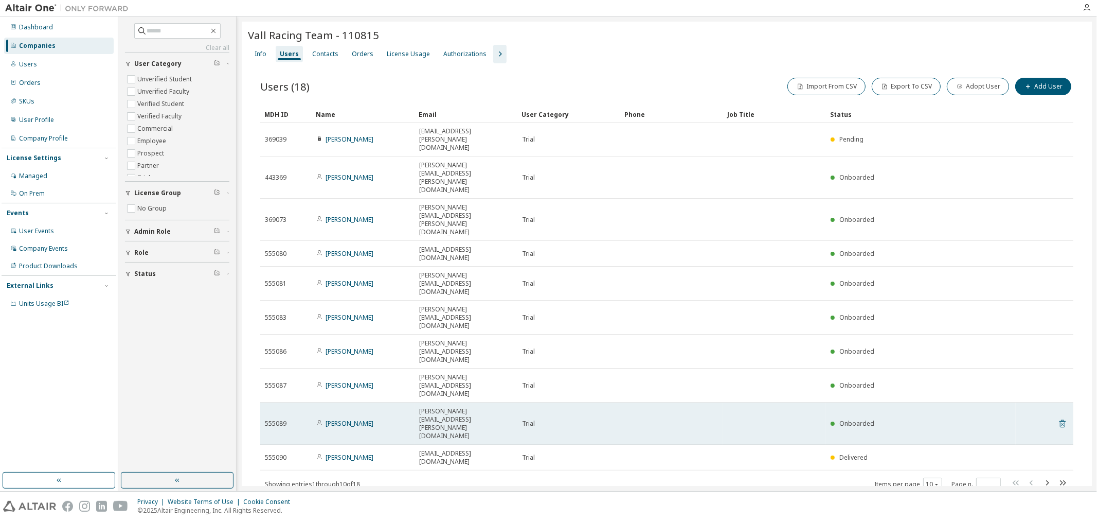
click at [877, 417] on icon at bounding box center [1062, 423] width 9 height 12
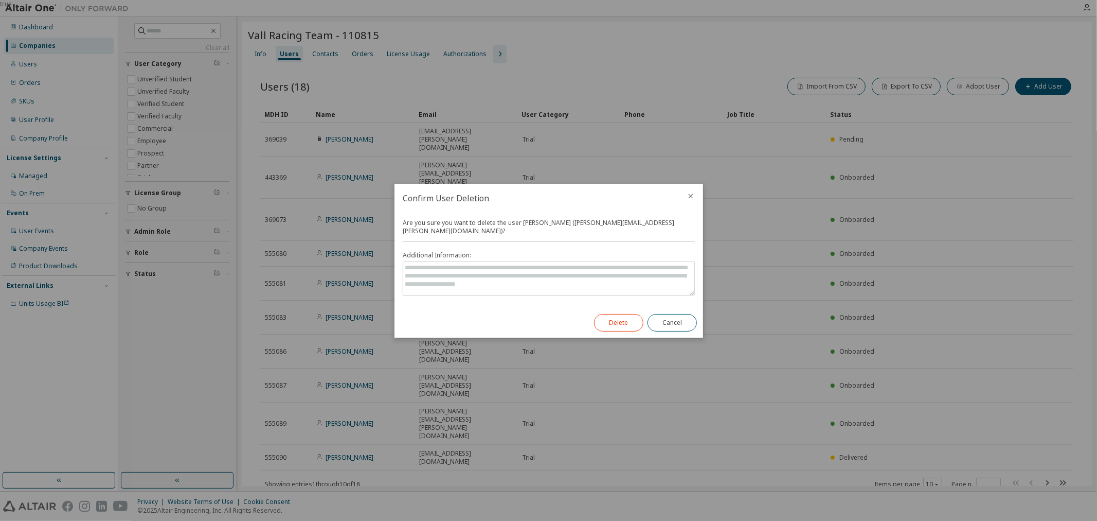
drag, startPoint x: 651, startPoint y: 310, endPoint x: 639, endPoint y: 323, distance: 17.1
click at [651, 311] on div "Delete Cancel" at bounding box center [645, 323] width 115 height 30
click at [639, 323] on button "Delete" at bounding box center [618, 322] width 49 height 17
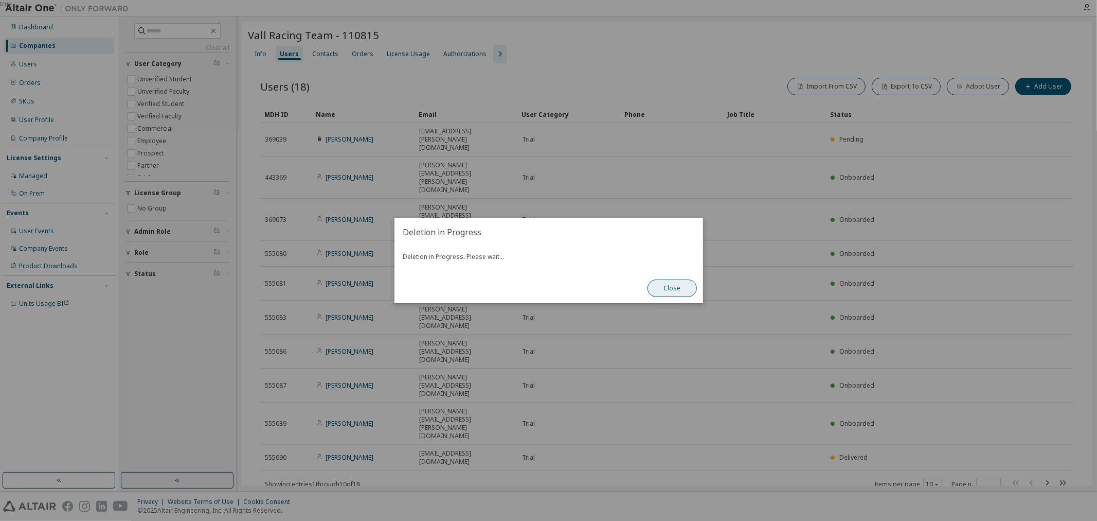
click at [678, 283] on button "Close" at bounding box center [672, 287] width 49 height 17
drag, startPoint x: 1082, startPoint y: 270, endPoint x: 1073, endPoint y: 270, distance: 8.8
click at [877, 271] on div "true" at bounding box center [548, 260] width 1097 height 521
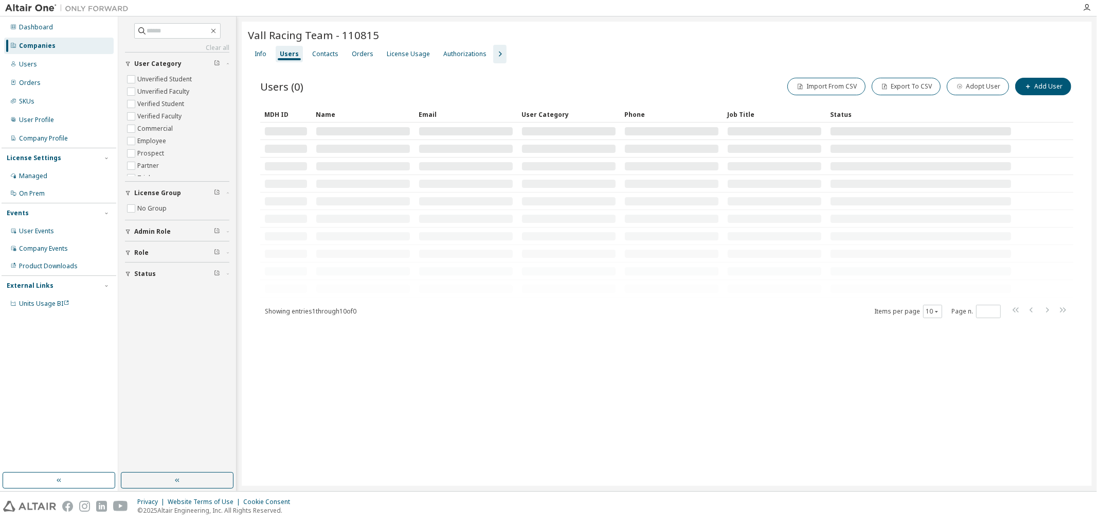
click at [877, 267] on tr at bounding box center [666, 270] width 813 height 17
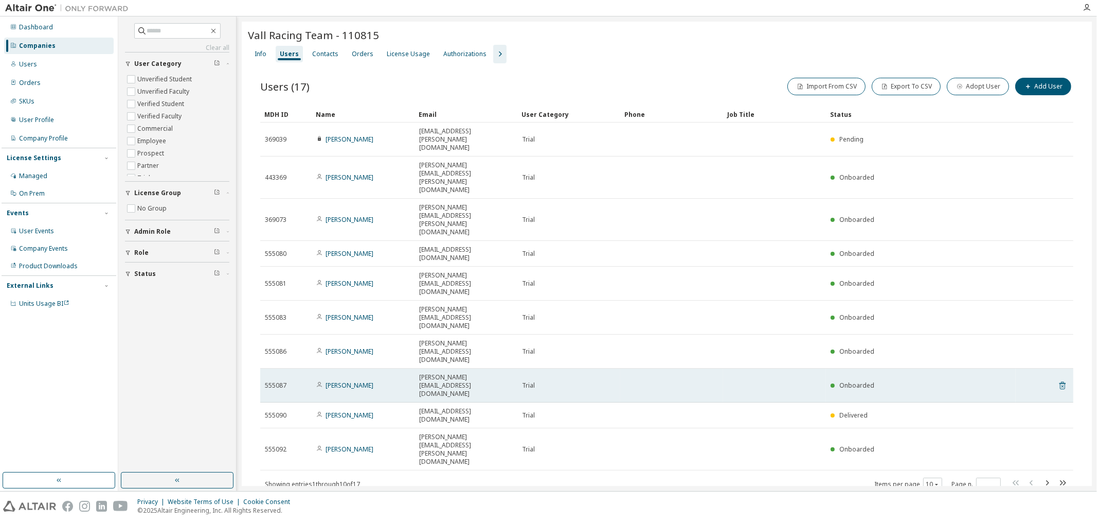
click at [877, 379] on icon at bounding box center [1062, 385] width 9 height 12
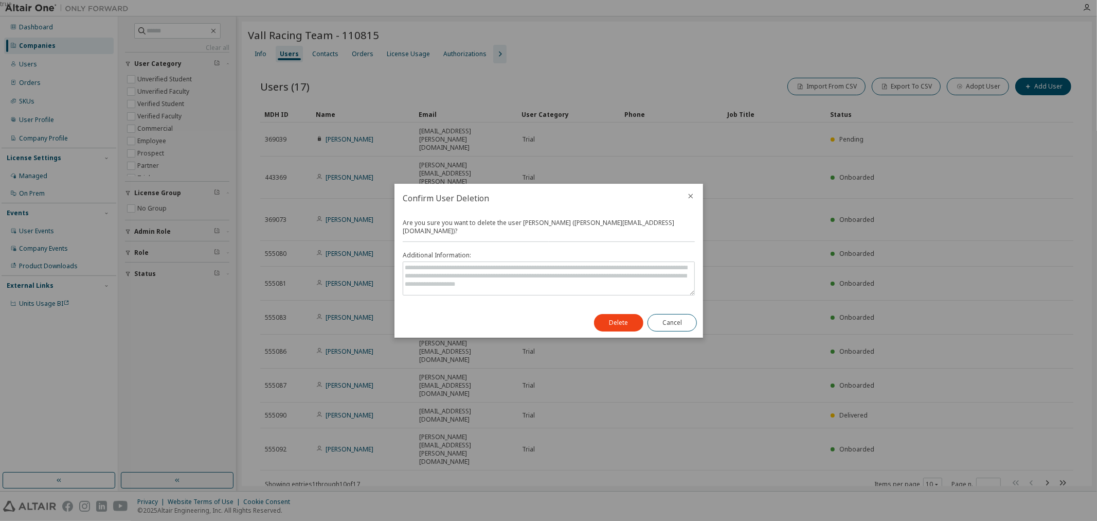
click at [628, 308] on div "Delete Cancel" at bounding box center [645, 323] width 115 height 30
click at [636, 318] on button "Delete" at bounding box center [618, 322] width 49 height 17
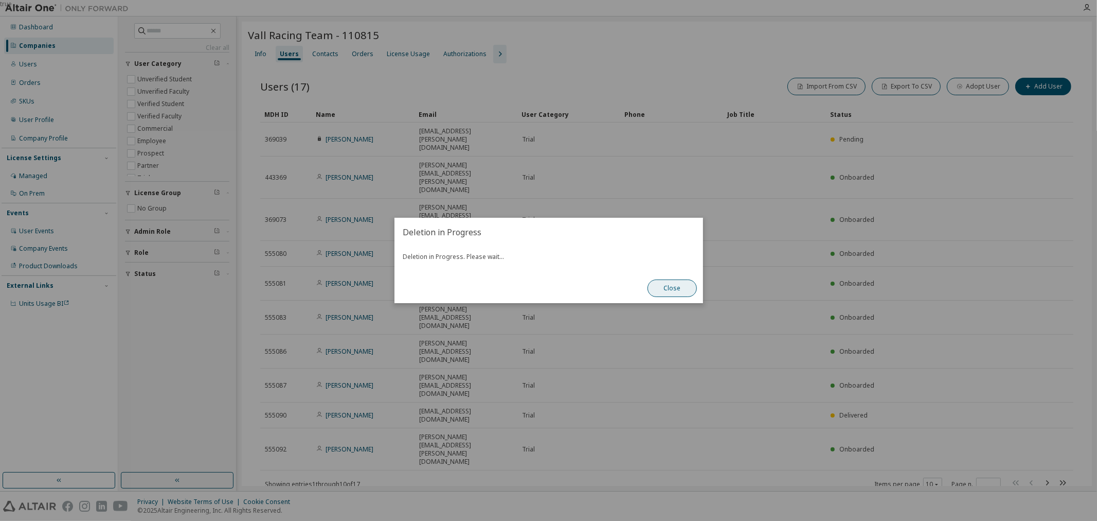
click at [677, 292] on button "Close" at bounding box center [672, 287] width 49 height 17
click at [673, 286] on button "Close" at bounding box center [672, 287] width 49 height 17
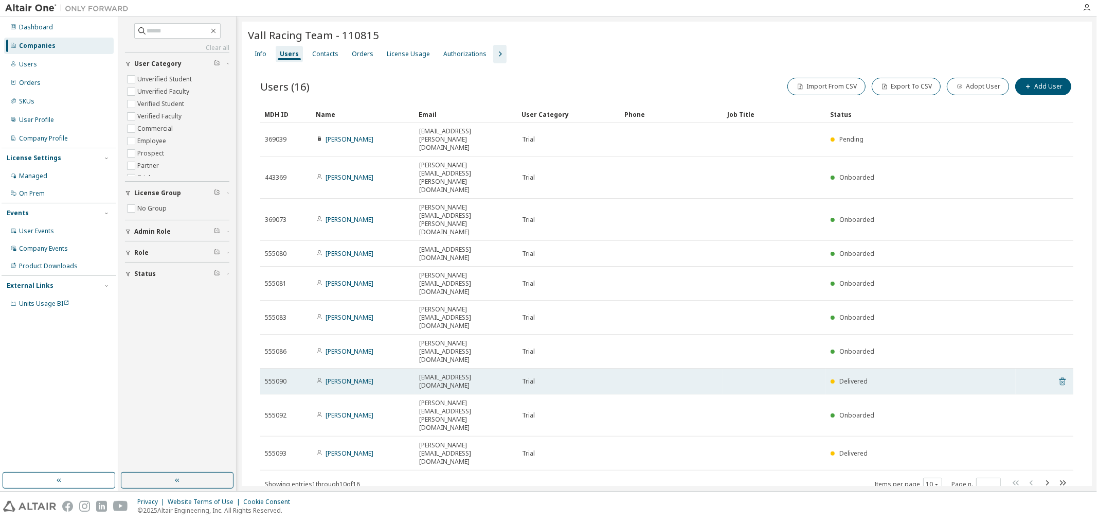
click at [877, 375] on icon at bounding box center [1062, 381] width 9 height 12
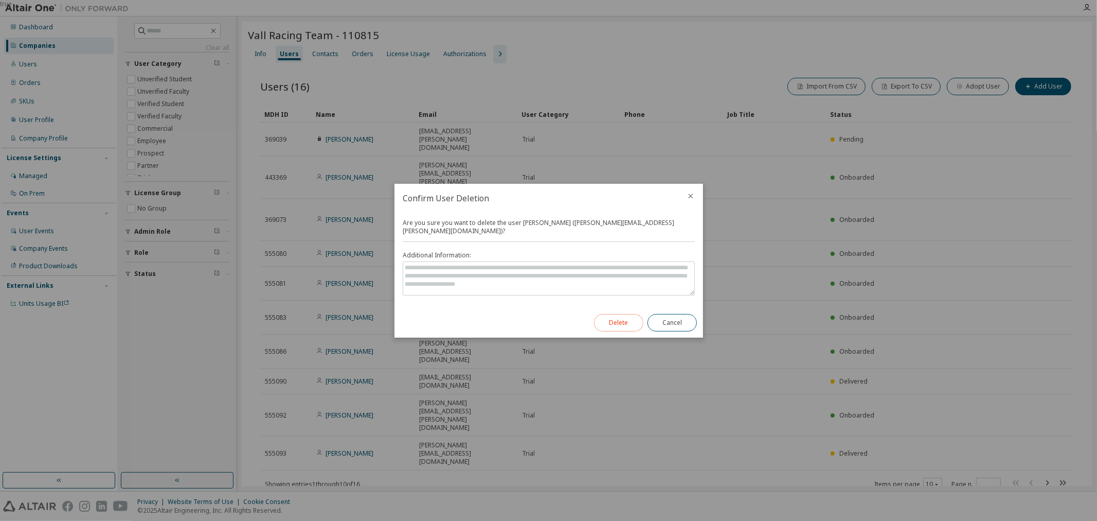
click at [625, 321] on button "Delete" at bounding box center [618, 322] width 49 height 17
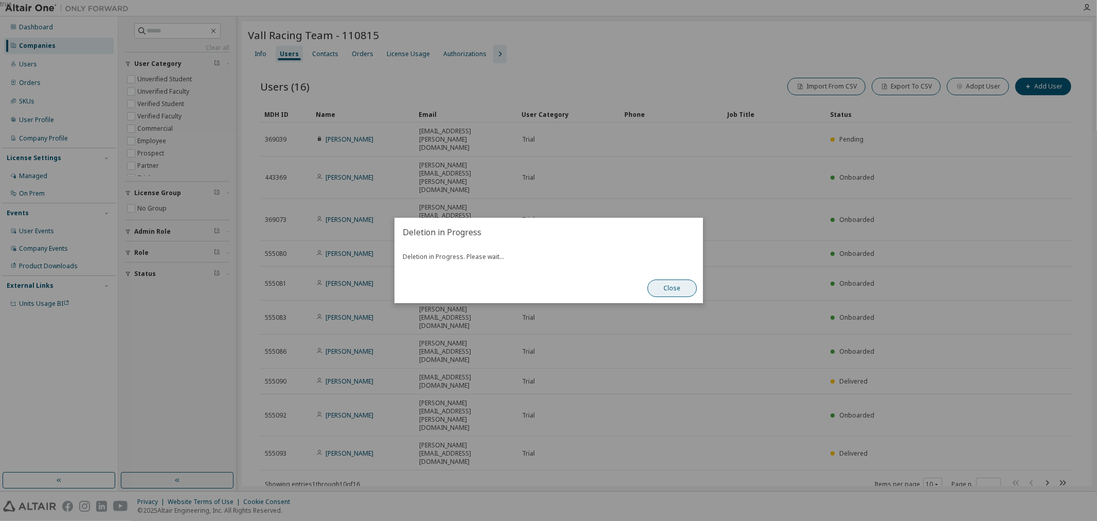
click at [674, 286] on button "Close" at bounding box center [672, 287] width 49 height 17
click at [672, 282] on button "Close" at bounding box center [672, 287] width 49 height 17
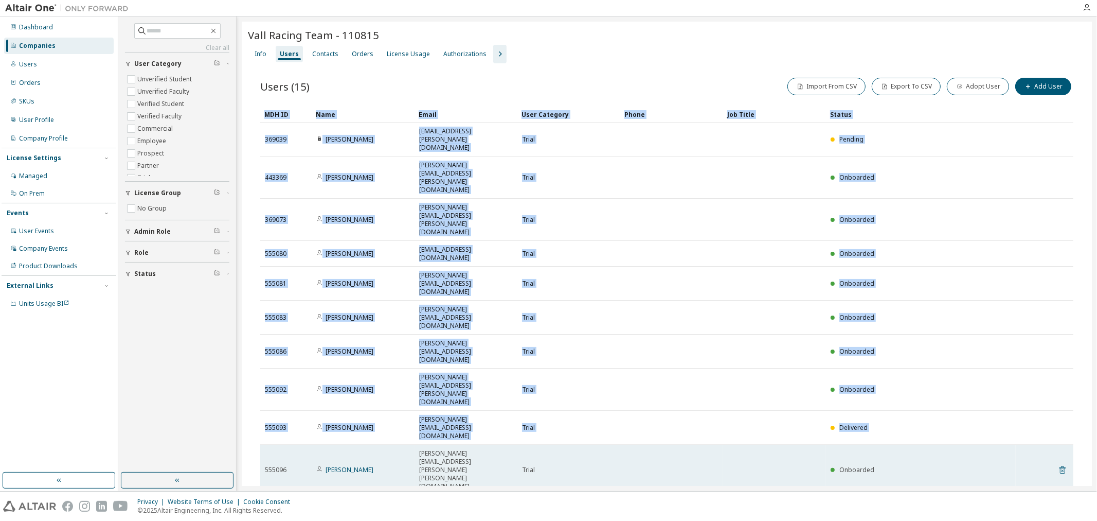
drag, startPoint x: 1067, startPoint y: 288, endPoint x: 1060, endPoint y: 294, distance: 9.2
click at [877, 444] on tr "555096 Daniel Ruiz daniel.ruiz.lopez@estudiantes.uva.es Trial Onboarded" at bounding box center [666, 469] width 813 height 50
click at [877, 452] on icon at bounding box center [1062, 470] width 3 height 3
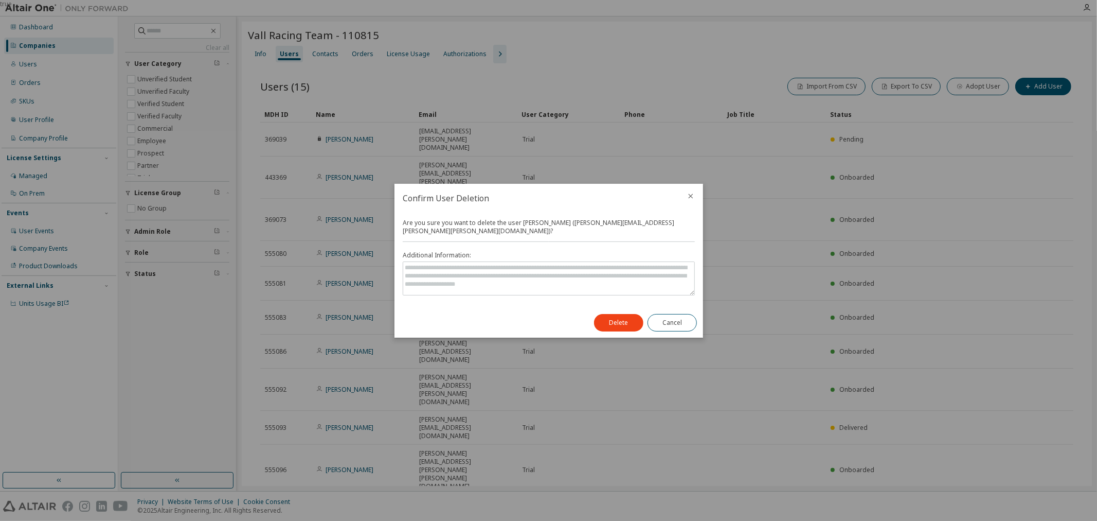
click at [636, 328] on div "Delete Cancel" at bounding box center [645, 323] width 115 height 30
click at [630, 320] on button "Delete" at bounding box center [618, 322] width 49 height 17
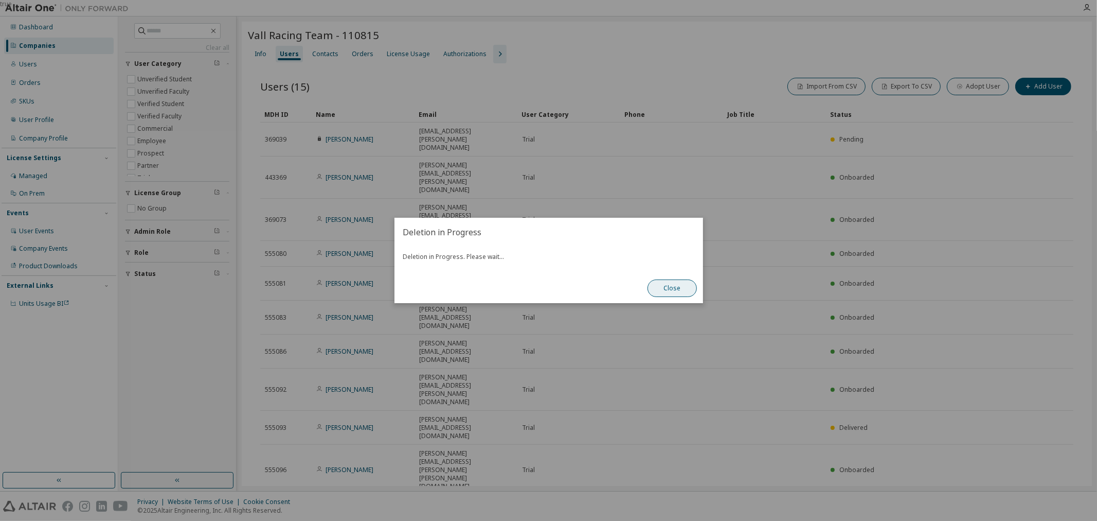
click at [679, 291] on button "Close" at bounding box center [672, 287] width 49 height 17
click at [666, 290] on button "Close" at bounding box center [672, 287] width 49 height 17
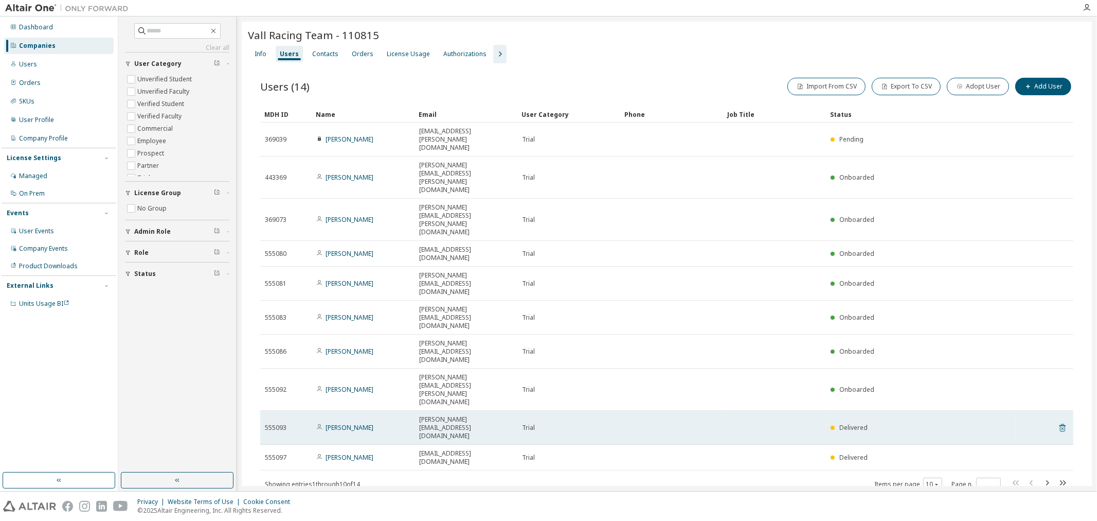
drag, startPoint x: 1068, startPoint y: 271, endPoint x: 1062, endPoint y: 275, distance: 7.4
click at [877, 410] on tr "555093 Adrian Carpitan adrian.carpintero24@estudiantes.uva.es Trial Delivered" at bounding box center [666, 427] width 813 height 34
click at [877, 421] on icon at bounding box center [1062, 427] width 9 height 12
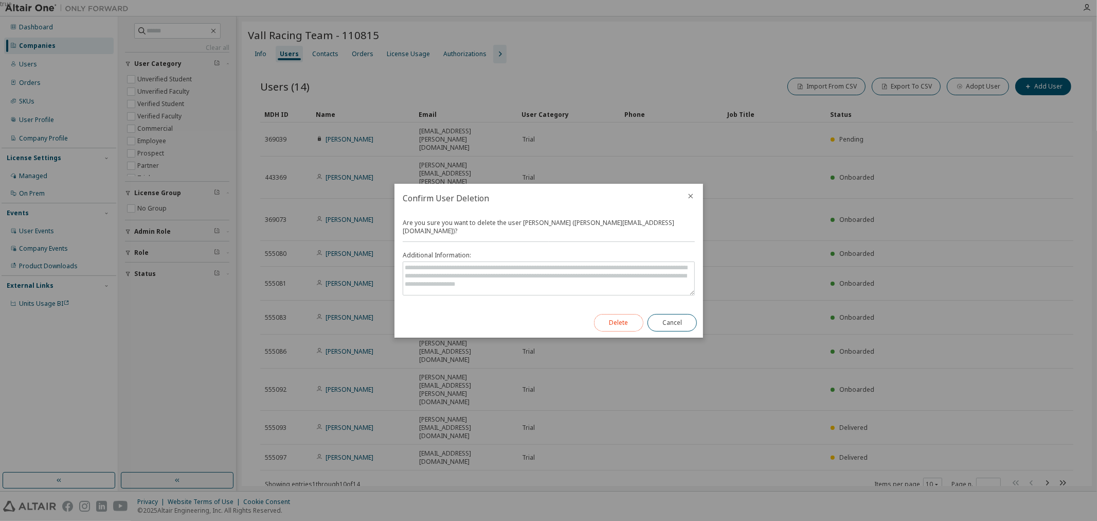
click at [615, 314] on button "Delete" at bounding box center [618, 322] width 49 height 17
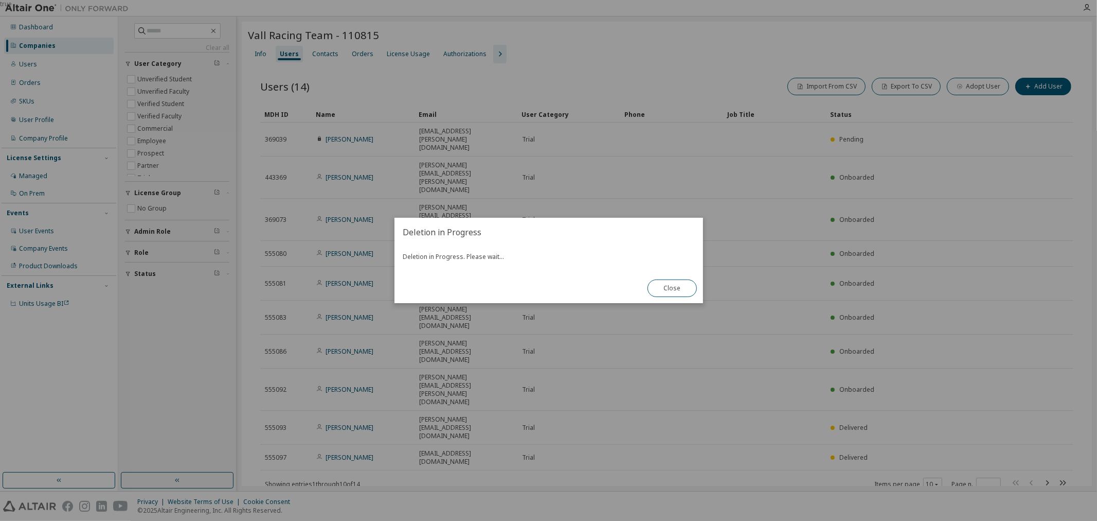
click at [877, 287] on div "true" at bounding box center [548, 260] width 1097 height 521
click at [682, 287] on button "Close" at bounding box center [672, 287] width 49 height 17
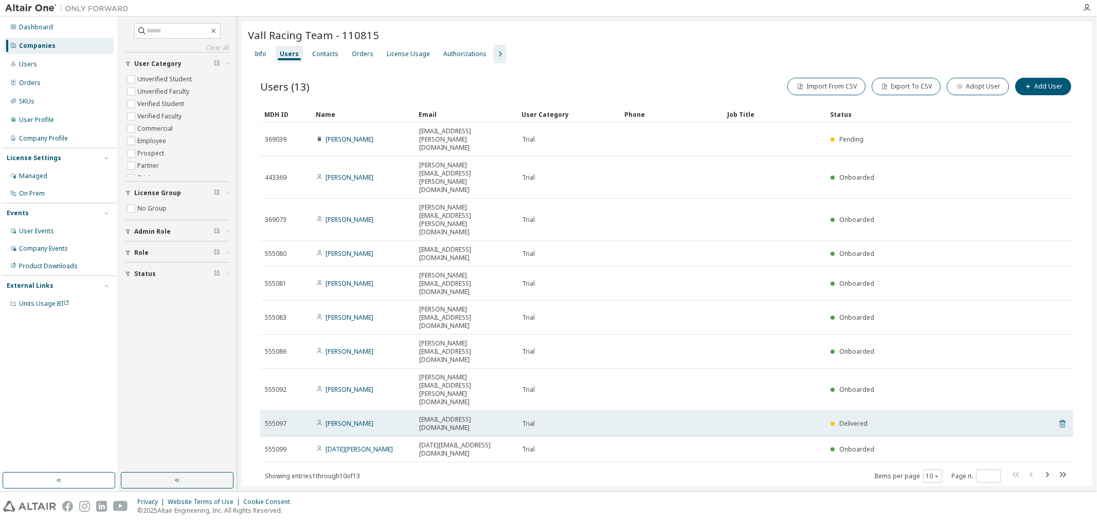
click at [877, 420] on icon at bounding box center [1063, 424] width 6 height 8
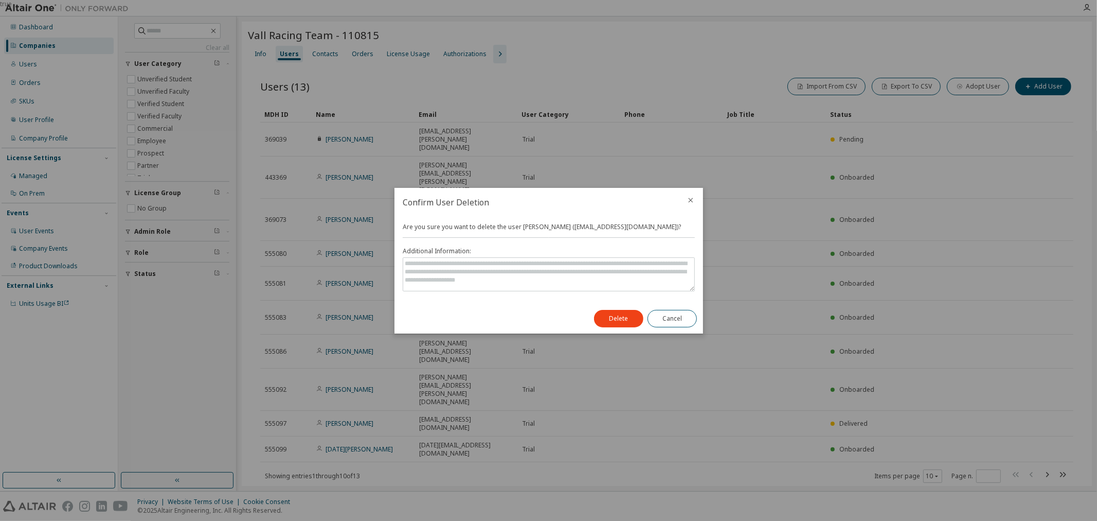
click at [595, 306] on div "Delete Cancel" at bounding box center [645, 318] width 115 height 30
click at [600, 310] on button "Delete" at bounding box center [618, 318] width 49 height 17
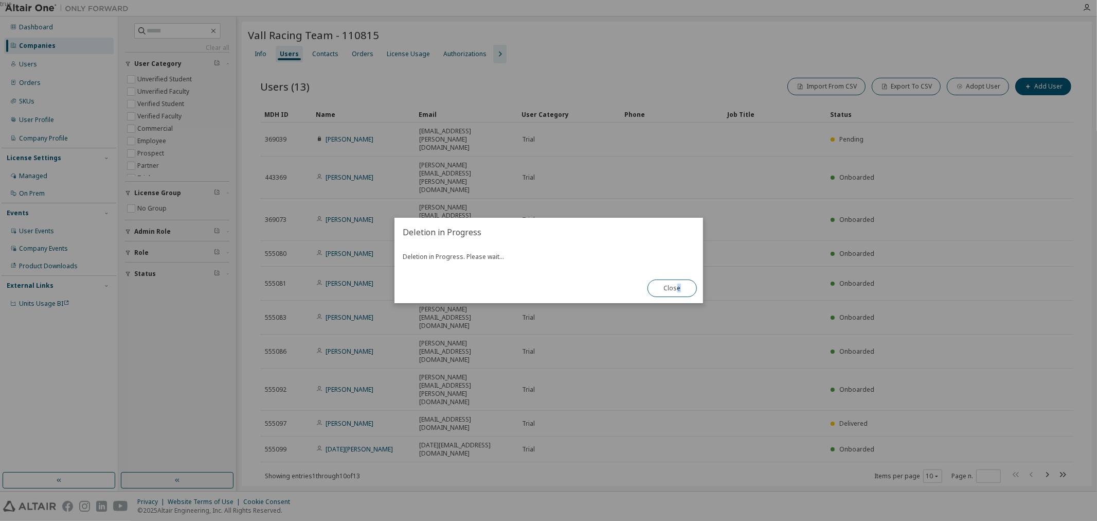
click at [675, 297] on div "Close" at bounding box center [672, 288] width 62 height 30
click at [674, 296] on button "Close" at bounding box center [672, 287] width 49 height 17
click at [658, 290] on button "Close" at bounding box center [672, 287] width 49 height 17
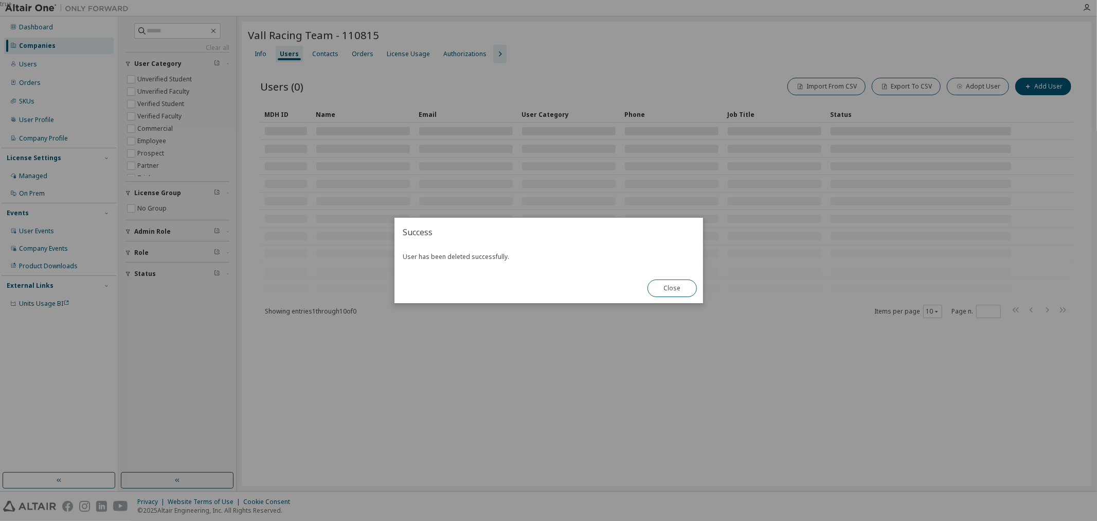
click at [877, 284] on div "true" at bounding box center [548, 260] width 1097 height 521
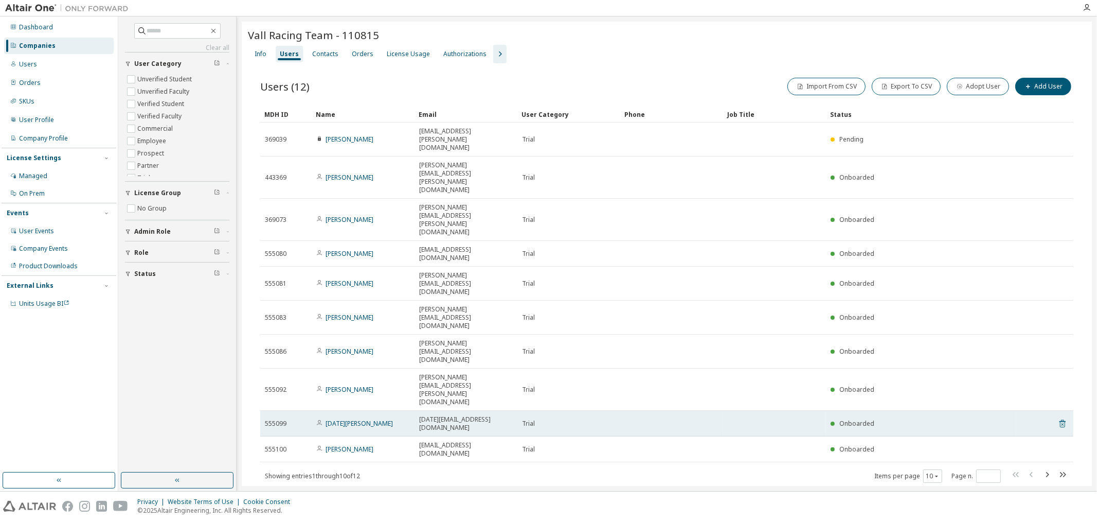
click at [877, 417] on icon at bounding box center [1062, 423] width 9 height 12
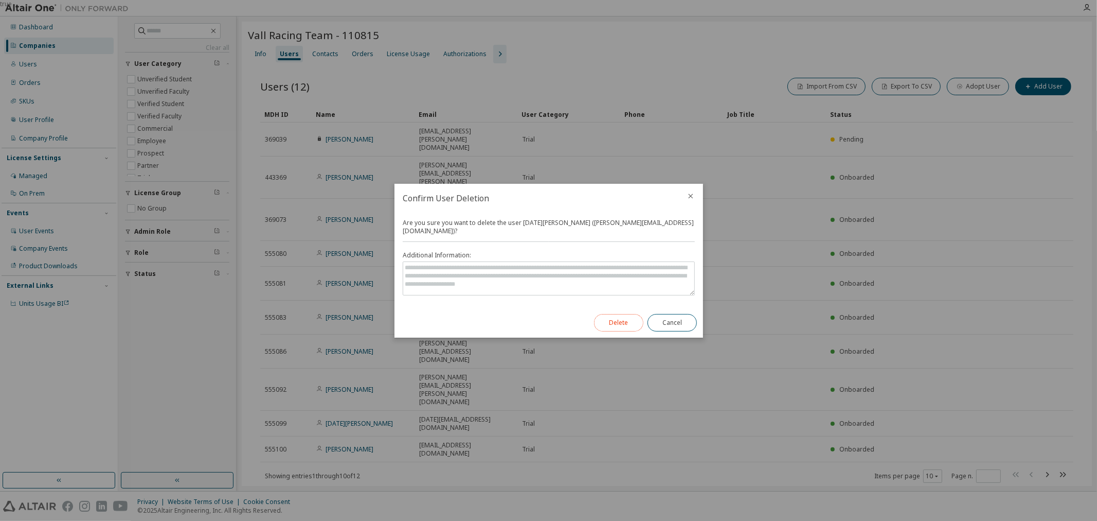
click at [622, 320] on button "Delete" at bounding box center [618, 322] width 49 height 17
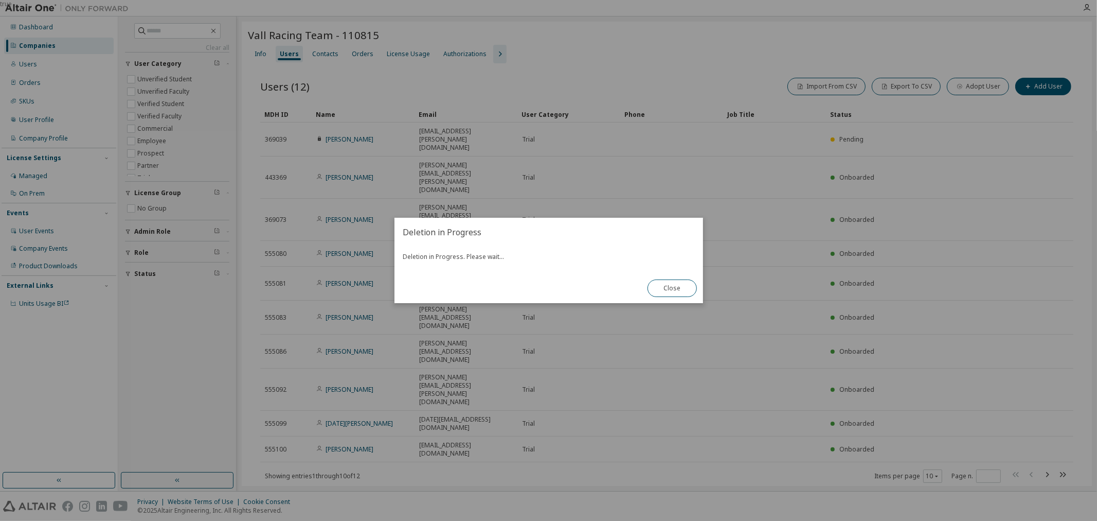
click at [877, 293] on div "true" at bounding box center [548, 260] width 1097 height 521
click at [655, 281] on button "Close" at bounding box center [672, 287] width 49 height 17
click at [664, 283] on button "Close" at bounding box center [672, 287] width 49 height 17
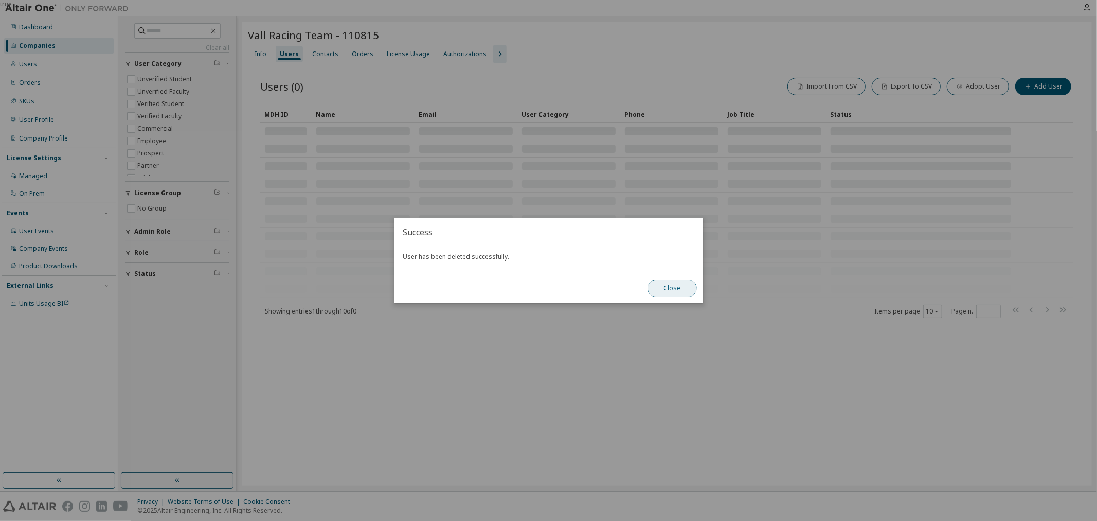
click at [688, 289] on button "Close" at bounding box center [672, 287] width 49 height 17
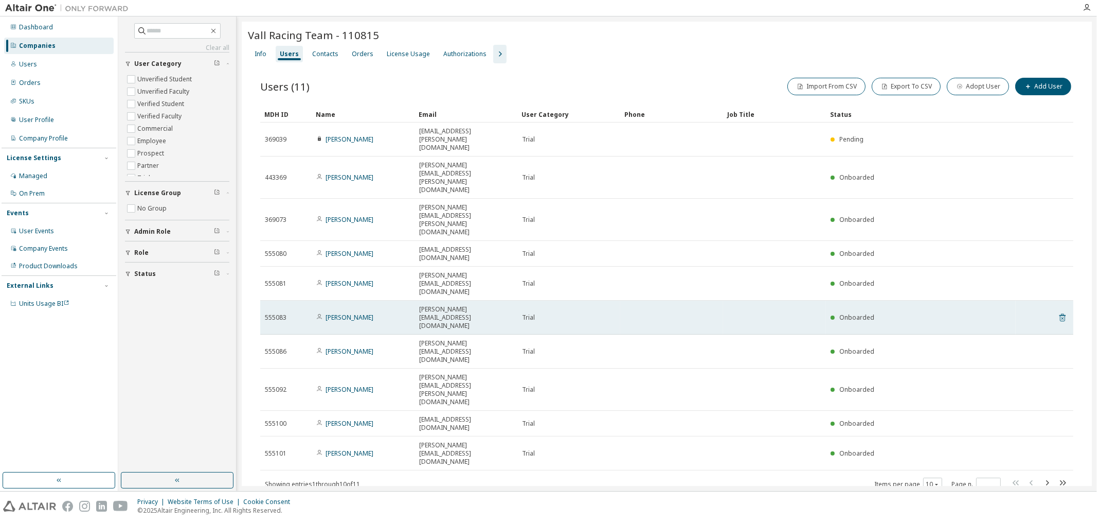
click at [877, 311] on icon at bounding box center [1062, 317] width 9 height 12
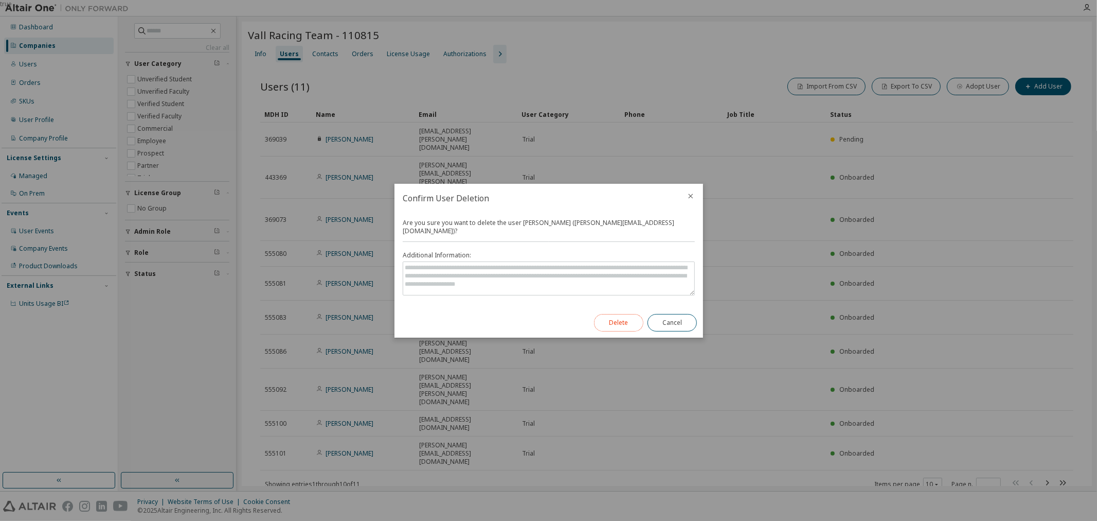
click at [630, 314] on button "Delete" at bounding box center [618, 322] width 49 height 17
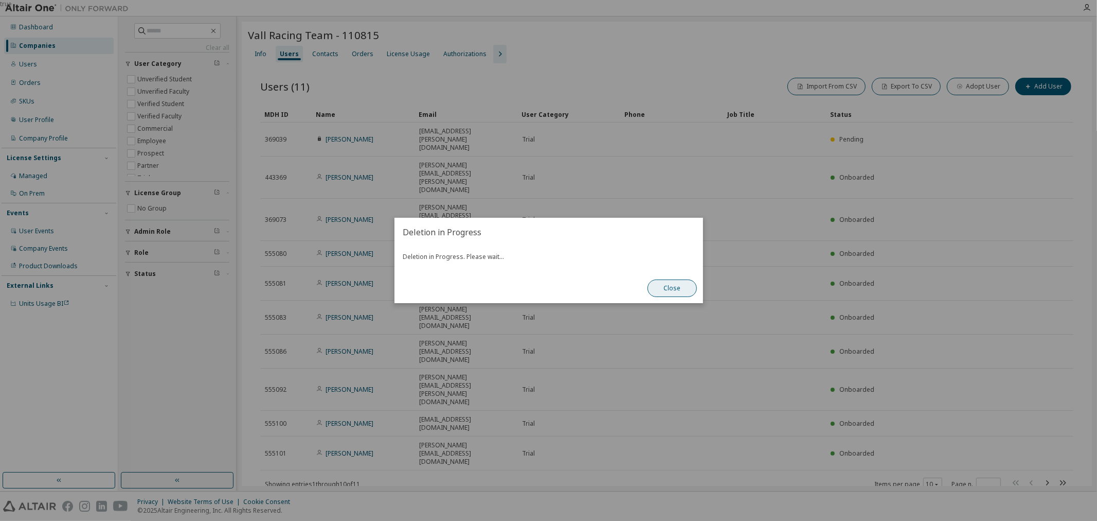
click at [670, 285] on button "Close" at bounding box center [672, 287] width 49 height 17
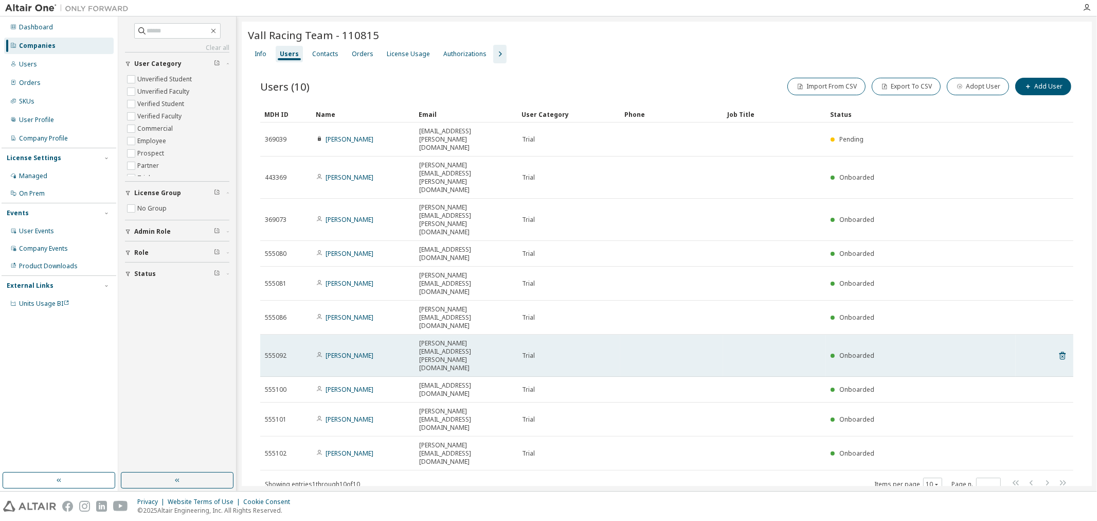
click at [877, 334] on tr "555092 Alberto Campos alberto.campos@estudiantes.uva.es Trial Onboarded" at bounding box center [666, 355] width 813 height 42
click at [877, 349] on icon at bounding box center [1062, 355] width 9 height 12
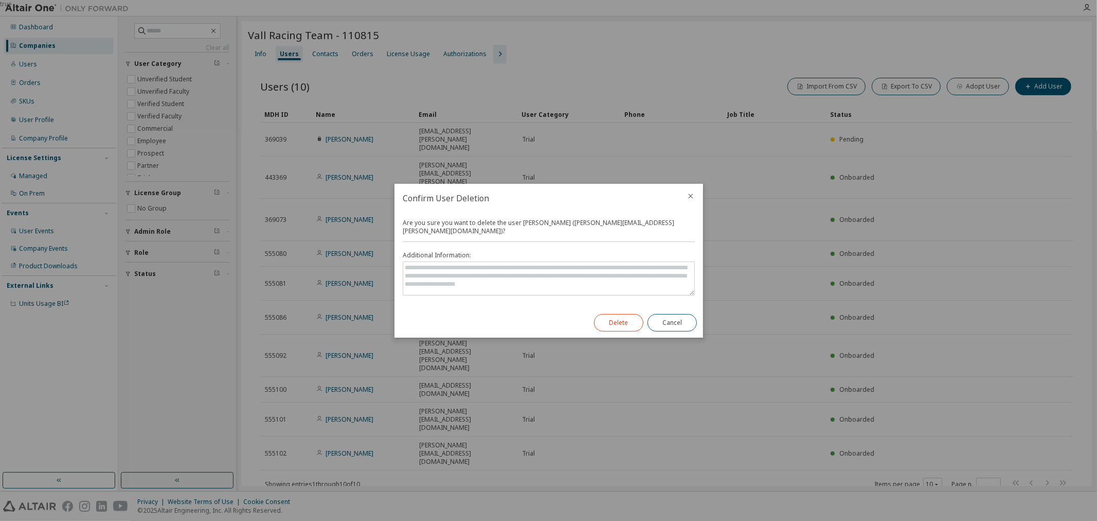
drag, startPoint x: 577, startPoint y: 310, endPoint x: 602, endPoint y: 314, distance: 25.5
click at [581, 310] on div "Confirm User Deletion Are you sure you want to delete the user Alberto Campos (…" at bounding box center [549, 261] width 309 height 154
click at [607, 315] on button "Delete" at bounding box center [618, 322] width 49 height 17
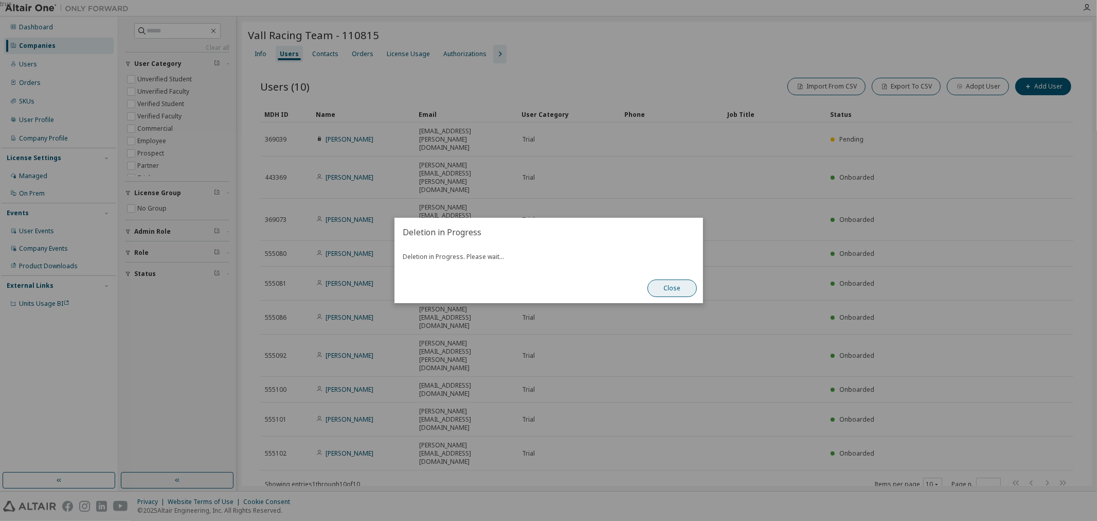
click at [690, 291] on button "Close" at bounding box center [672, 287] width 49 height 17
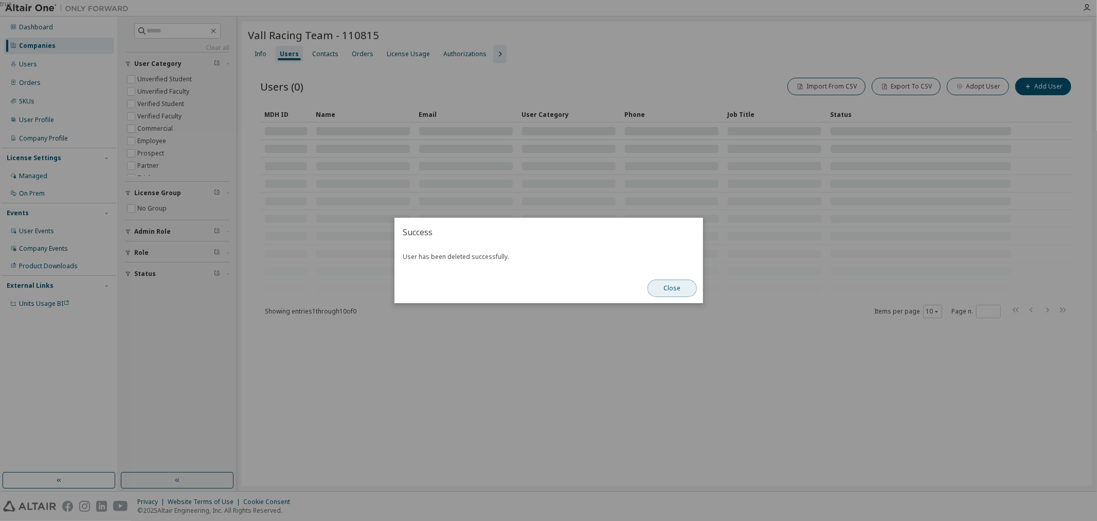
click at [683, 294] on button "Close" at bounding box center [672, 287] width 49 height 17
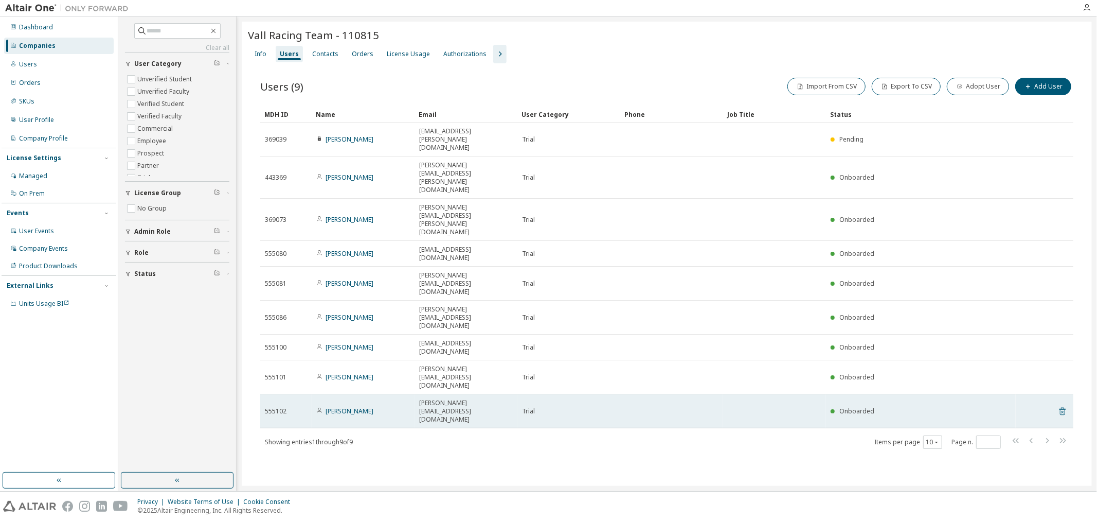
click at [877, 405] on icon at bounding box center [1062, 411] width 9 height 12
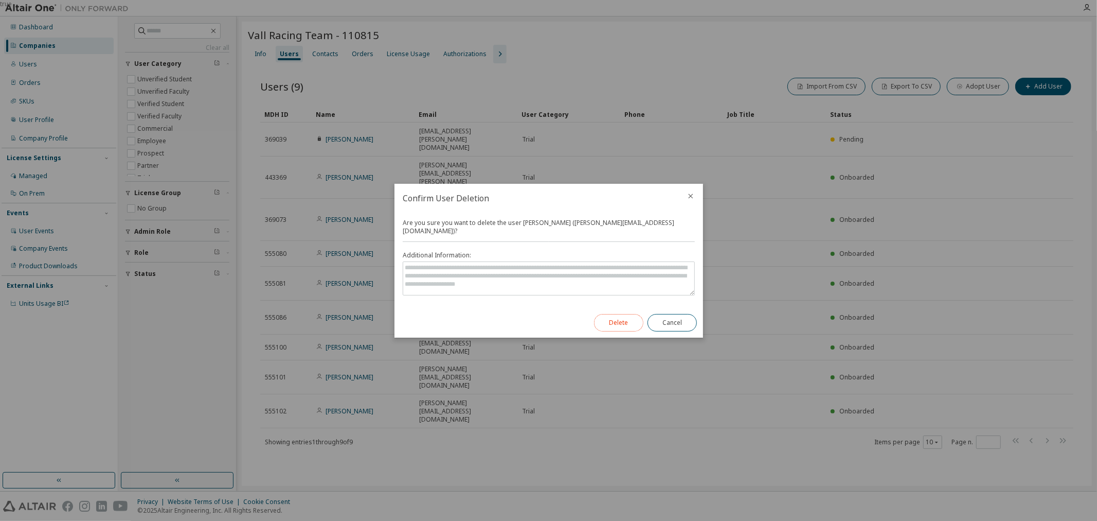
click at [613, 326] on button "Delete" at bounding box center [618, 322] width 49 height 17
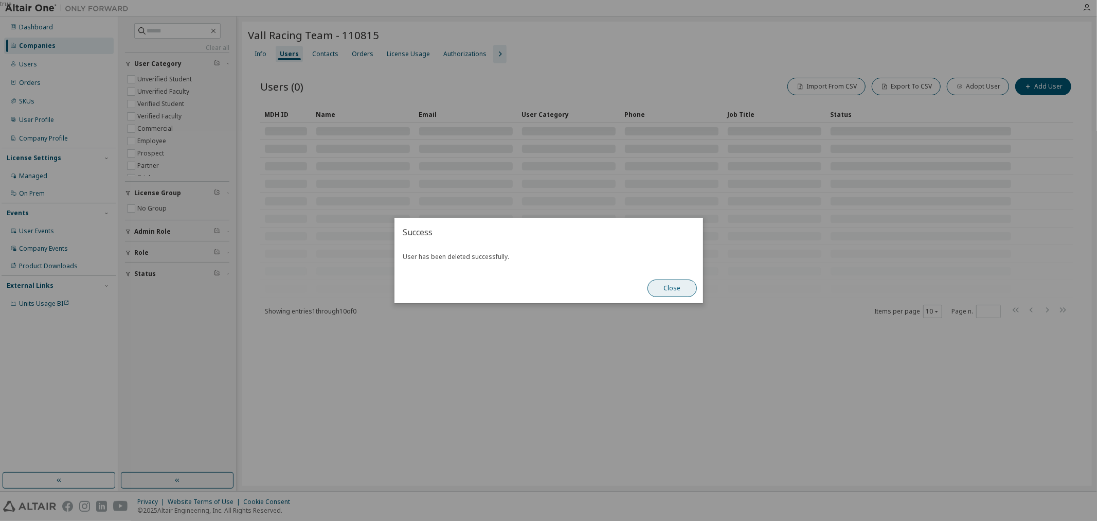
click at [693, 291] on button "Close" at bounding box center [672, 287] width 49 height 17
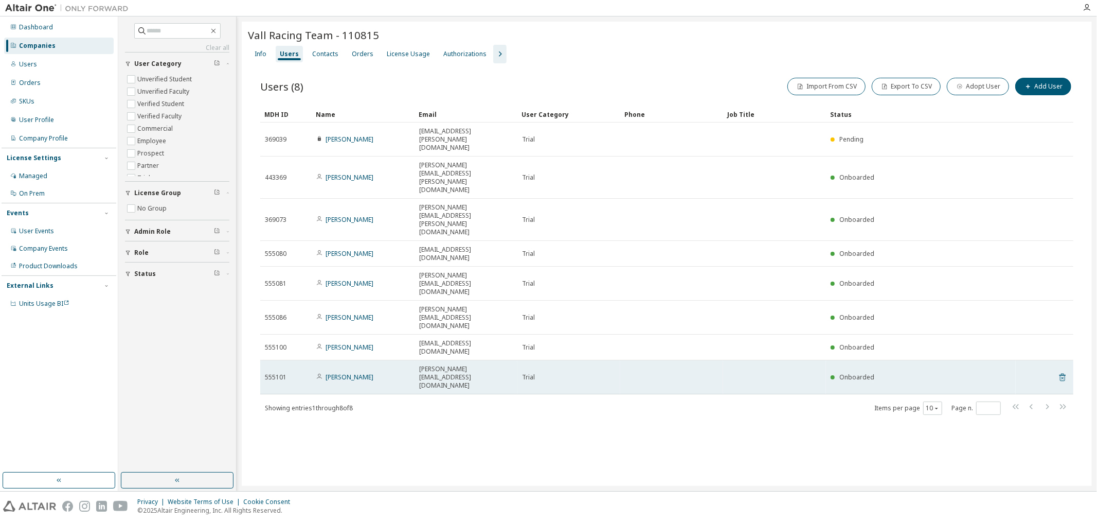
click at [877, 371] on icon at bounding box center [1062, 377] width 9 height 12
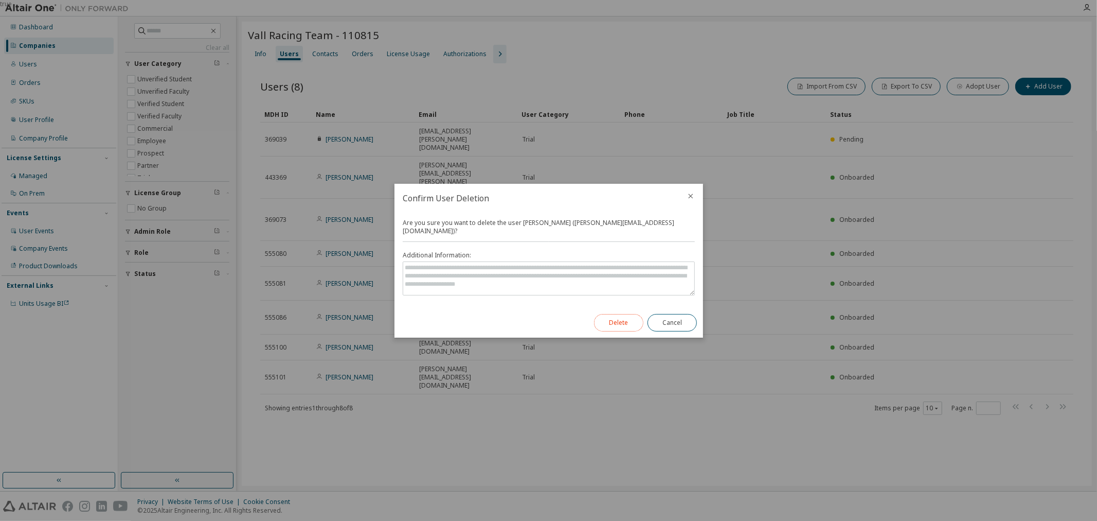
click at [610, 314] on button "Delete" at bounding box center [618, 322] width 49 height 17
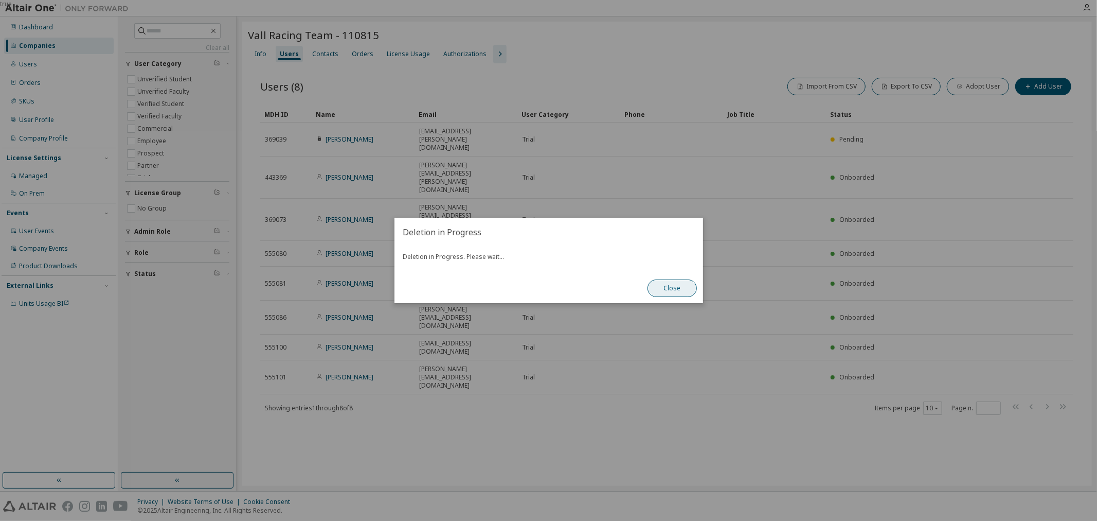
click at [670, 287] on button "Close" at bounding box center [672, 287] width 49 height 17
click at [668, 289] on button "Close" at bounding box center [672, 287] width 49 height 17
click at [688, 285] on button "Close" at bounding box center [672, 287] width 49 height 17
click at [684, 292] on button "Close" at bounding box center [672, 287] width 49 height 17
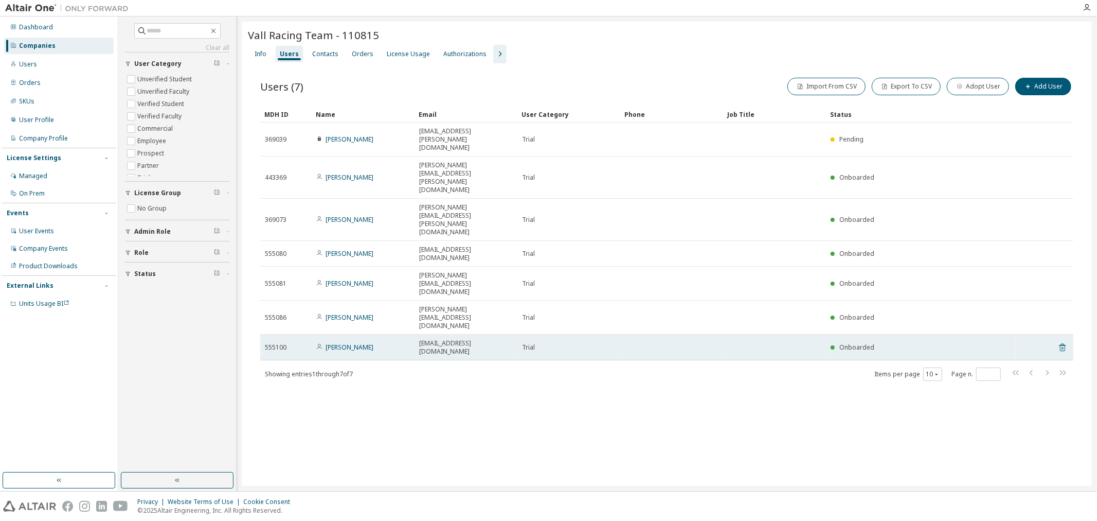
click at [877, 344] on icon at bounding box center [1063, 348] width 6 height 8
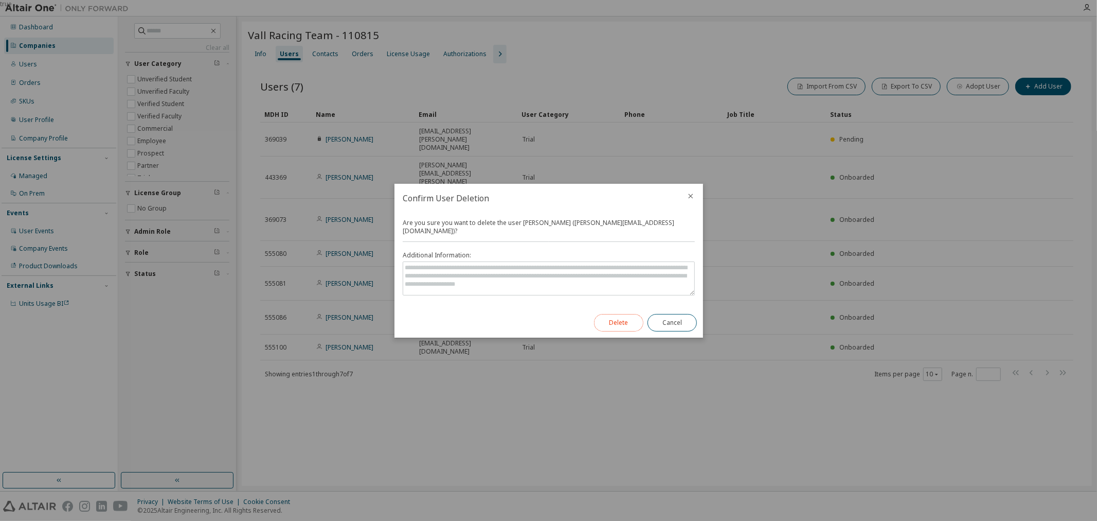
click at [610, 314] on button "Delete" at bounding box center [618, 322] width 49 height 17
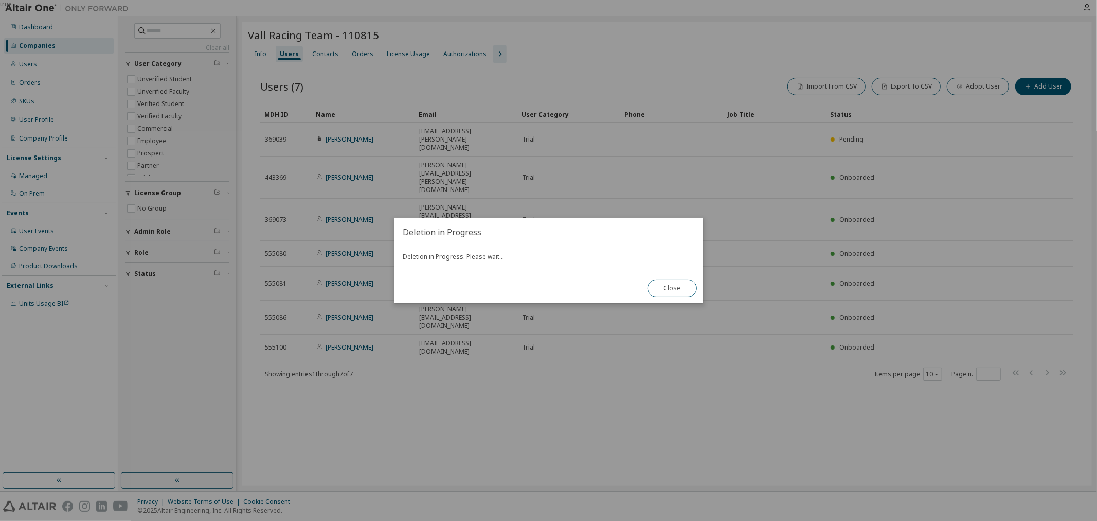
click at [659, 278] on div "Close" at bounding box center [672, 288] width 62 height 30
click at [689, 284] on button "Close" at bounding box center [672, 287] width 49 height 17
click at [670, 279] on button "Close" at bounding box center [672, 287] width 49 height 17
click at [680, 291] on button "Close" at bounding box center [672, 287] width 49 height 17
click at [691, 289] on button "Close" at bounding box center [672, 287] width 49 height 17
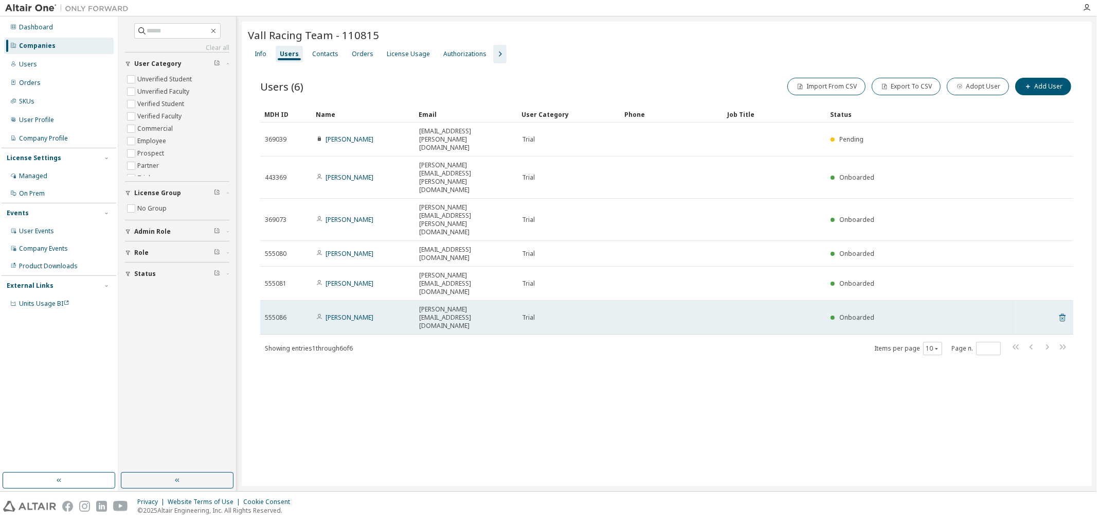
click at [877, 314] on icon at bounding box center [1063, 318] width 6 height 8
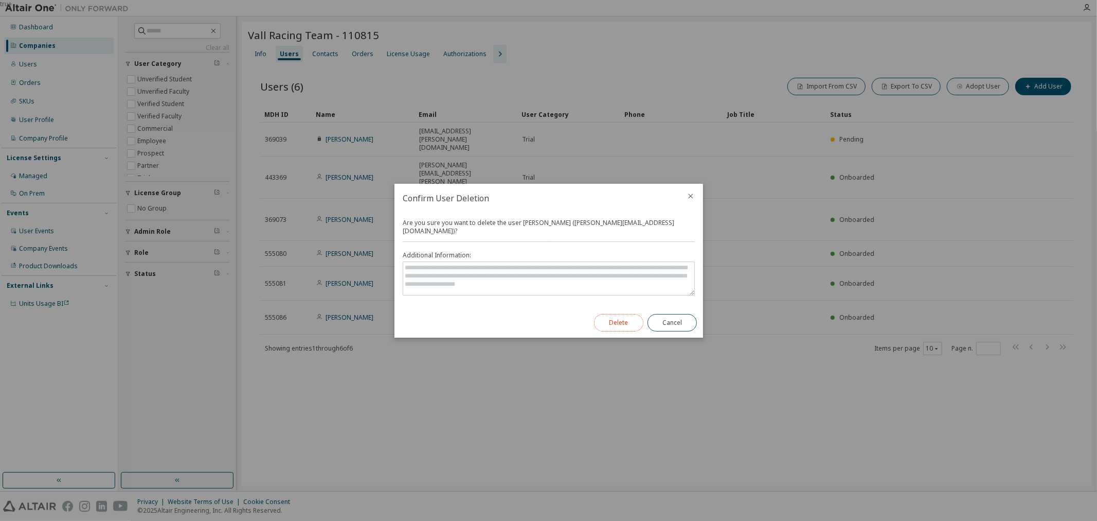
click at [628, 317] on button "Delete" at bounding box center [618, 322] width 49 height 17
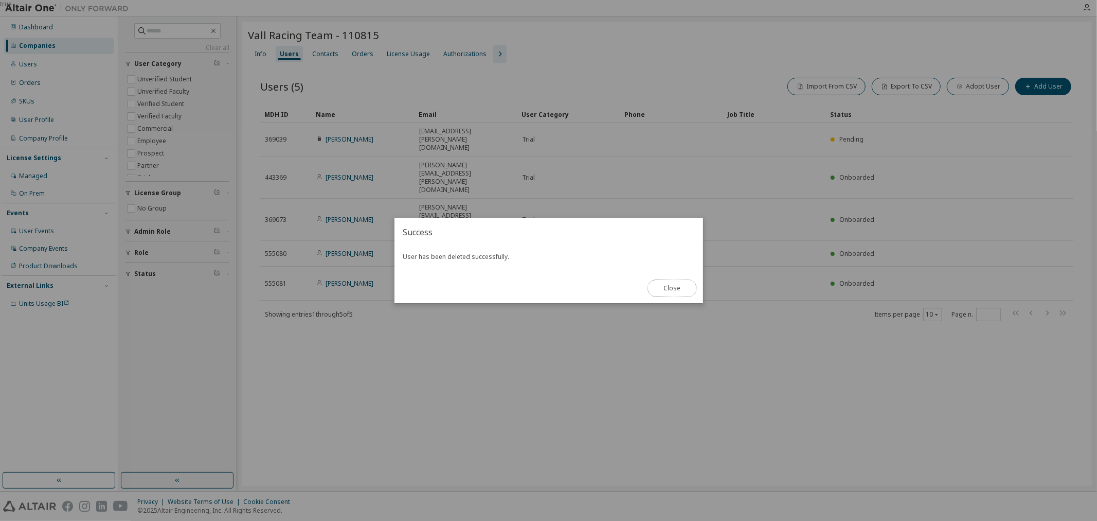
drag, startPoint x: 670, startPoint y: 286, endPoint x: 721, endPoint y: 269, distance: 53.8
click at [669, 286] on button "Close" at bounding box center [672, 287] width 49 height 17
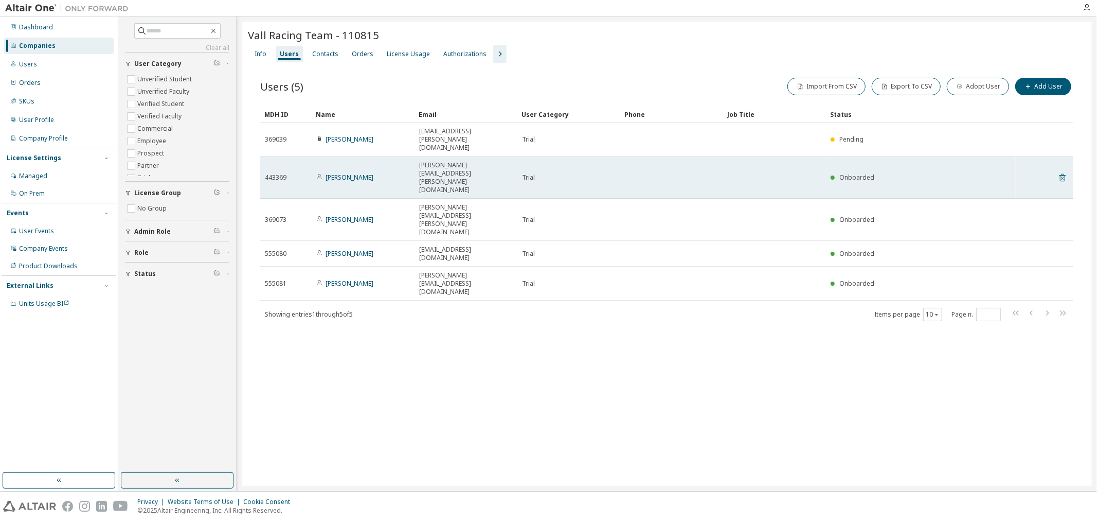
click at [877, 171] on icon at bounding box center [1062, 177] width 9 height 12
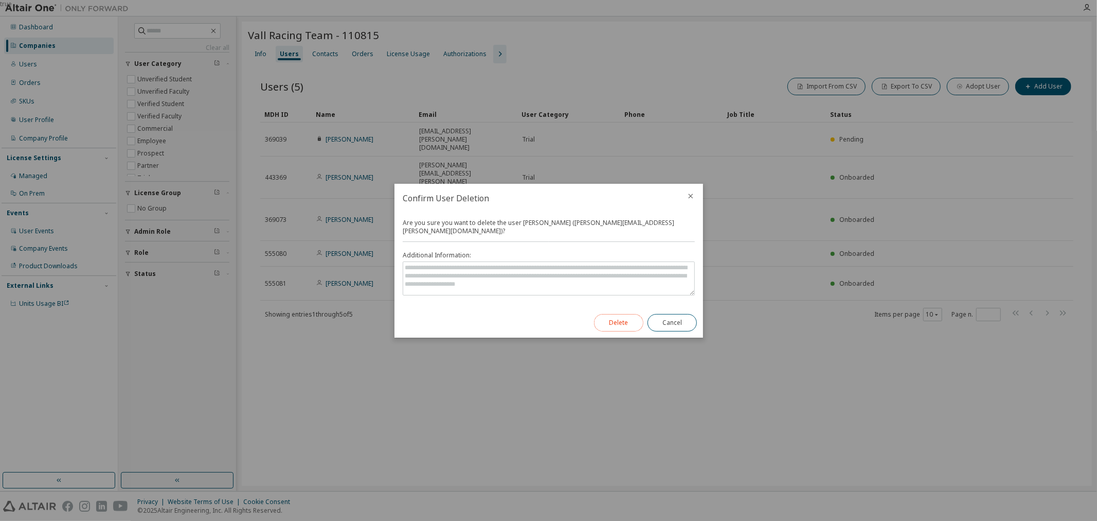
click at [625, 315] on button "Delete" at bounding box center [618, 322] width 49 height 17
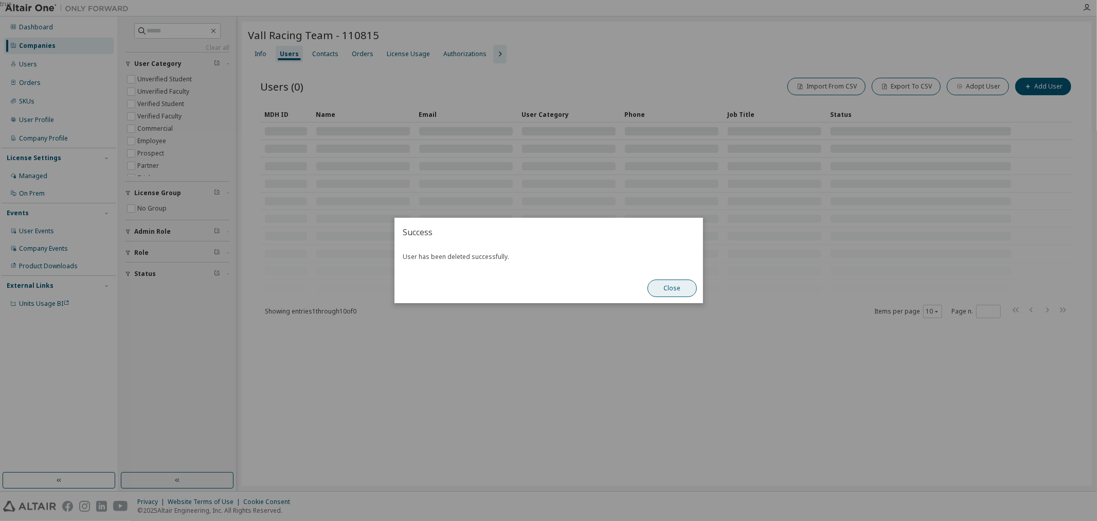
click at [661, 292] on button "Close" at bounding box center [672, 287] width 49 height 17
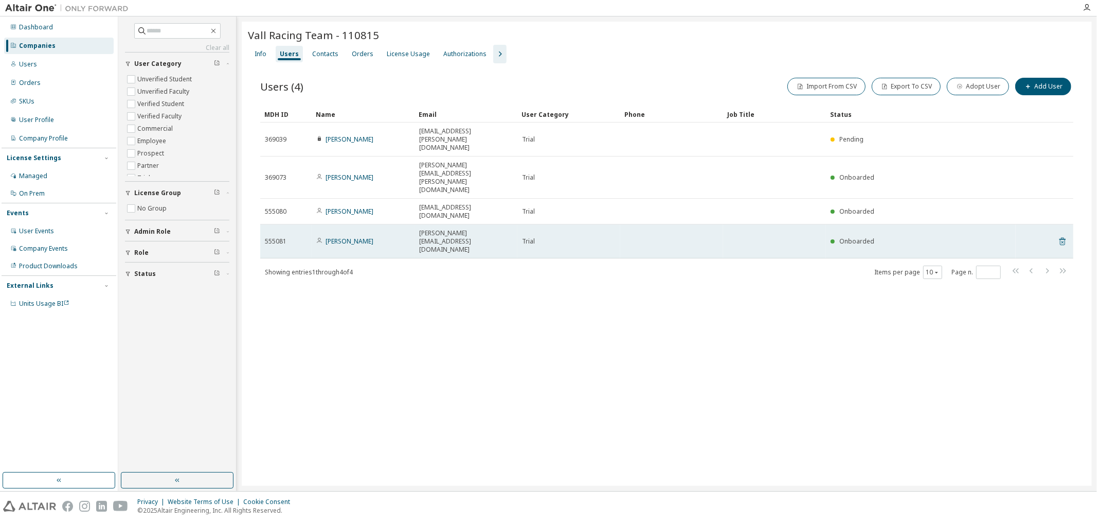
click at [877, 238] on icon at bounding box center [1063, 242] width 6 height 8
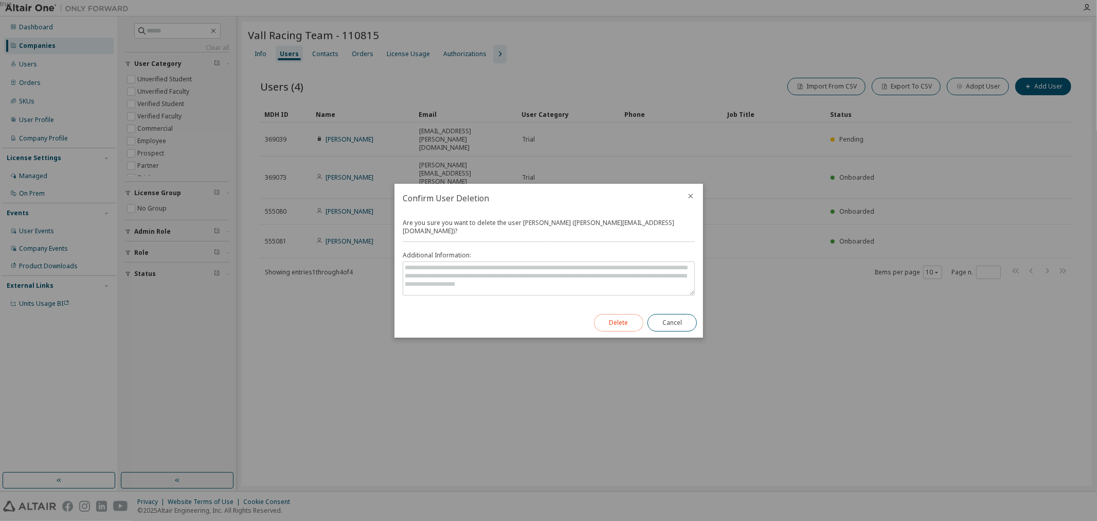
click at [637, 322] on button "Delete" at bounding box center [618, 322] width 49 height 17
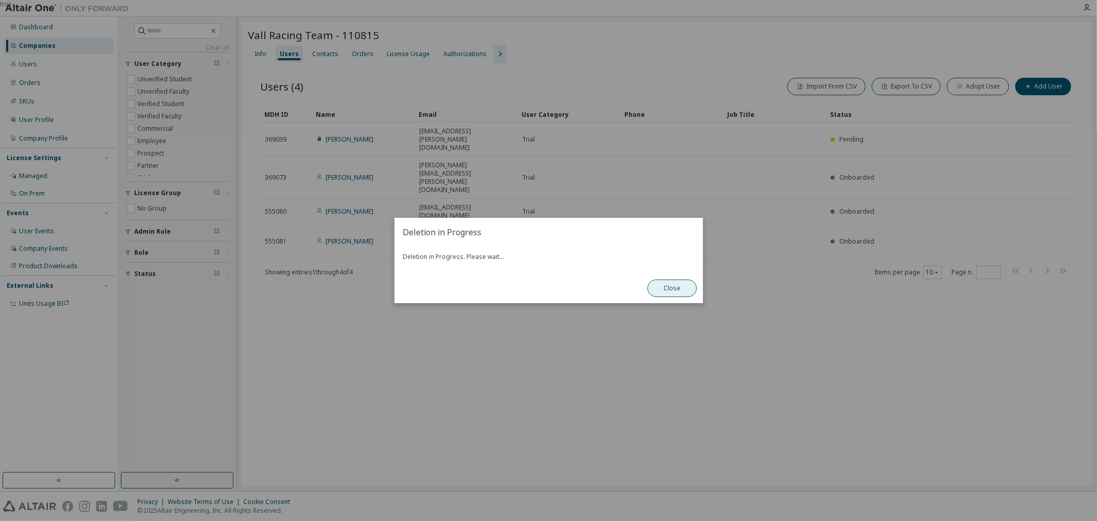
click at [671, 290] on button "Close" at bounding box center [672, 287] width 49 height 17
click at [672, 291] on button "Close" at bounding box center [672, 287] width 49 height 17
click at [672, 293] on button "Close" at bounding box center [672, 287] width 49 height 17
click at [694, 290] on button "Close" at bounding box center [672, 287] width 49 height 17
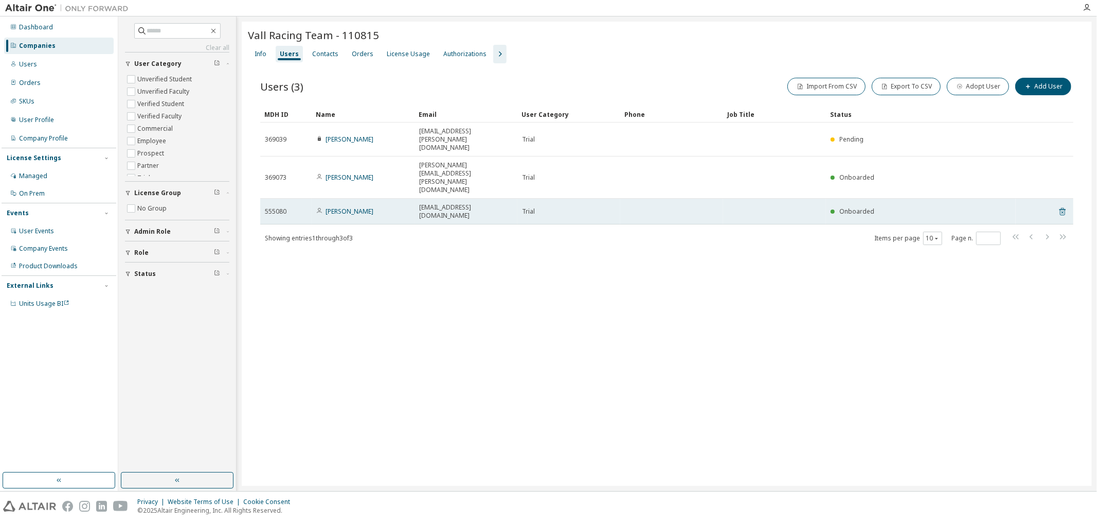
click at [877, 205] on icon at bounding box center [1062, 211] width 9 height 12
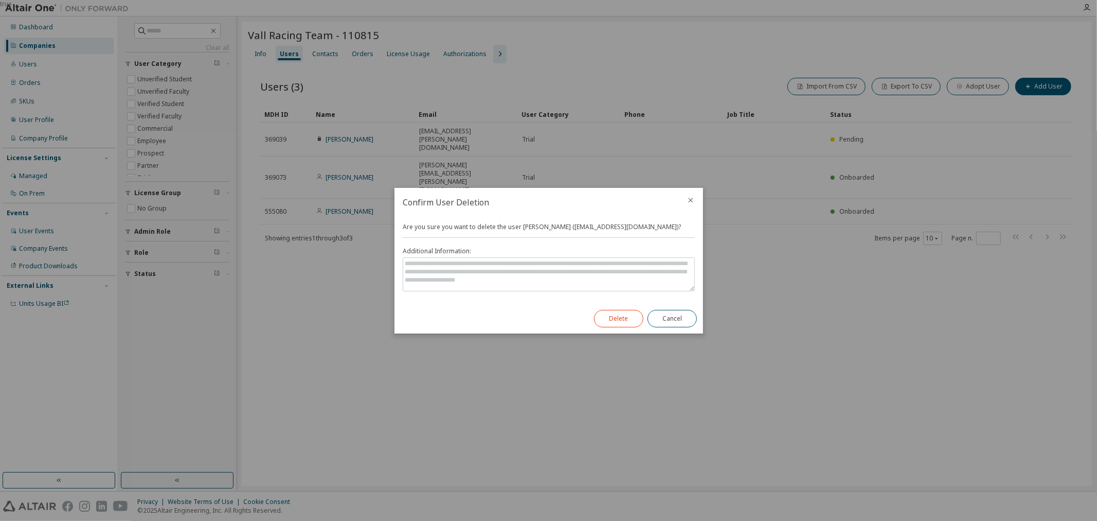
click at [640, 322] on div "Delete Cancel" at bounding box center [645, 318] width 115 height 30
click at [640, 322] on button "Delete" at bounding box center [618, 318] width 49 height 17
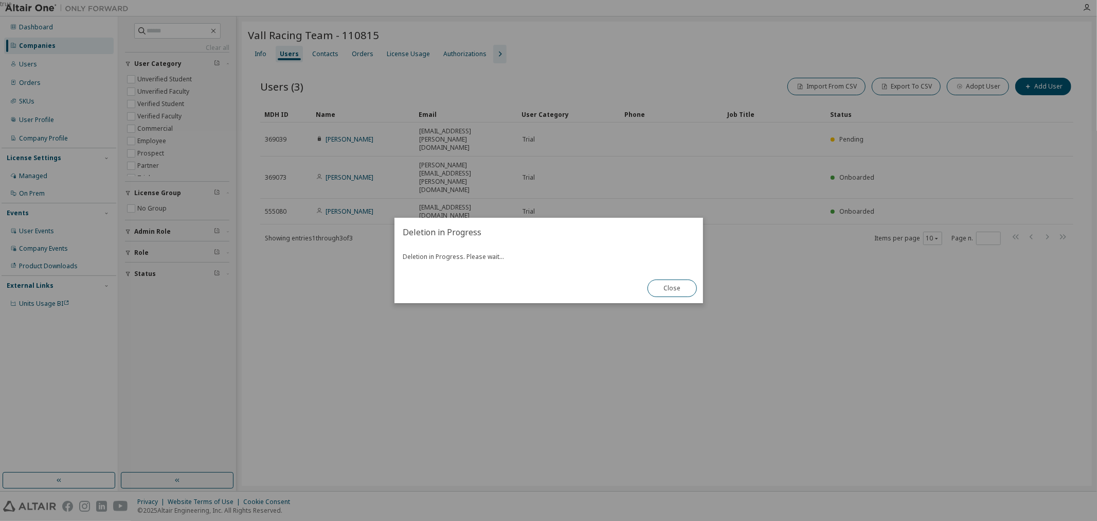
click at [686, 298] on div "Close" at bounding box center [672, 288] width 62 height 30
click at [683, 285] on button "Close" at bounding box center [672, 287] width 49 height 17
click at [689, 289] on button "Close" at bounding box center [672, 287] width 49 height 17
click at [677, 286] on button "Close" at bounding box center [672, 287] width 49 height 17
click at [677, 283] on button "Close" at bounding box center [672, 287] width 49 height 17
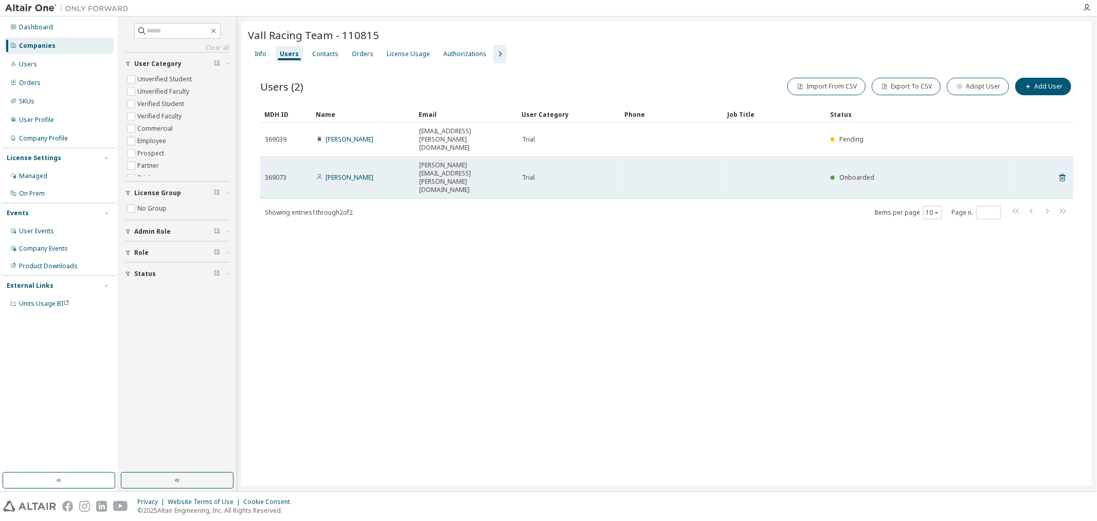
click at [877, 156] on tr "369073 Miguel Muñoz miguel.munoz.molpeceres@estudiantes.uva.es Trial Onboarded" at bounding box center [666, 177] width 813 height 42
click at [877, 171] on icon at bounding box center [1062, 177] width 9 height 12
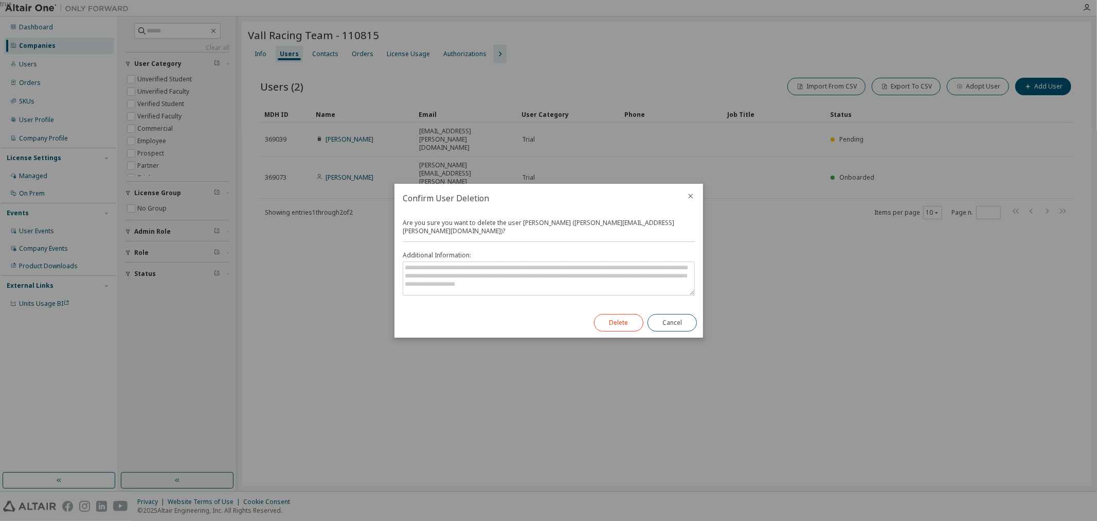
drag, startPoint x: 640, startPoint y: 312, endPoint x: 635, endPoint y: 317, distance: 7.3
click at [635, 317] on div "Delete Cancel" at bounding box center [645, 323] width 115 height 30
click at [636, 316] on button "Delete" at bounding box center [618, 322] width 49 height 17
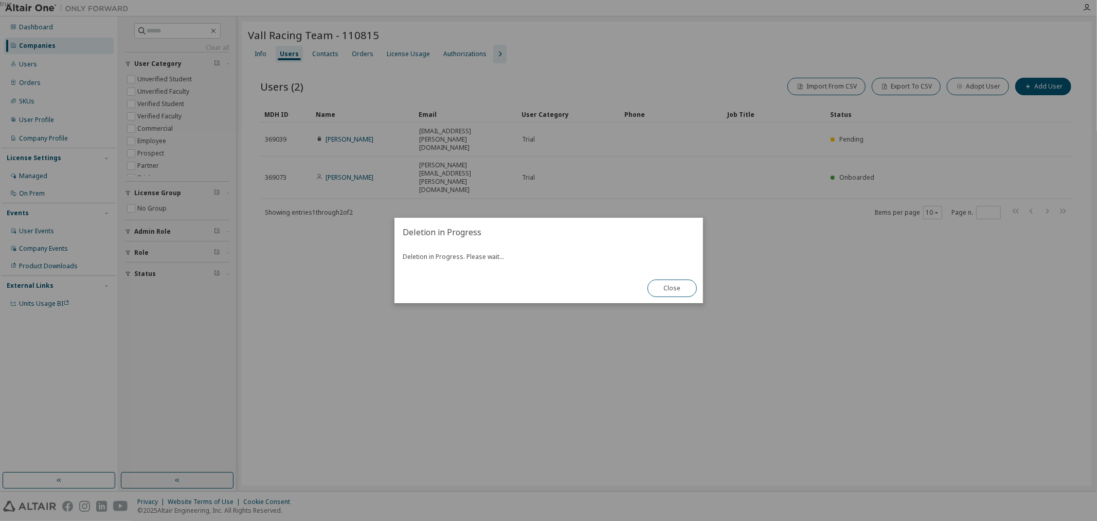
click at [563, 189] on div "true" at bounding box center [548, 260] width 1097 height 521
drag, startPoint x: 974, startPoint y: 94, endPoint x: 1020, endPoint y: 103, distance: 47.8
click at [877, 94] on div "true" at bounding box center [548, 260] width 1097 height 521
click at [877, 88] on div "true" at bounding box center [548, 260] width 1097 height 521
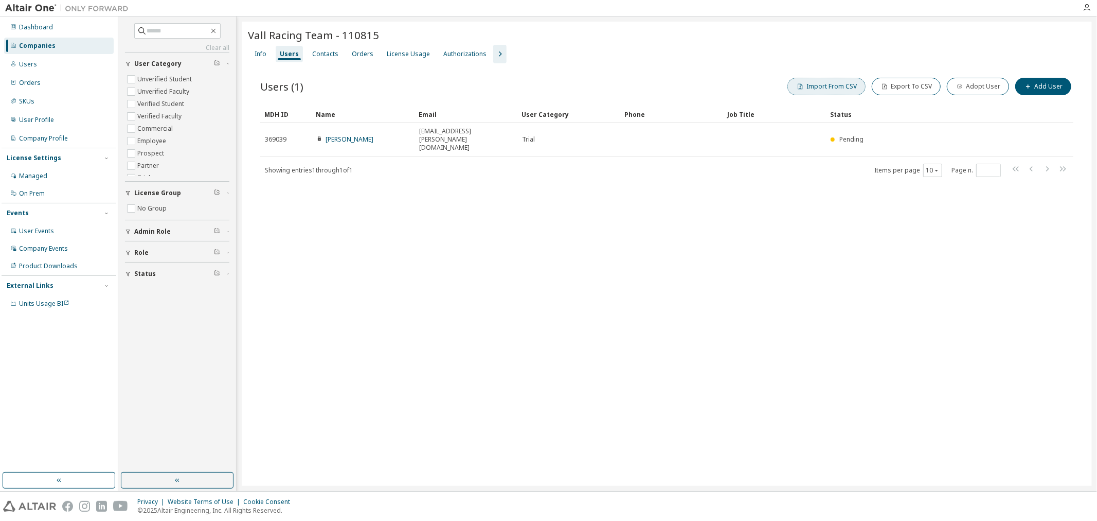
click at [832, 93] on button "Import From CSV" at bounding box center [826, 86] width 78 height 17
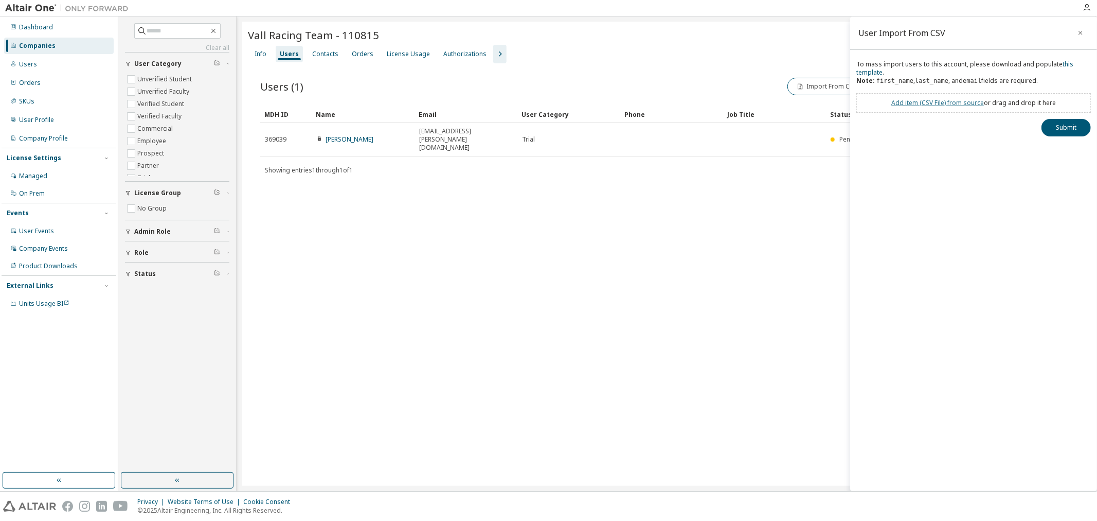
click at [877, 105] on link "Add item ( CSV File ) from source" at bounding box center [937, 102] width 93 height 9
click at [869, 69] on link "this template" at bounding box center [964, 68] width 217 height 17
click at [877, 100] on link "Add item ( CSV File ) from source" at bounding box center [937, 102] width 93 height 9
click at [877, 151] on button "Submit" at bounding box center [1066, 145] width 49 height 17
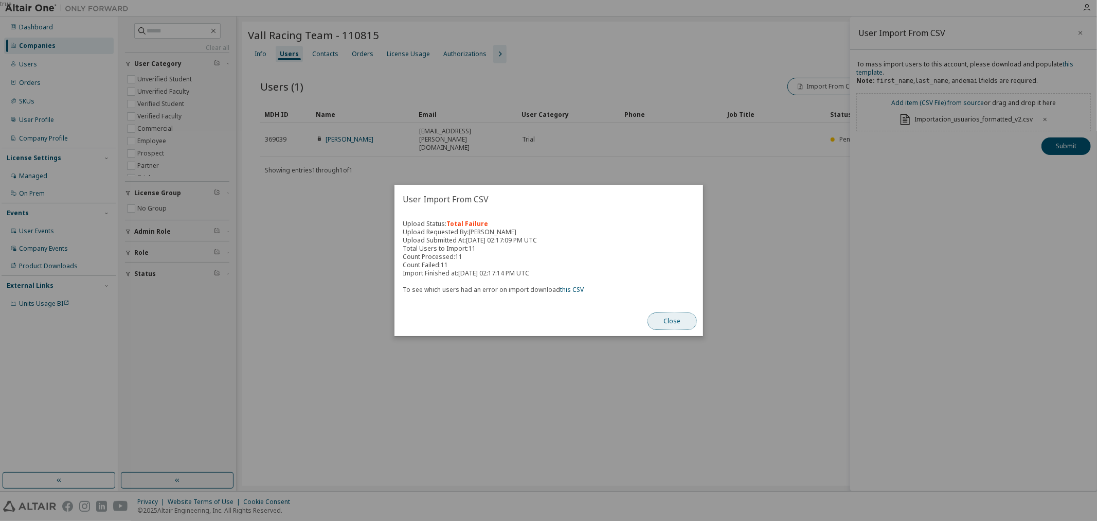
click at [667, 316] on button "Close" at bounding box center [672, 320] width 49 height 17
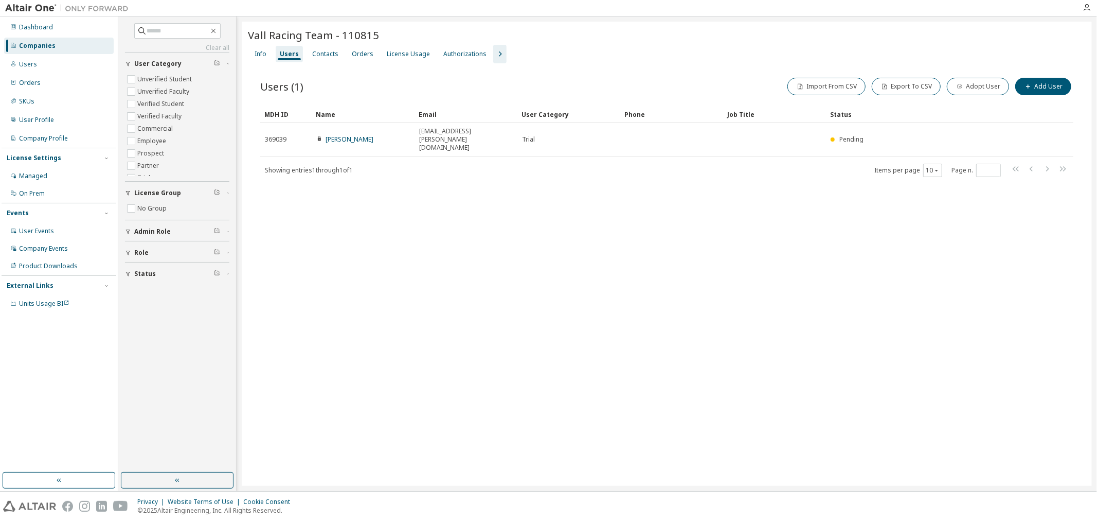
click at [602, 283] on div "Vall Racing Team - 110815 Clear Load Save Save As Field Operator Value Select f…" at bounding box center [667, 254] width 850 height 464
click at [877, 88] on button "Add User" at bounding box center [1043, 86] width 56 height 17
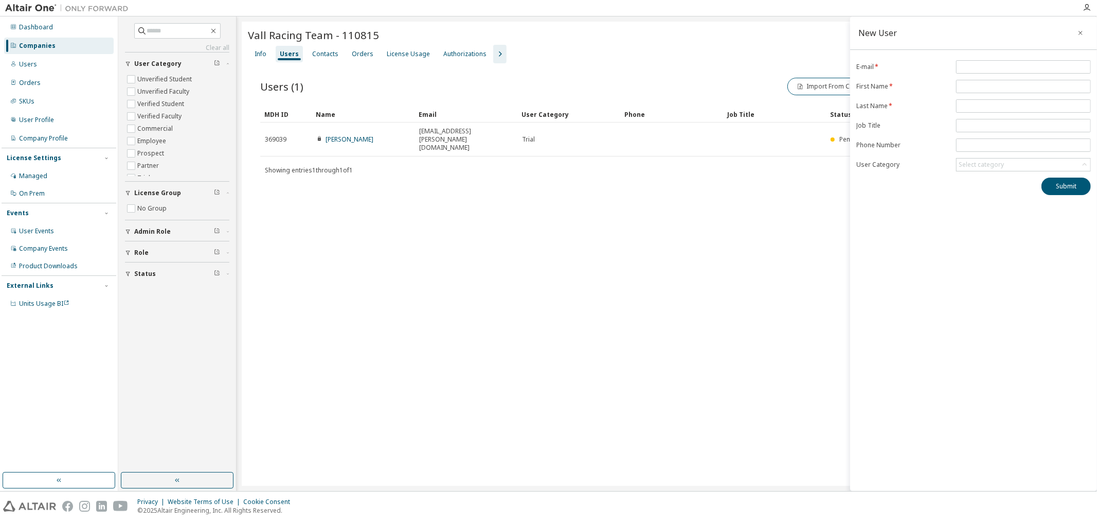
click at [605, 230] on div "Vall Racing Team - 110815 Clear Load Save Save As Field Operator Value Select f…" at bounding box center [667, 254] width 850 height 464
click at [877, 29] on icon "button" at bounding box center [1080, 33] width 7 height 8
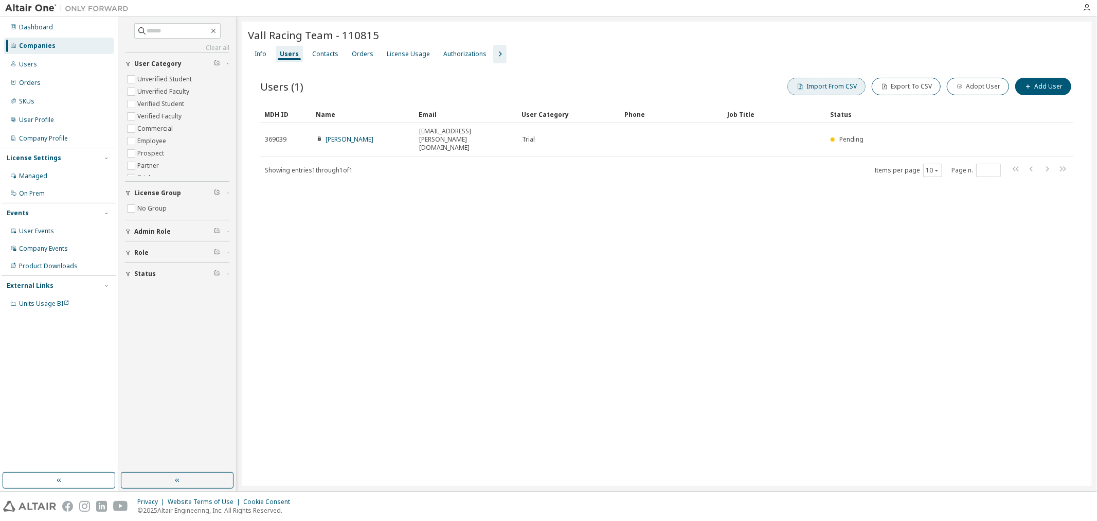
click at [845, 89] on button "Import From CSV" at bounding box center [826, 86] width 78 height 17
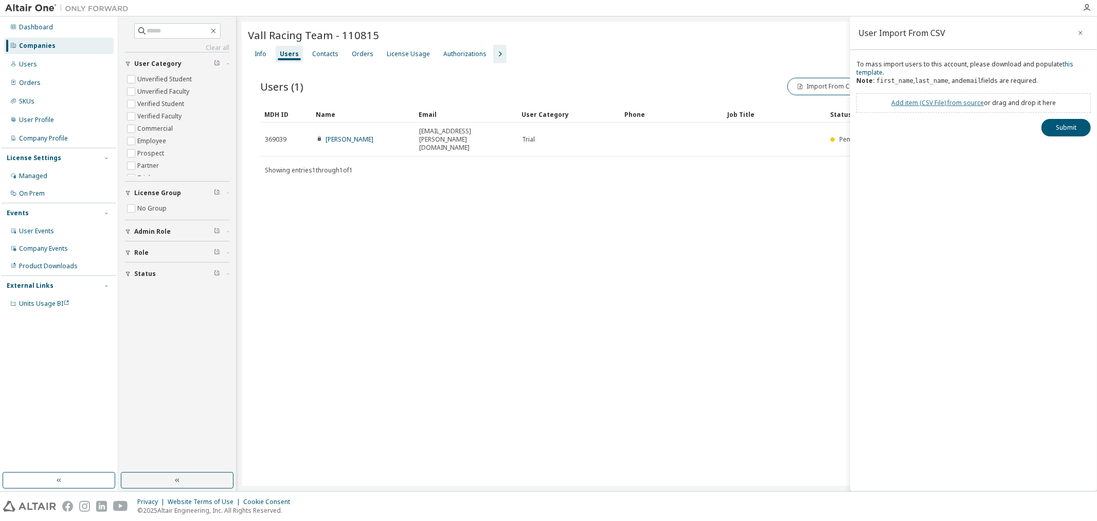
click at [877, 101] on link "Add item ( CSV File ) from source" at bounding box center [937, 102] width 93 height 9
click at [877, 122] on div "Add item ( CSV File ) from source or drag and drop it here Importacion_usuarios…" at bounding box center [973, 112] width 235 height 38
click at [877, 146] on button "Submit" at bounding box center [1066, 145] width 49 height 17
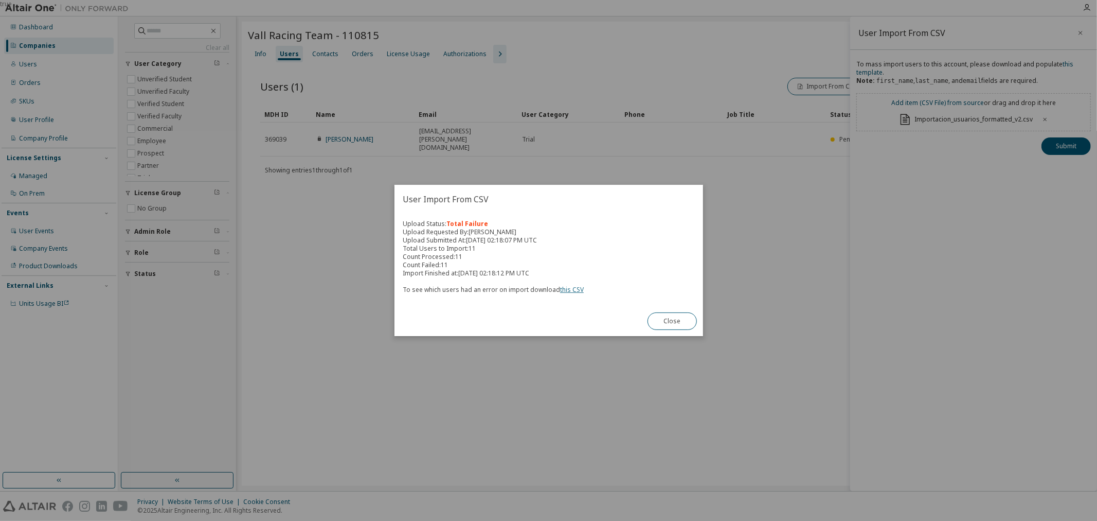
click at [568, 290] on link "this CSV" at bounding box center [572, 289] width 24 height 9
click at [795, 214] on div "true" at bounding box center [548, 260] width 1097 height 521
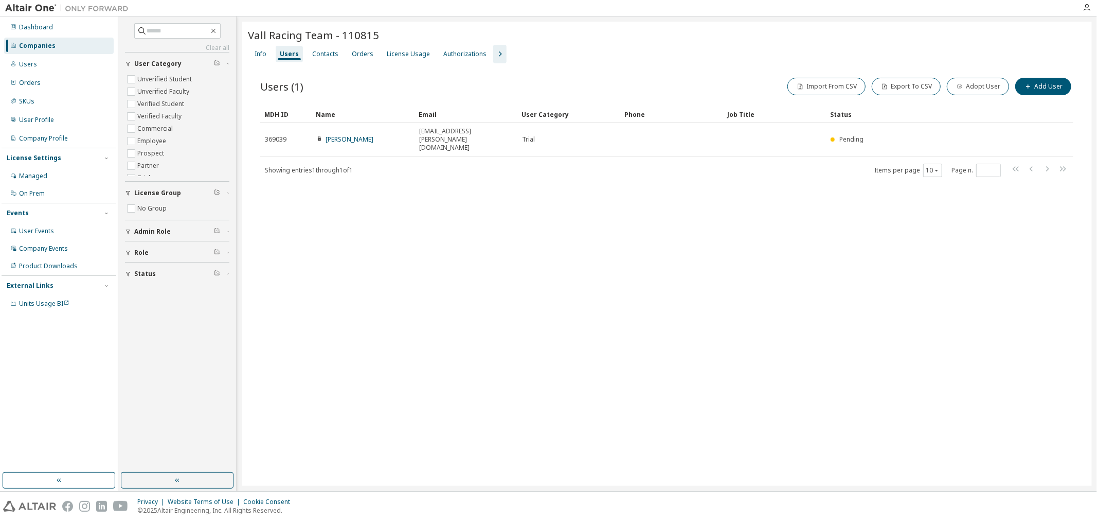
click at [490, 202] on div "Vall Racing Team - 110815 Clear Load Save Save As Field Operator Value Select f…" at bounding box center [667, 254] width 850 height 464
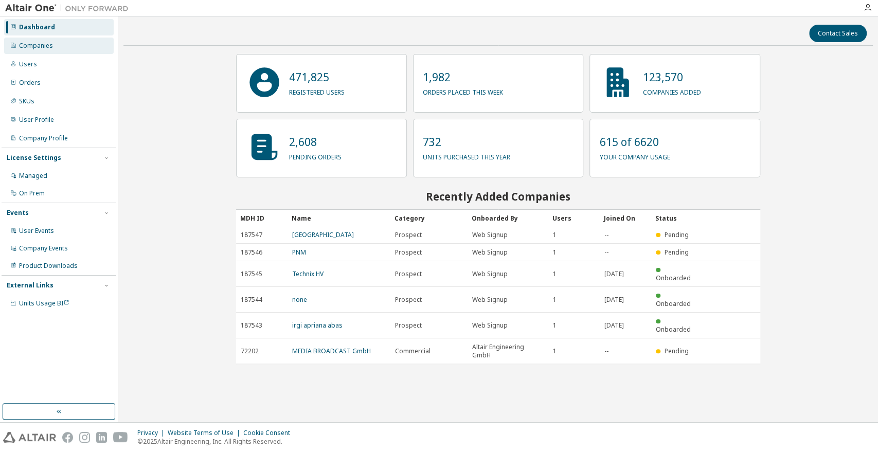
click at [53, 48] on div "Companies" at bounding box center [59, 46] width 110 height 16
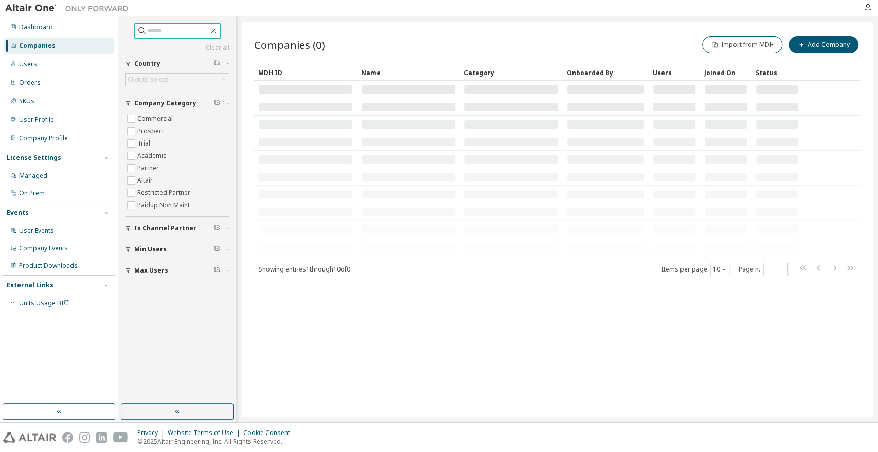
click at [183, 34] on input "text" at bounding box center [178, 31] width 62 height 10
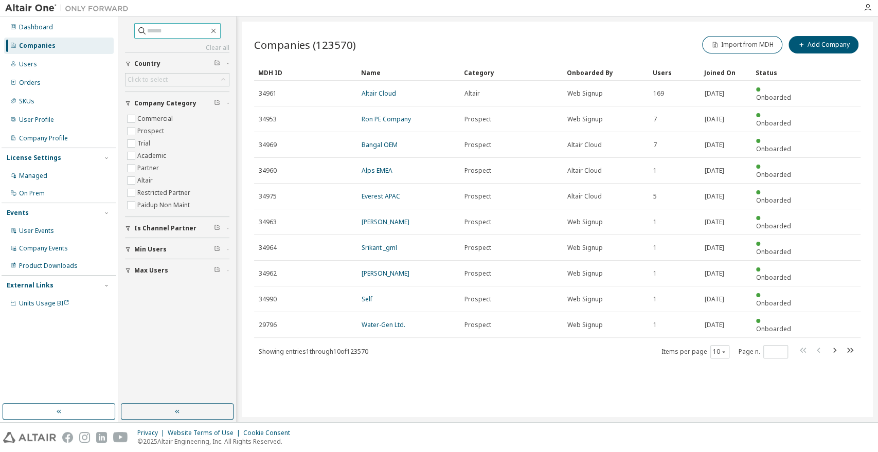
type input "*"
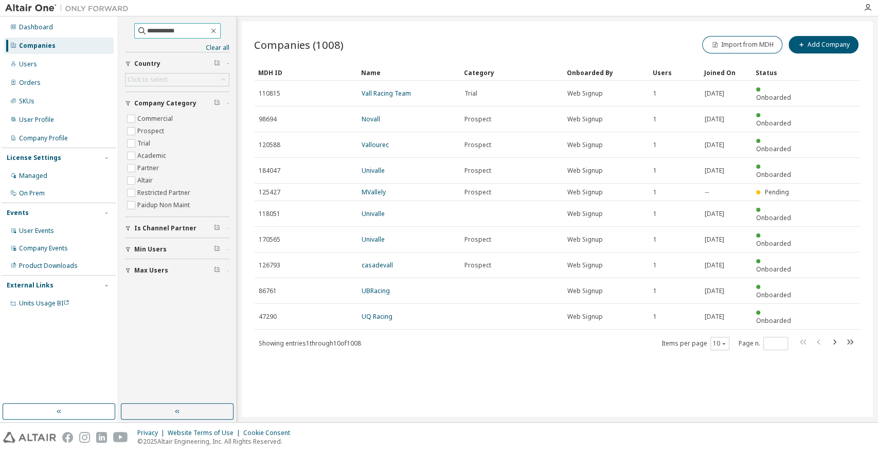
click at [150, 32] on input "**********" at bounding box center [178, 31] width 62 height 10
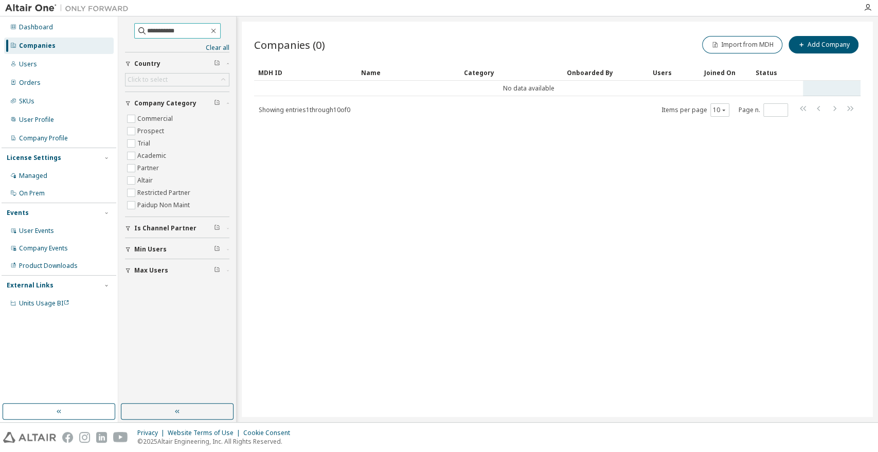
type input "**********"
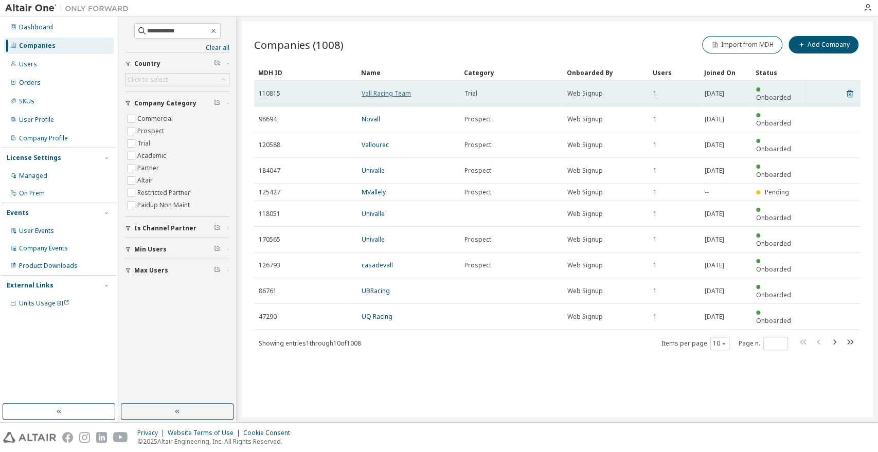
click at [386, 89] on link "Vall Racing Team" at bounding box center [386, 93] width 49 height 9
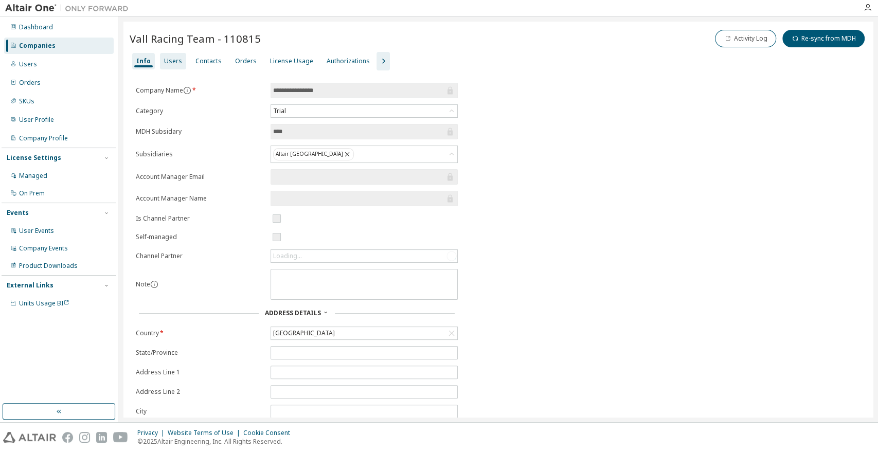
click at [166, 61] on div "Users" at bounding box center [173, 61] width 18 height 8
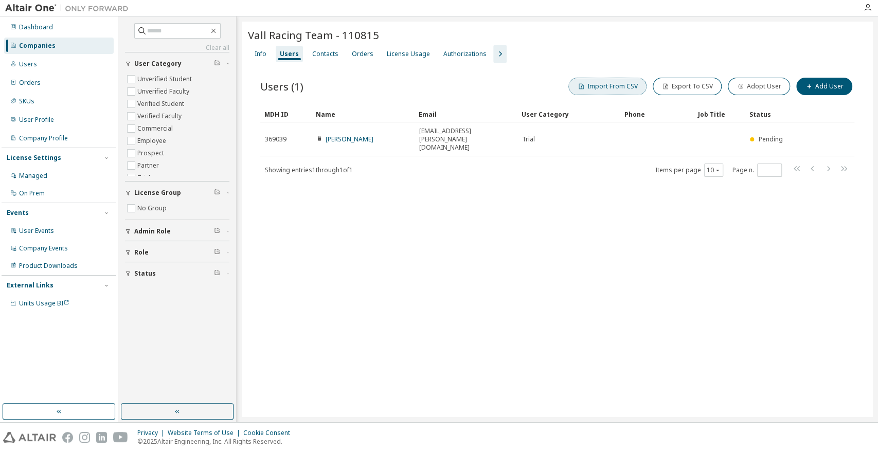
click at [614, 89] on button "Import From CSV" at bounding box center [607, 86] width 78 height 17
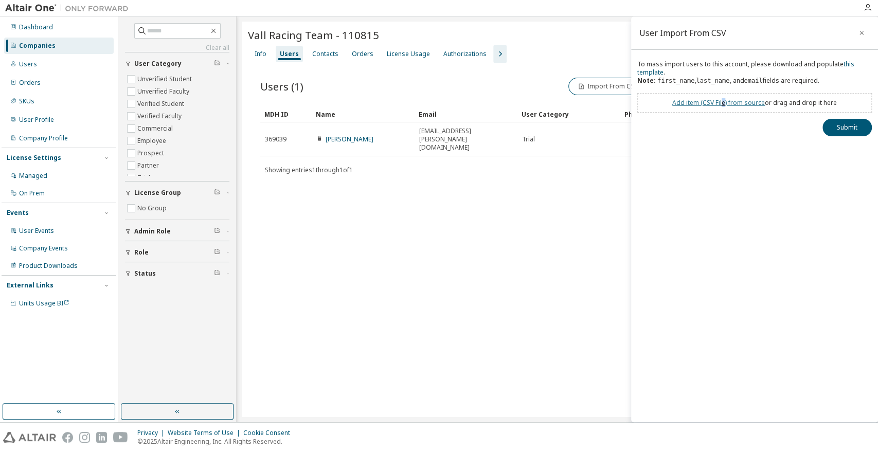
click at [723, 106] on link "Add item ( CSV File ) from source" at bounding box center [718, 102] width 93 height 9
click at [845, 136] on div "To mass import users to this account, please download and populate this templat…" at bounding box center [754, 107] width 247 height 95
click at [848, 152] on button "Submit" at bounding box center [846, 145] width 49 height 17
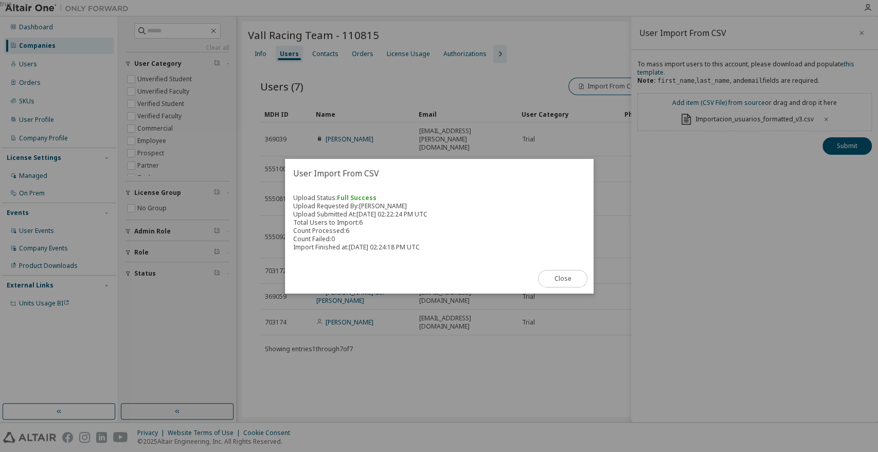
click at [570, 282] on button "Close" at bounding box center [562, 278] width 49 height 17
